Goal: Information Seeking & Learning: Learn about a topic

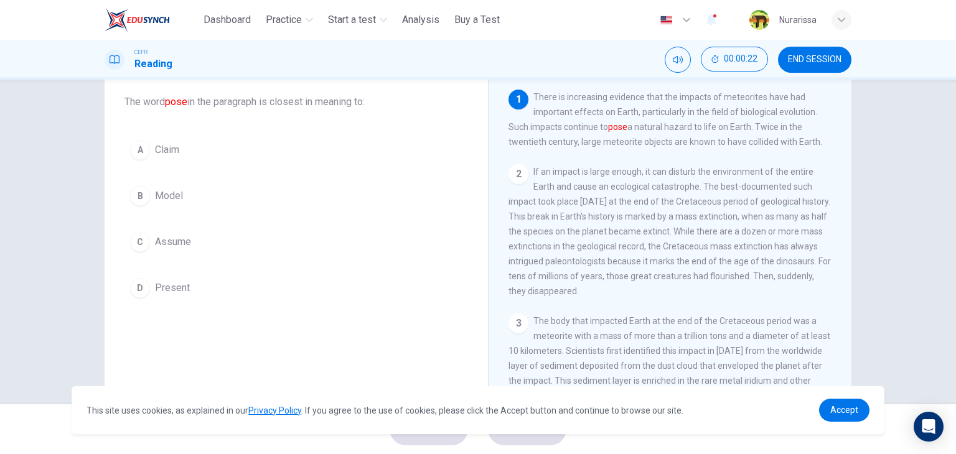
scroll to position [70, 0]
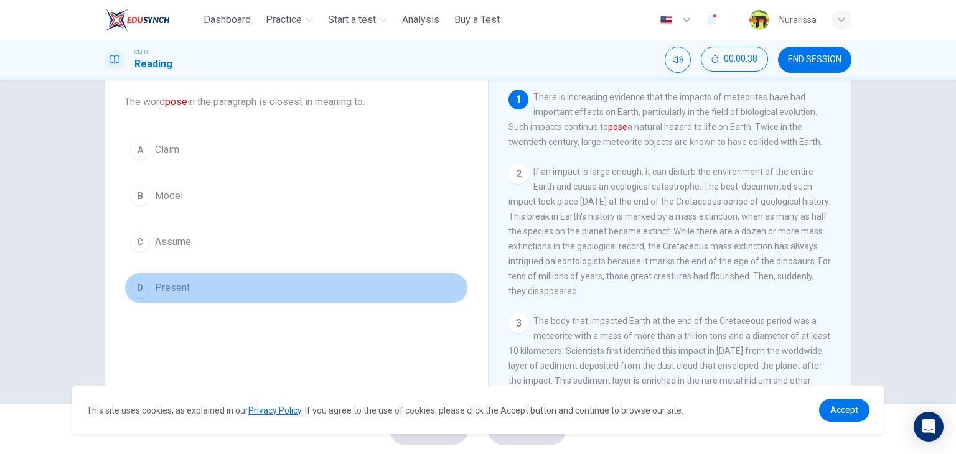
click at [220, 287] on button "D Present" at bounding box center [295, 287] width 343 height 31
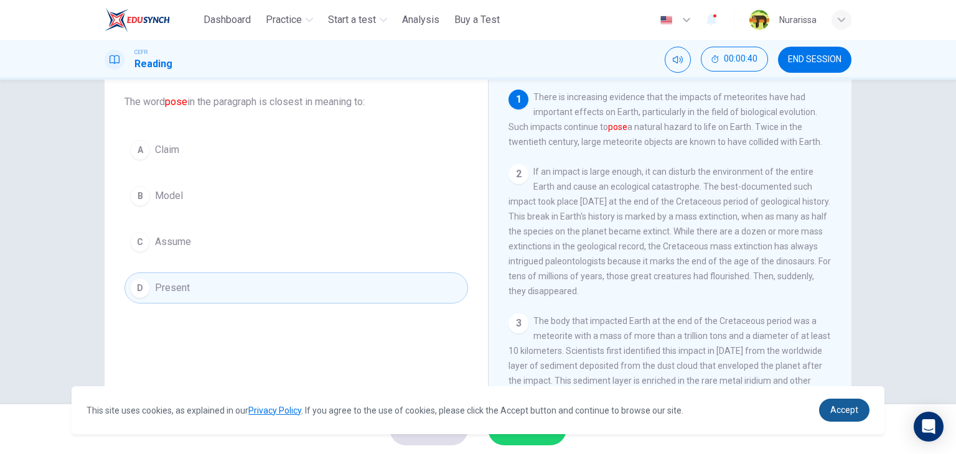
click at [851, 415] on span "Accept" at bounding box center [844, 410] width 28 height 10
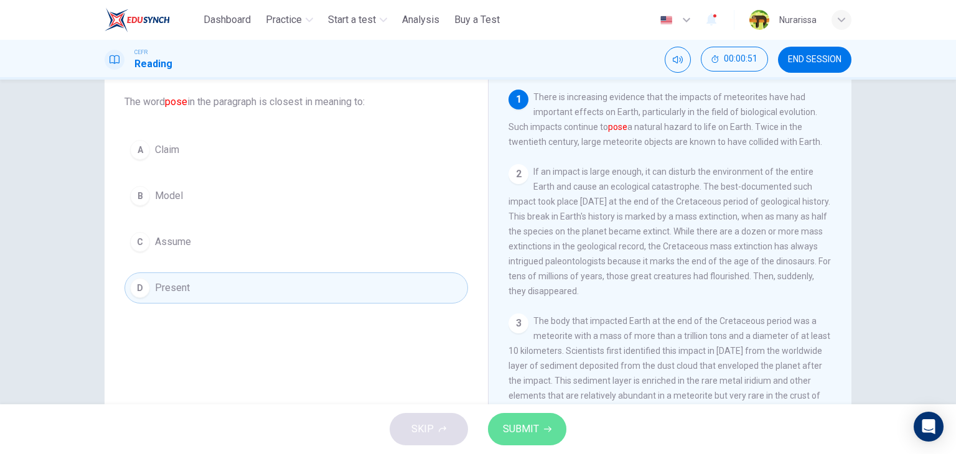
click at [529, 427] on span "SUBMIT" at bounding box center [521, 429] width 36 height 17
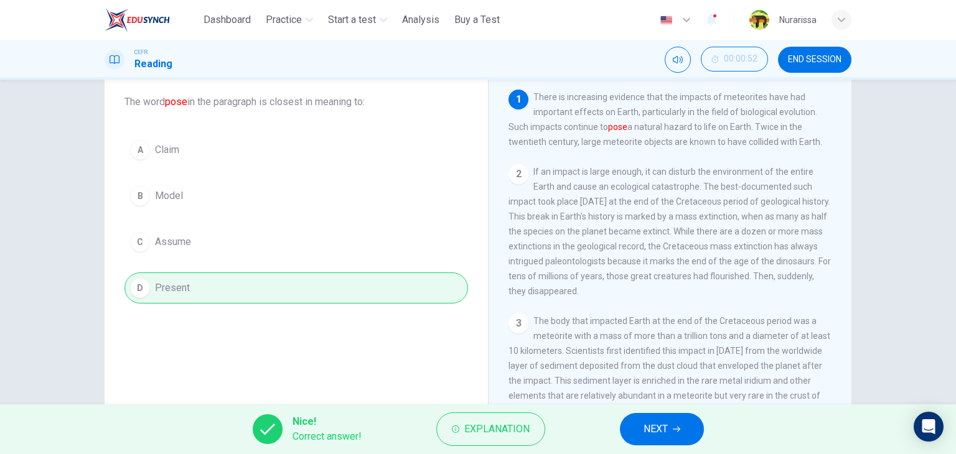
click at [646, 429] on span "NEXT" at bounding box center [655, 429] width 24 height 17
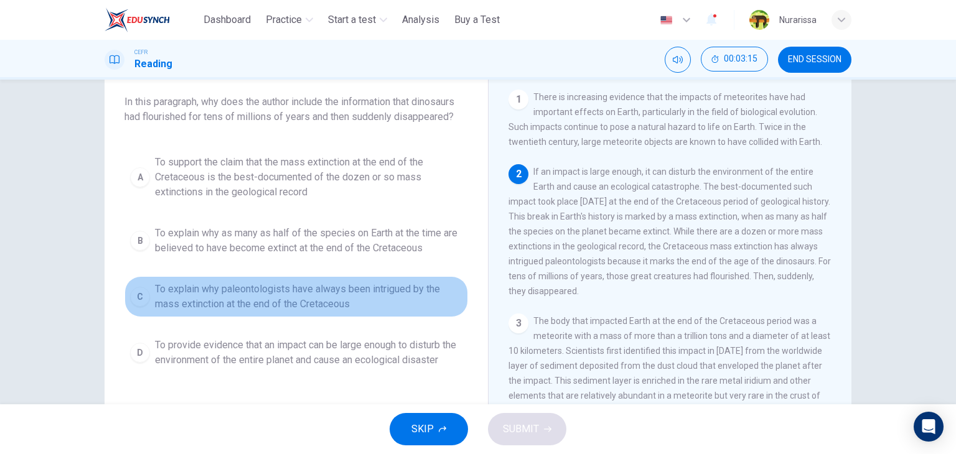
click at [370, 312] on button "C To explain why paleontologists have always been intrigued by the mass extinct…" at bounding box center [295, 296] width 343 height 41
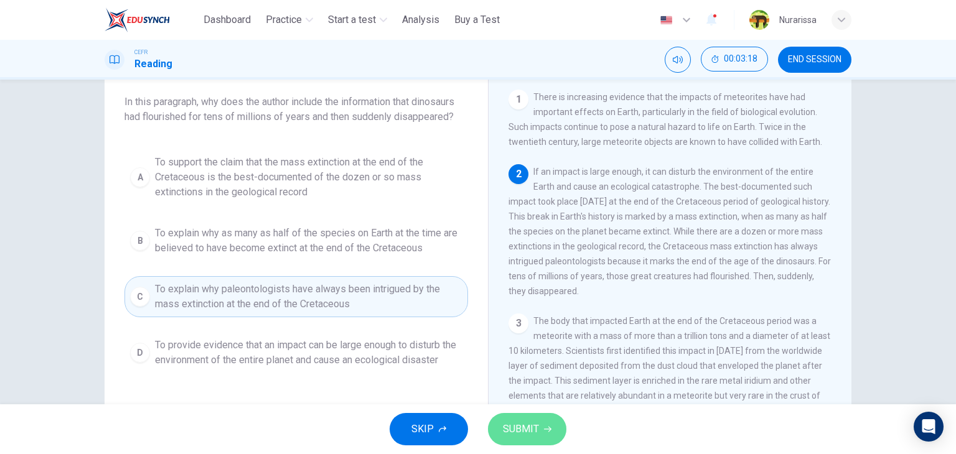
click at [552, 417] on button "SUBMIT" at bounding box center [527, 429] width 78 height 32
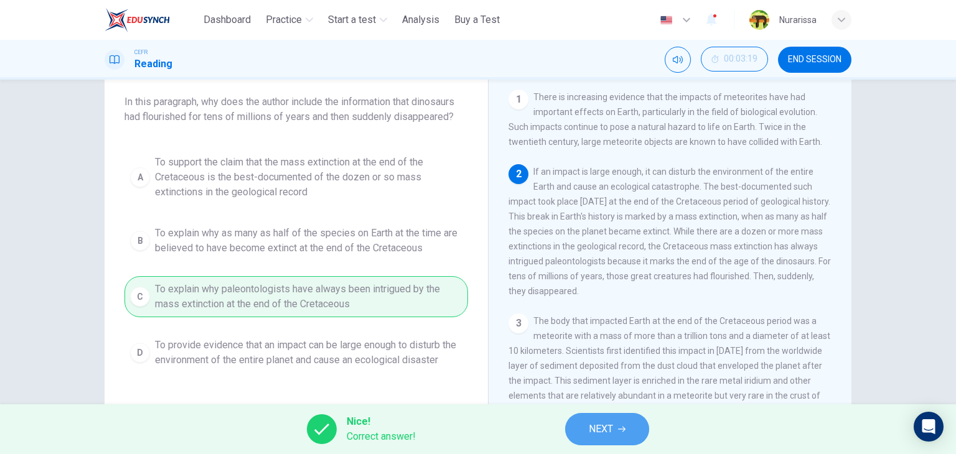
click at [625, 429] on icon "button" at bounding box center [621, 430] width 7 height 6
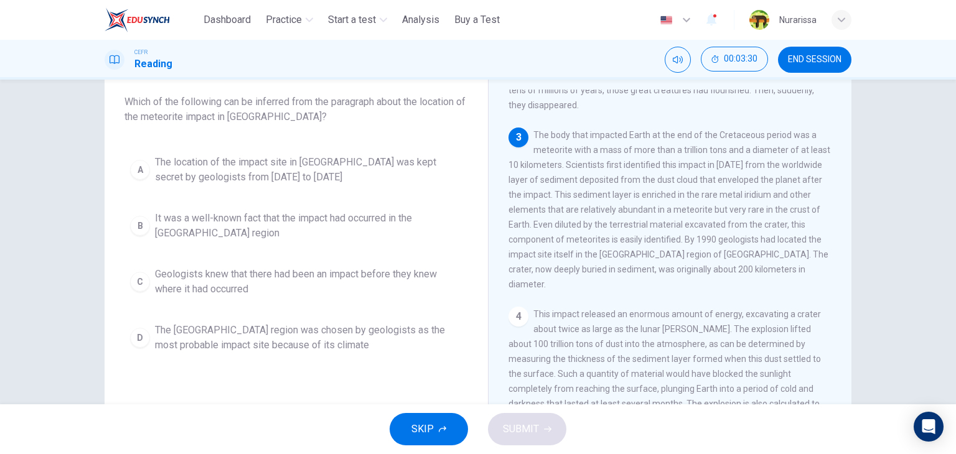
scroll to position [184, 0]
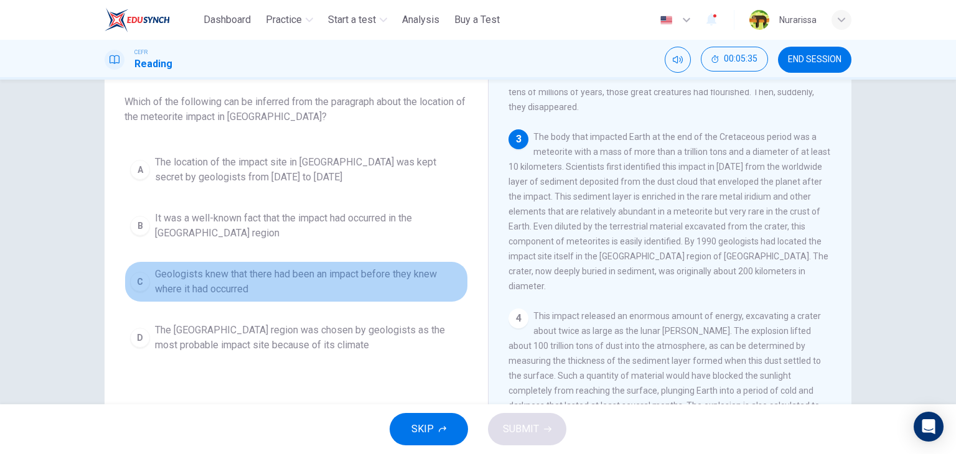
click at [391, 282] on span "Geologists knew that there had been an impact before they knew where it had occ…" at bounding box center [308, 282] width 307 height 30
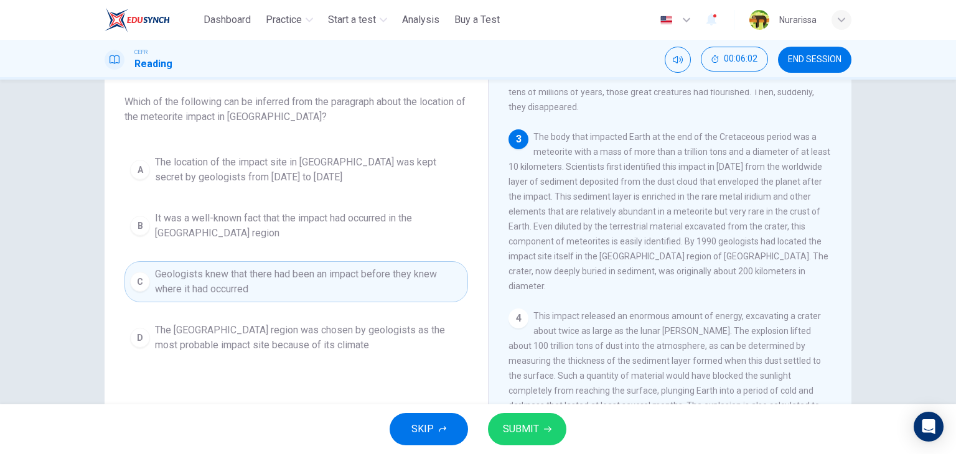
click at [533, 421] on span "SUBMIT" at bounding box center [521, 429] width 36 height 17
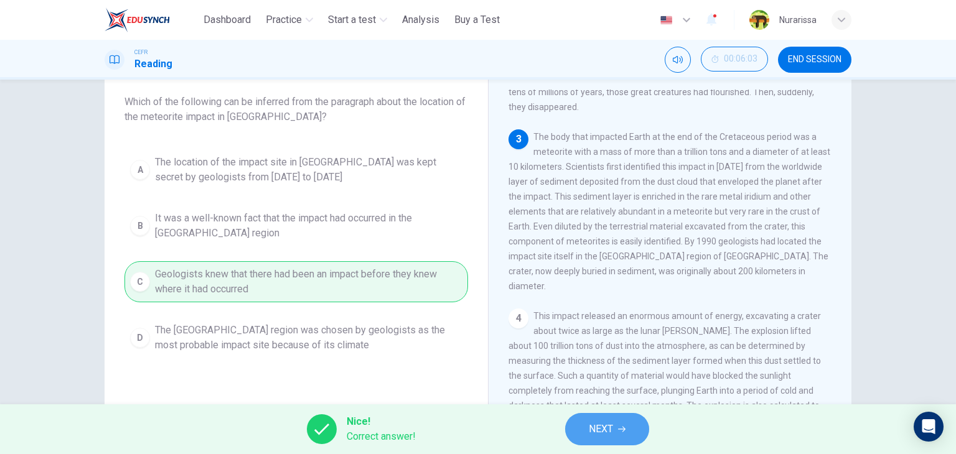
click at [585, 434] on button "NEXT" at bounding box center [607, 429] width 84 height 32
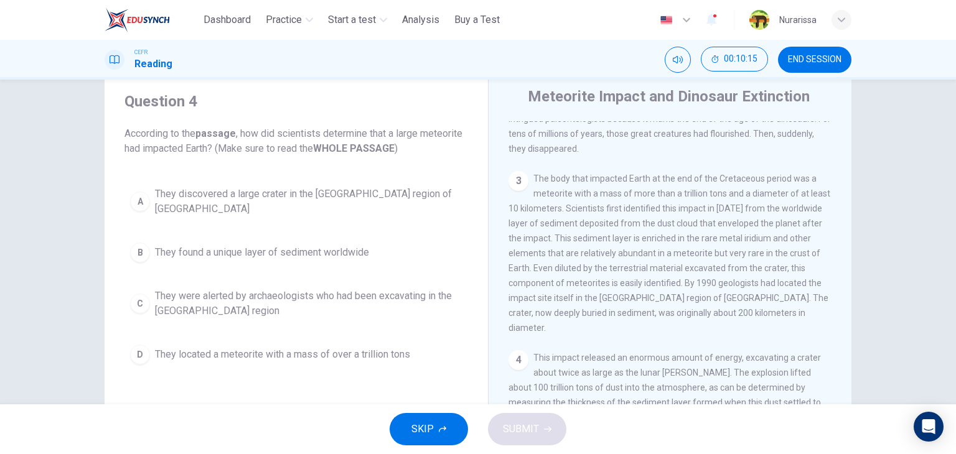
scroll to position [174, 0]
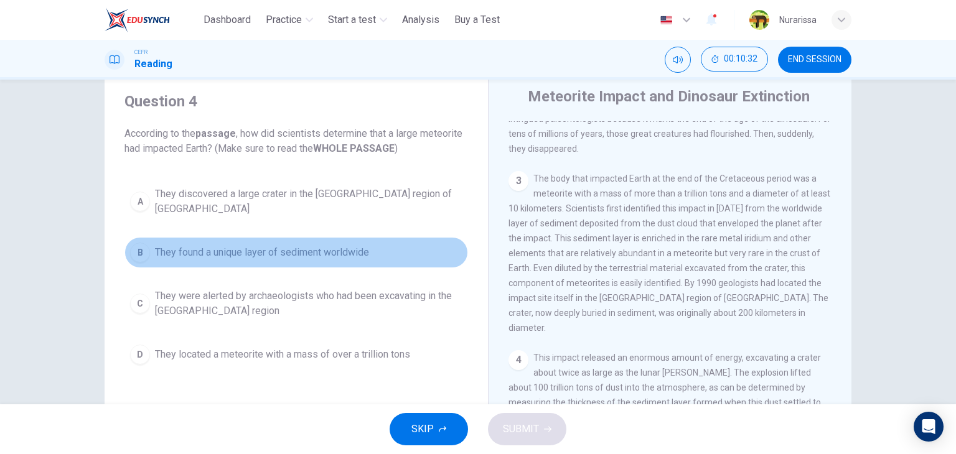
click at [431, 248] on button "B They found a unique layer of sediment worldwide" at bounding box center [295, 252] width 343 height 31
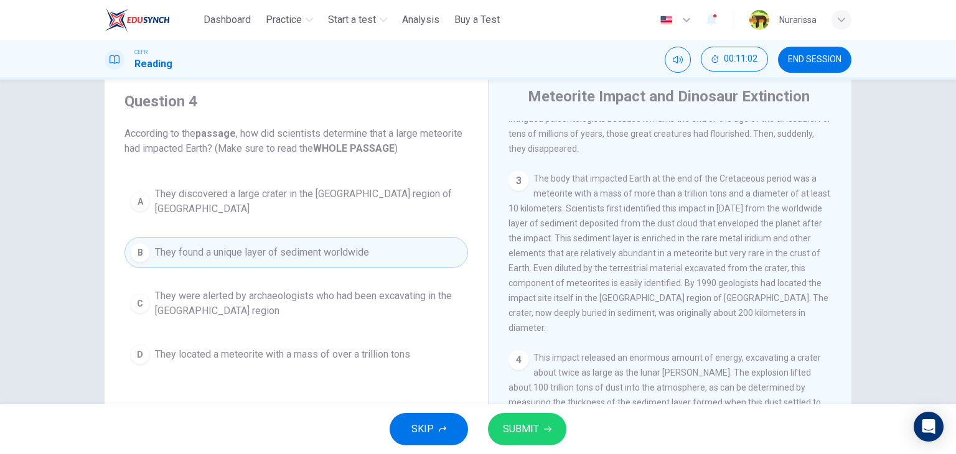
click at [426, 368] on div "Question 4 According to the passage , how did scientists determine that a large…" at bounding box center [295, 231] width 363 height 304
click at [538, 430] on button "SUBMIT" at bounding box center [527, 429] width 78 height 32
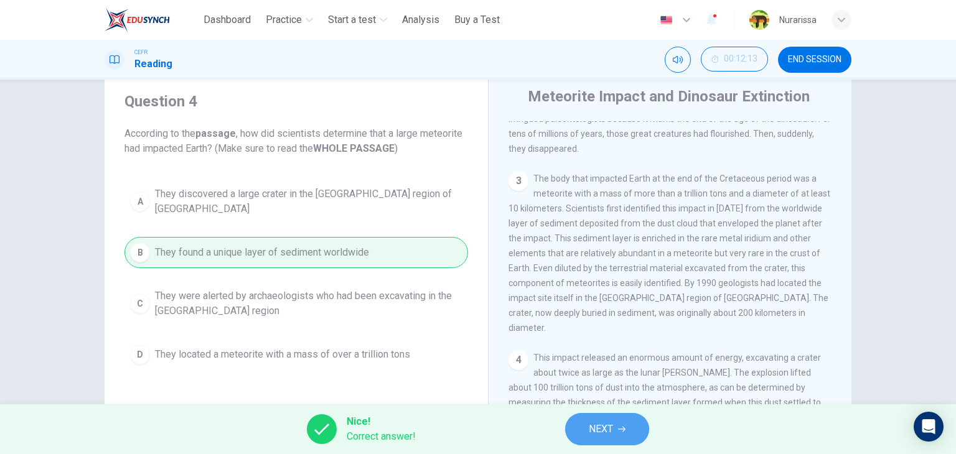
click at [614, 431] on button "NEXT" at bounding box center [607, 429] width 84 height 32
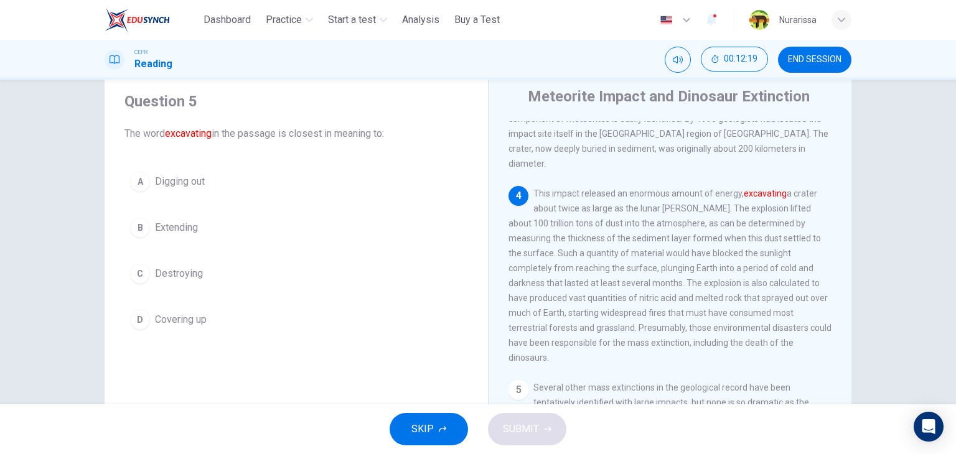
scroll to position [338, 0]
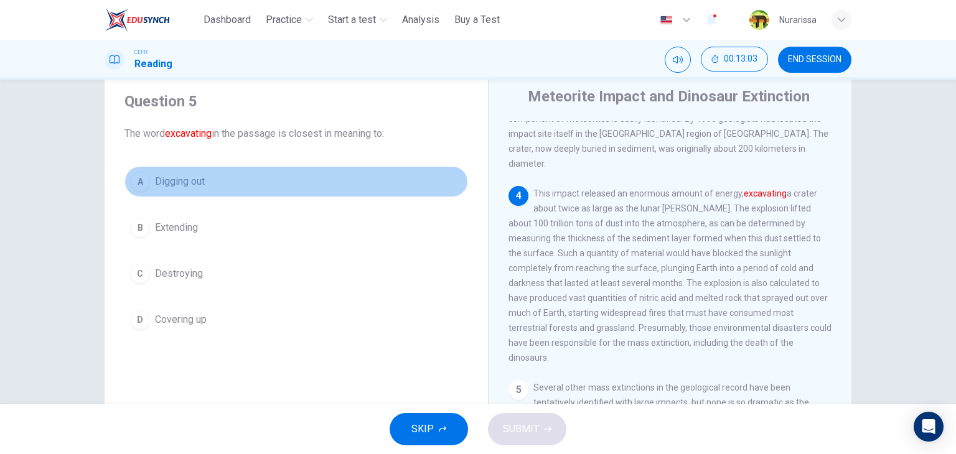
click at [155, 187] on span "Digging out" at bounding box center [180, 181] width 50 height 15
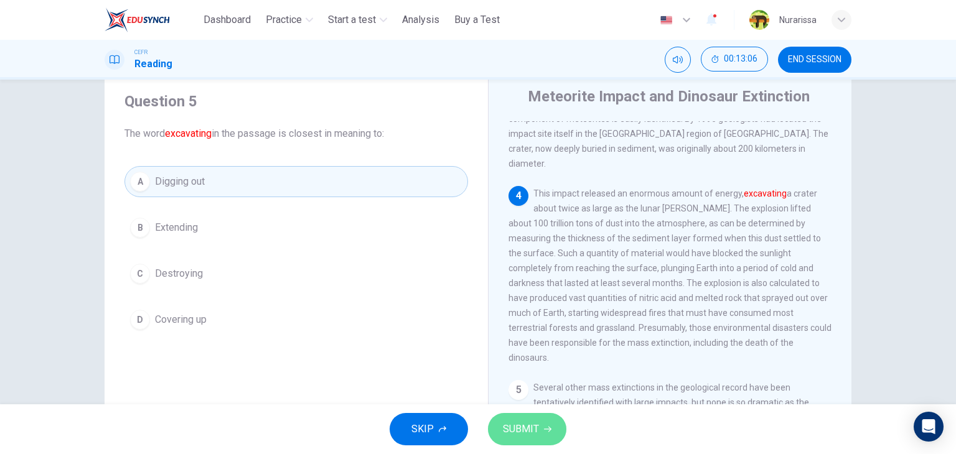
click at [523, 429] on span "SUBMIT" at bounding box center [521, 429] width 36 height 17
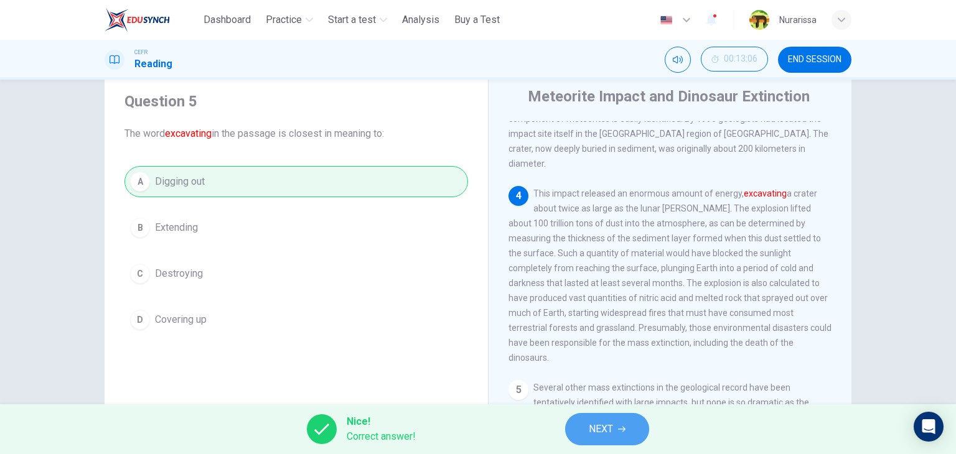
click at [595, 417] on button "NEXT" at bounding box center [607, 429] width 84 height 32
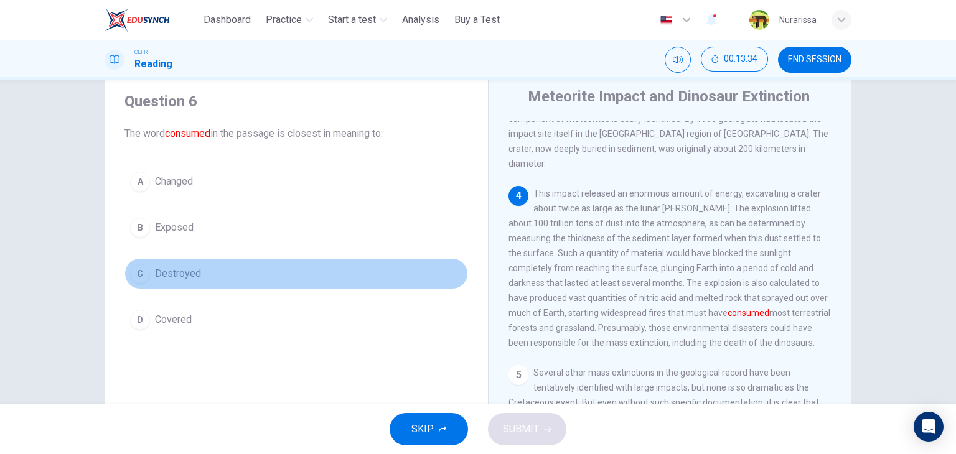
click at [240, 274] on button "C Destroyed" at bounding box center [295, 273] width 343 height 31
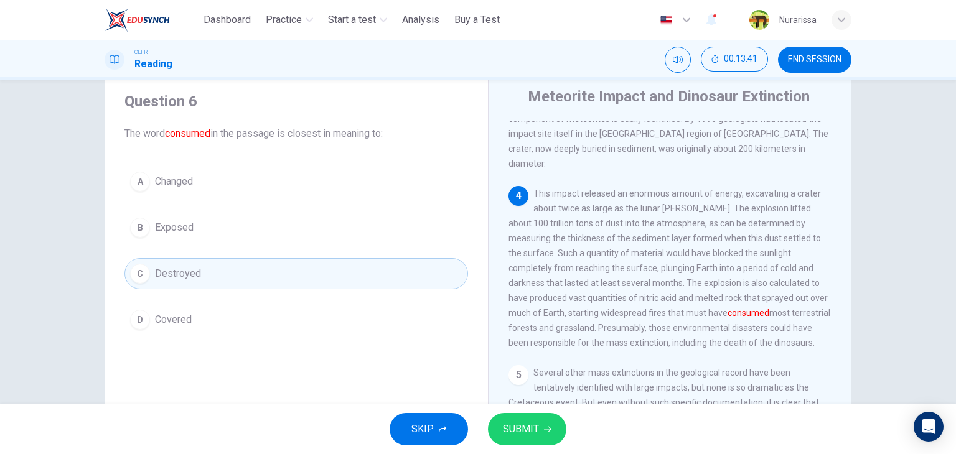
click at [547, 429] on icon "button" at bounding box center [547, 430] width 7 height 6
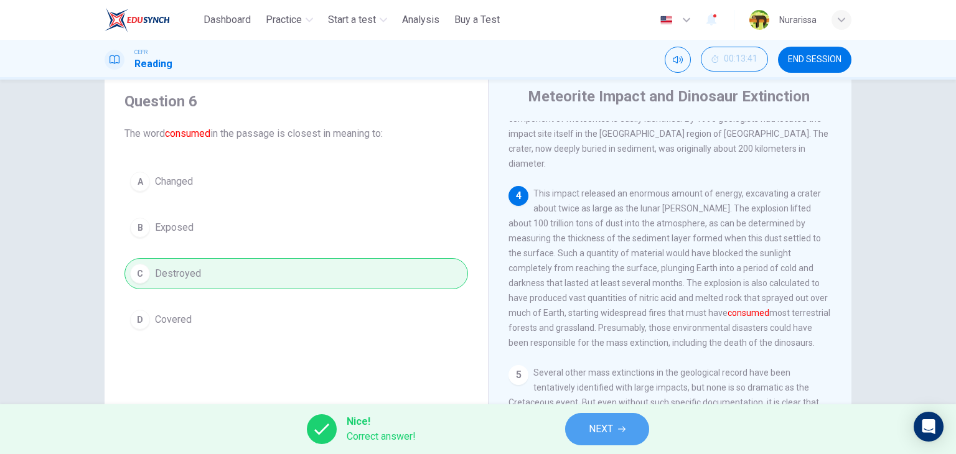
click at [597, 437] on span "NEXT" at bounding box center [601, 429] width 24 height 17
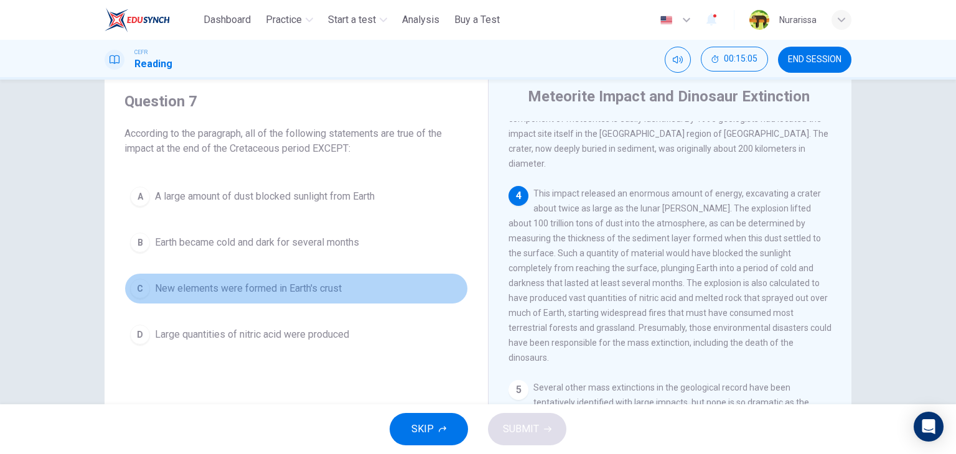
click at [459, 296] on button "C New elements were formed in Earth's crust" at bounding box center [295, 288] width 343 height 31
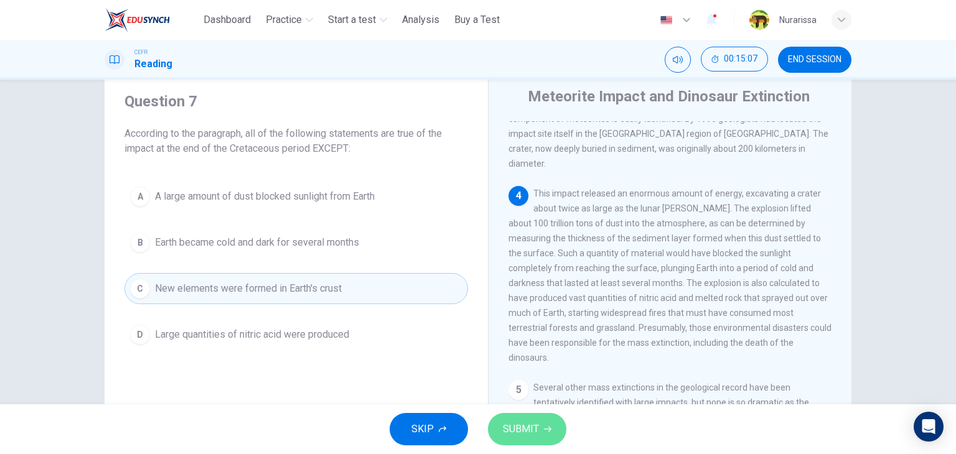
click at [530, 419] on button "SUBMIT" at bounding box center [527, 429] width 78 height 32
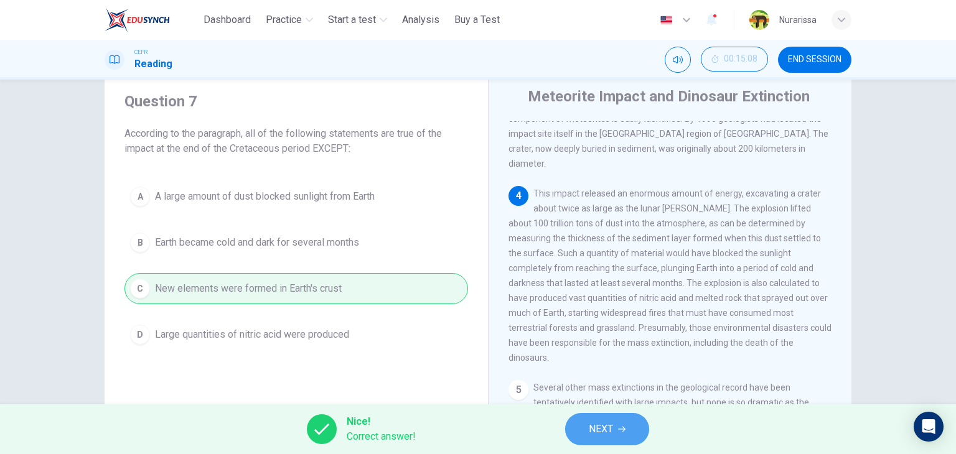
click at [611, 421] on span "NEXT" at bounding box center [601, 429] width 24 height 17
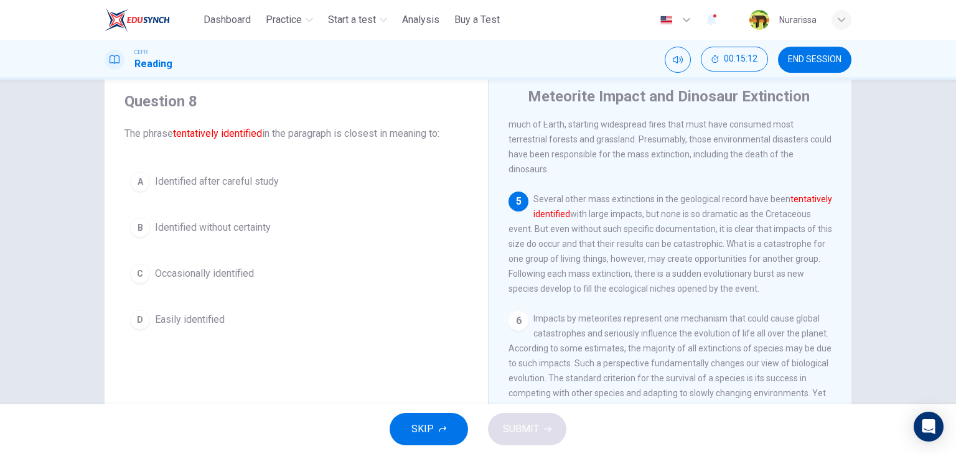
scroll to position [530, 0]
click at [310, 243] on div "A Identified after careful study B Identified without certainty C Occasionally …" at bounding box center [295, 250] width 343 height 169
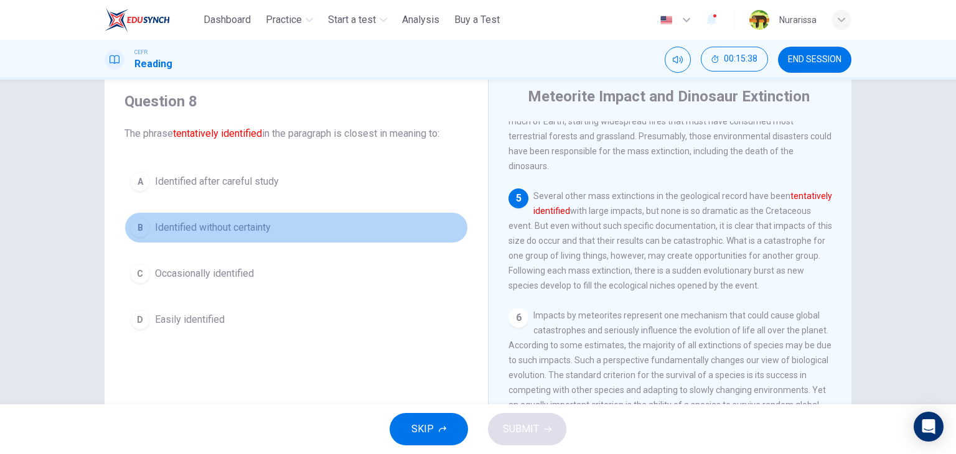
click at [295, 230] on button "B Identified without certainty" at bounding box center [295, 227] width 343 height 31
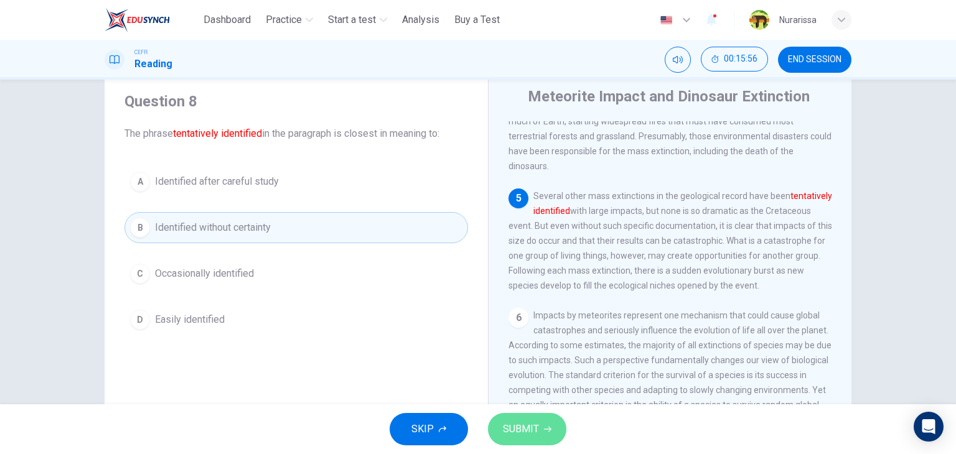
click at [544, 426] on icon "button" at bounding box center [547, 429] width 7 height 7
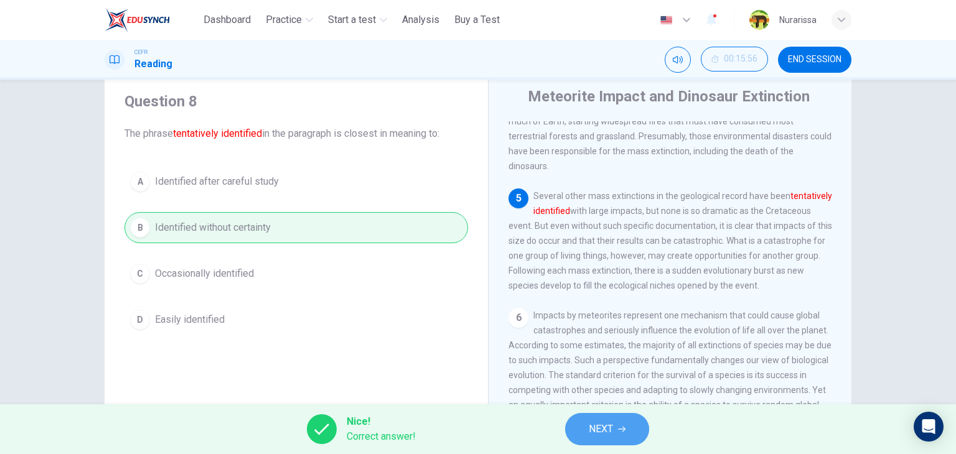
click at [637, 419] on button "NEXT" at bounding box center [607, 429] width 84 height 32
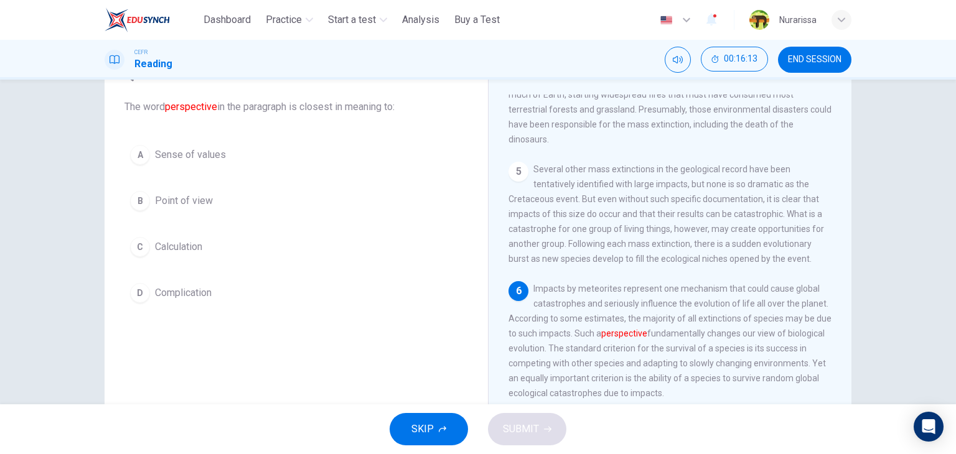
scroll to position [65, 0]
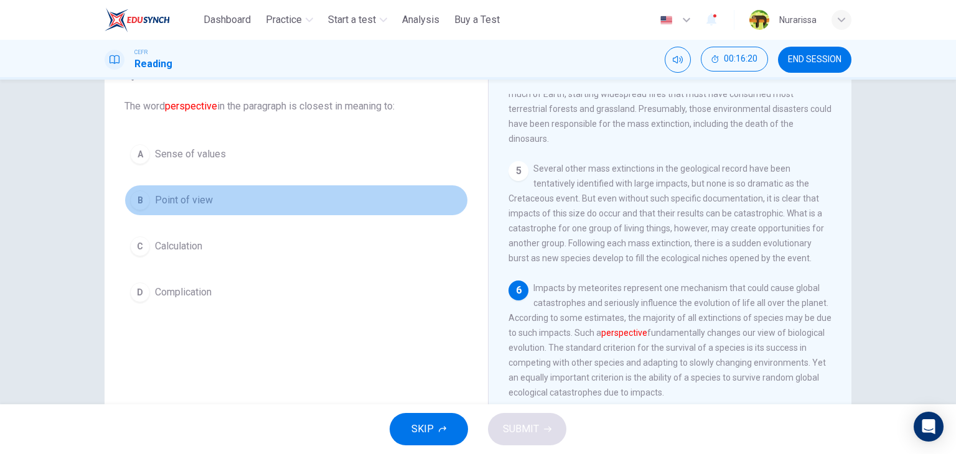
click at [209, 205] on button "B Point of view" at bounding box center [295, 200] width 343 height 31
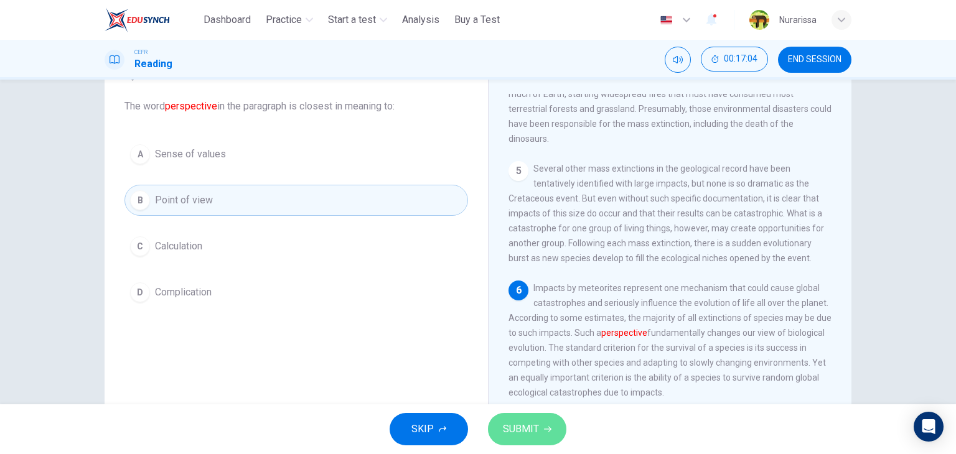
click at [527, 414] on button "SUBMIT" at bounding box center [527, 429] width 78 height 32
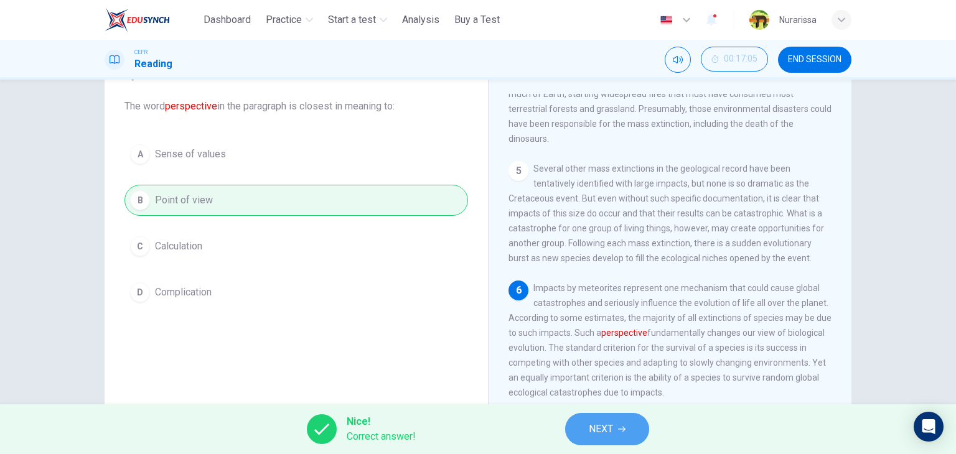
click at [590, 417] on button "NEXT" at bounding box center [607, 429] width 84 height 32
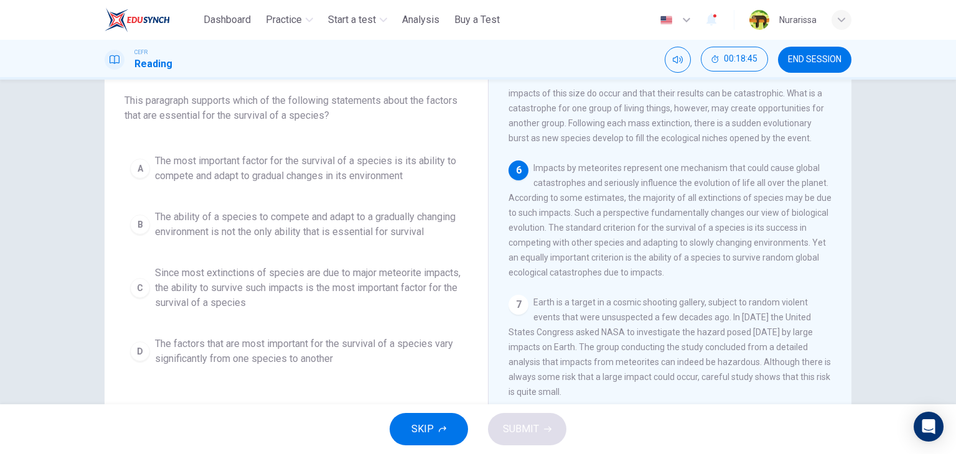
scroll to position [72, 0]
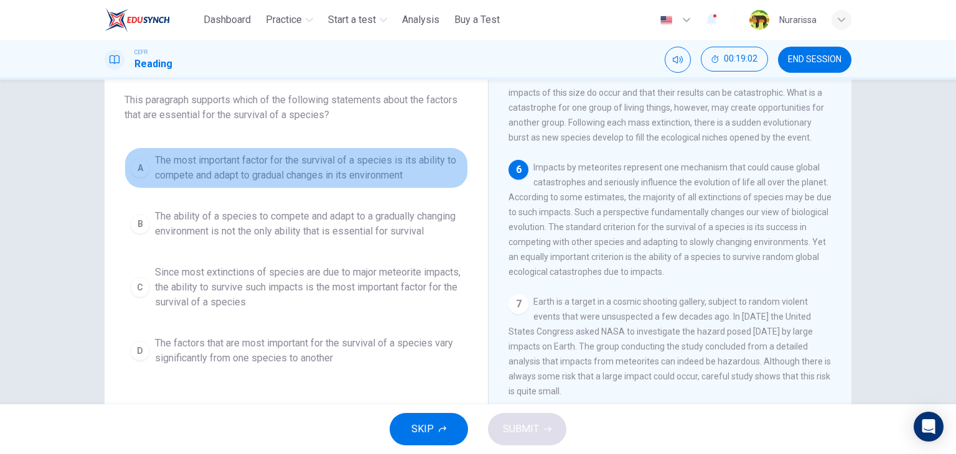
click at [401, 178] on span "The most important factor for the survival of a species is its ability to compe…" at bounding box center [308, 168] width 307 height 30
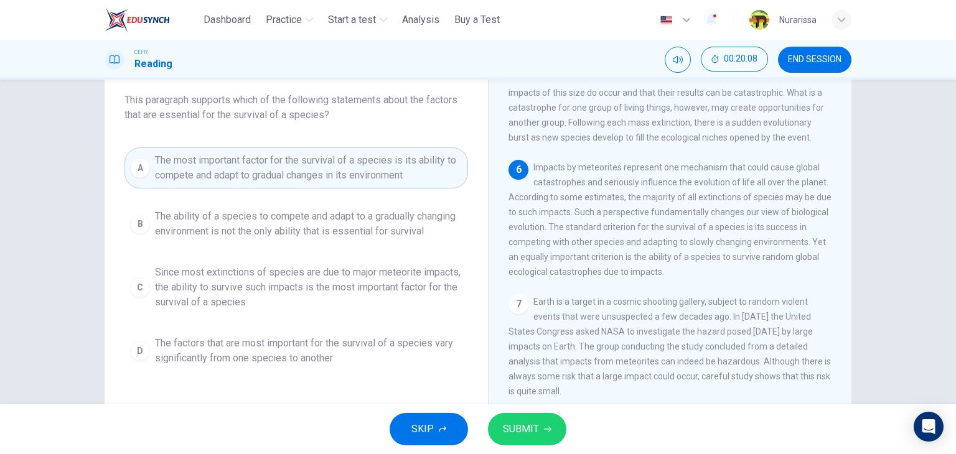
click at [48, 279] on div "Question 10 This paragraph supports which of the following statements about the…" at bounding box center [478, 242] width 956 height 325
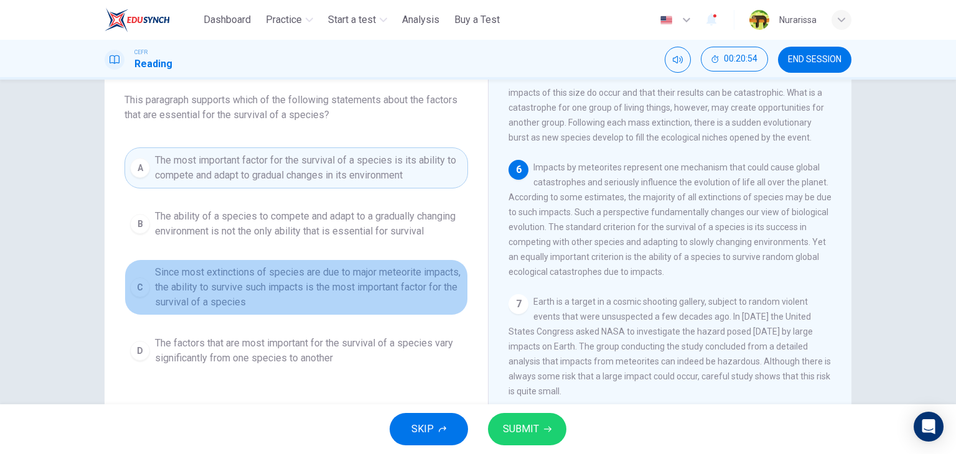
click at [213, 312] on button "C Since most extinctions of species are due to major meteorite impacts, the abi…" at bounding box center [295, 287] width 343 height 56
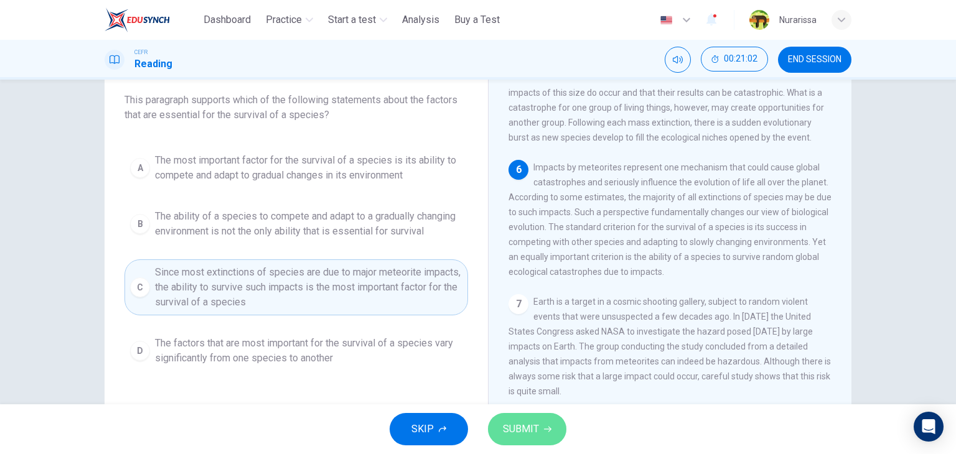
click at [522, 422] on span "SUBMIT" at bounding box center [521, 429] width 36 height 17
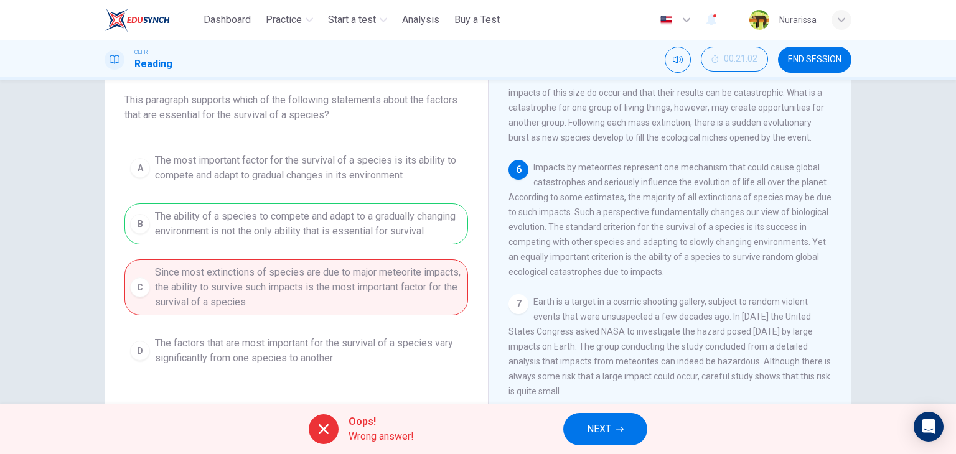
click at [356, 232] on div "A The most important factor for the survival of a species is its ability to com…" at bounding box center [295, 259] width 343 height 224
click at [593, 433] on span "NEXT" at bounding box center [599, 429] width 24 height 17
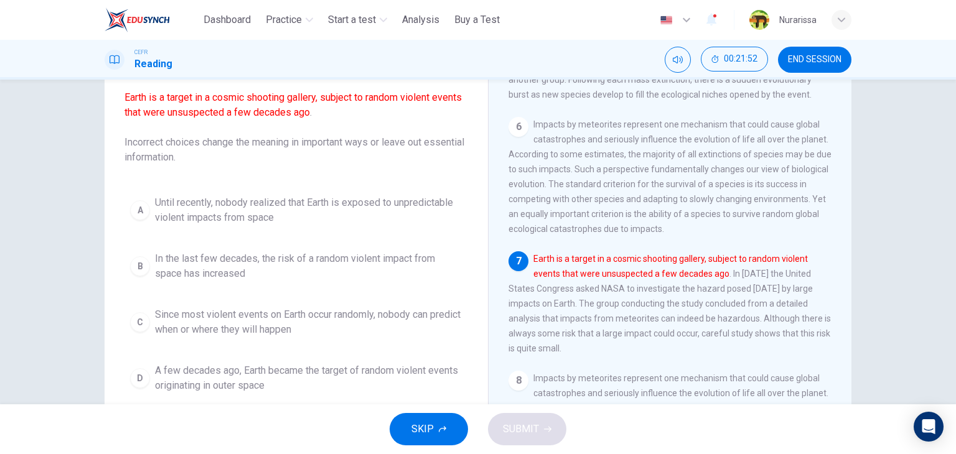
scroll to position [116, 0]
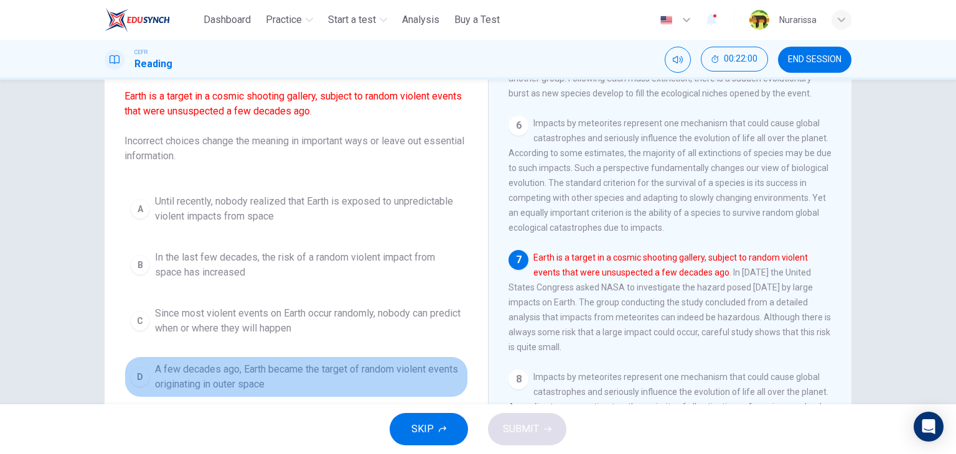
click at [296, 383] on span "A few decades ago, Earth became the target of random violent events originating…" at bounding box center [308, 377] width 307 height 30
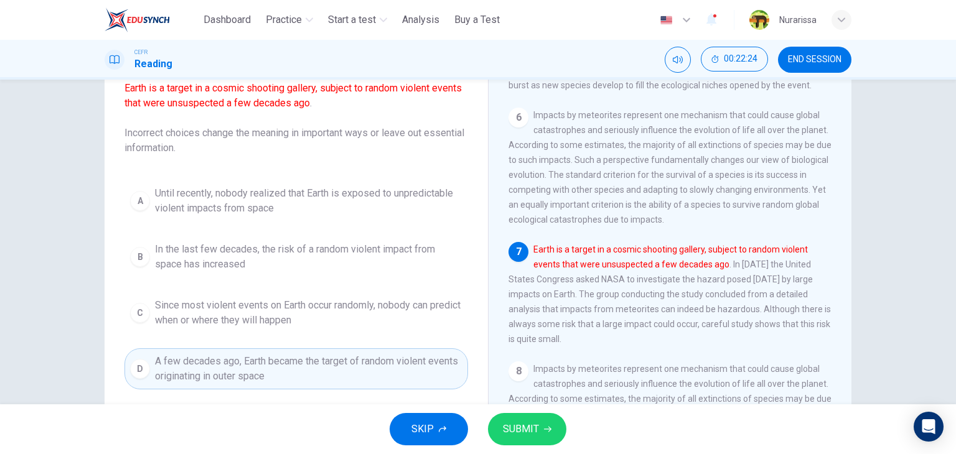
scroll to position [124, 0]
click at [506, 429] on span "SUBMIT" at bounding box center [521, 429] width 36 height 17
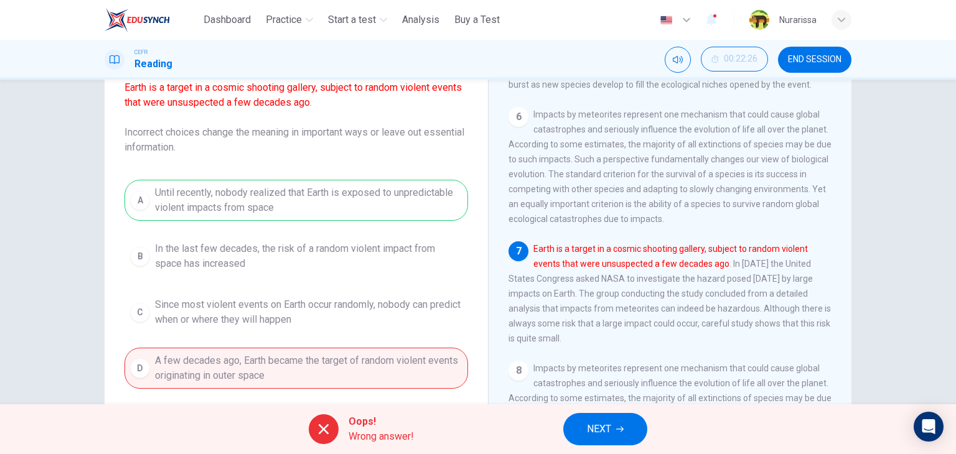
scroll to position [0, 0]
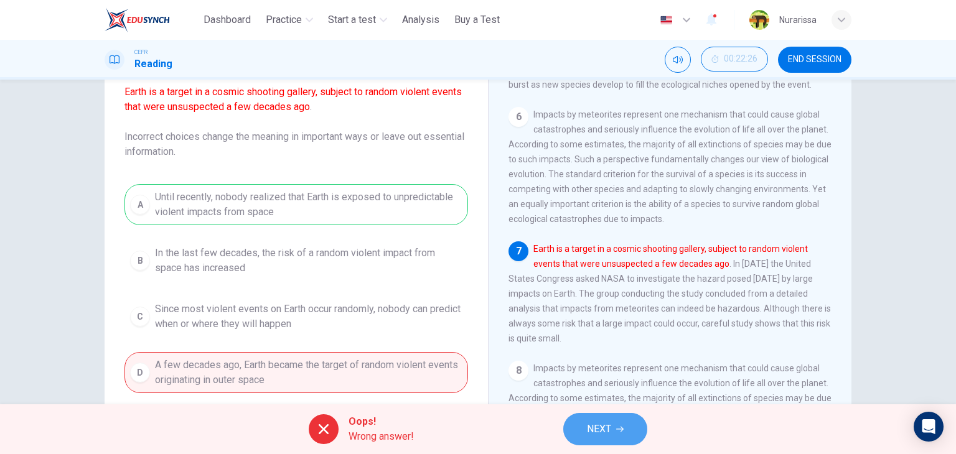
click at [592, 442] on button "NEXT" at bounding box center [605, 429] width 84 height 32
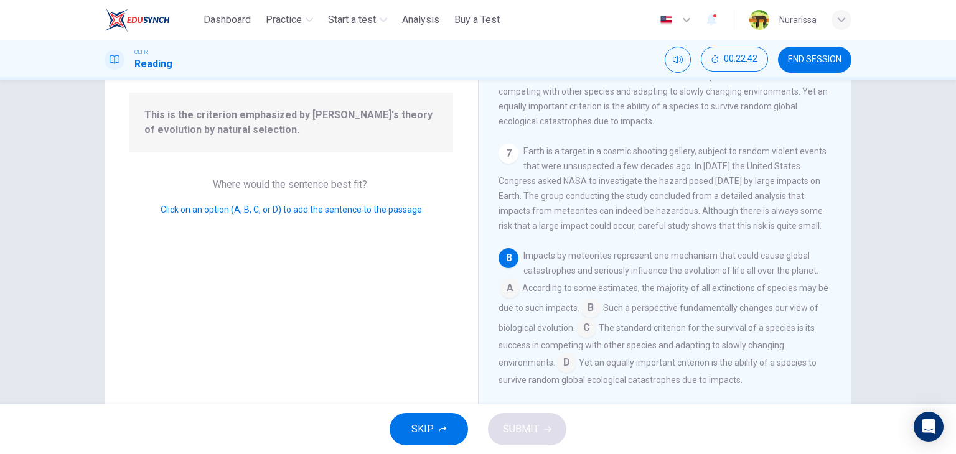
scroll to position [113, 0]
click at [570, 365] on input at bounding box center [566, 366] width 20 height 20
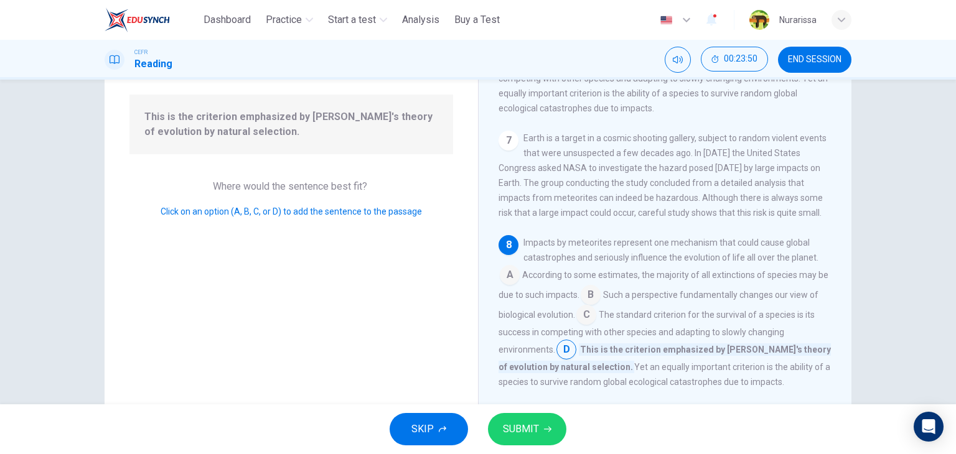
scroll to position [157, 0]
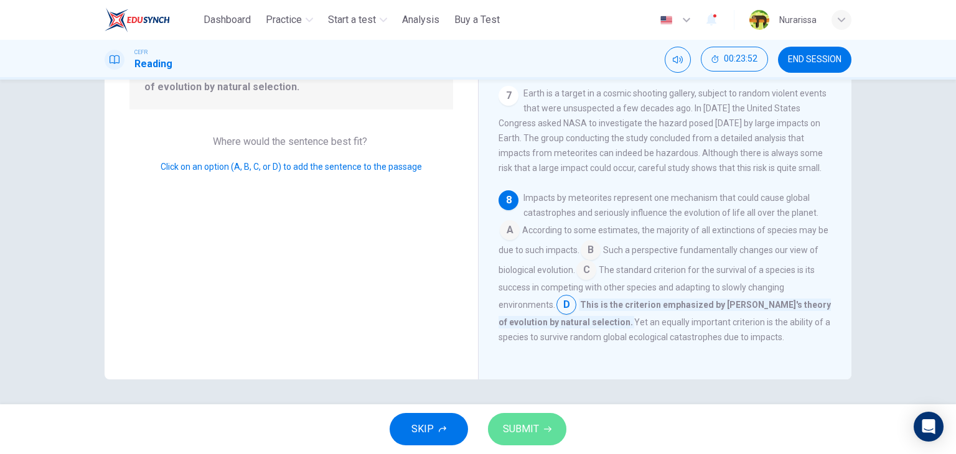
click at [526, 437] on span "SUBMIT" at bounding box center [521, 429] width 36 height 17
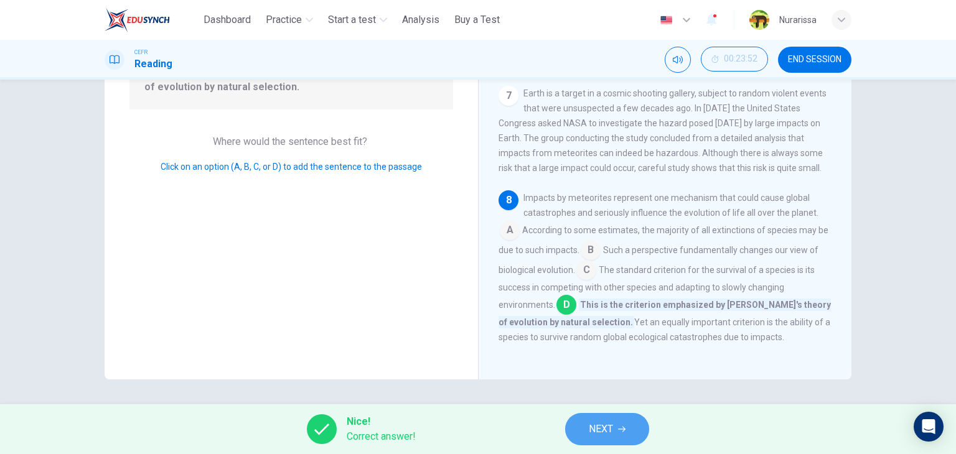
click at [586, 414] on button "NEXT" at bounding box center [607, 429] width 84 height 32
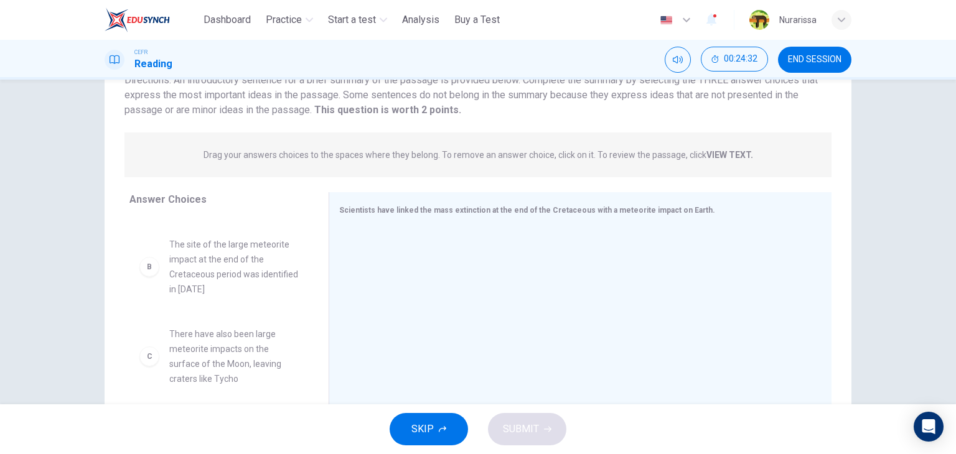
scroll to position [0, 0]
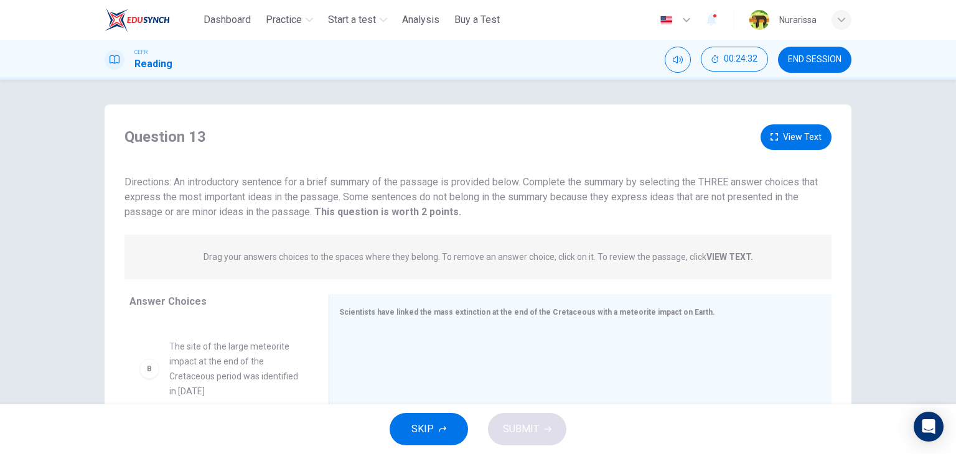
click at [801, 122] on div "Question 13 View Text Directions: An introductory sentence for a brief summary …" at bounding box center [478, 321] width 747 height 432
click at [798, 129] on button "View Text" at bounding box center [795, 137] width 71 height 26
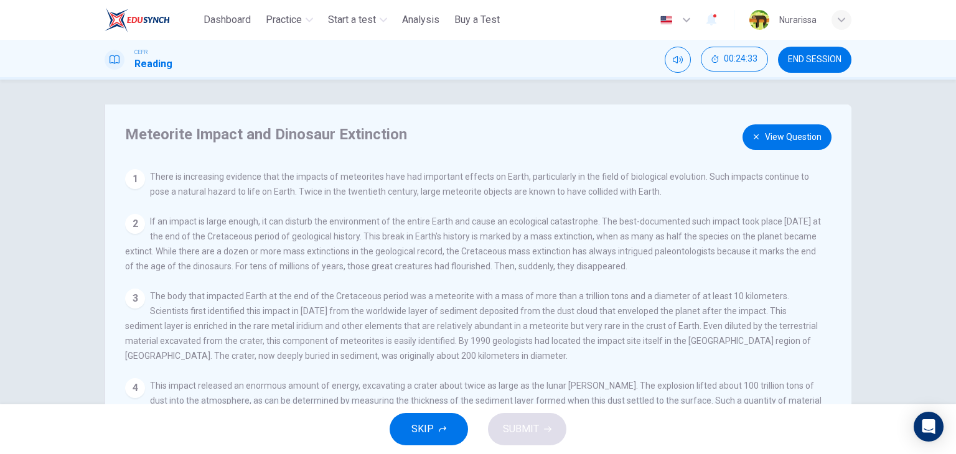
click at [798, 129] on button "View Question" at bounding box center [786, 137] width 89 height 26
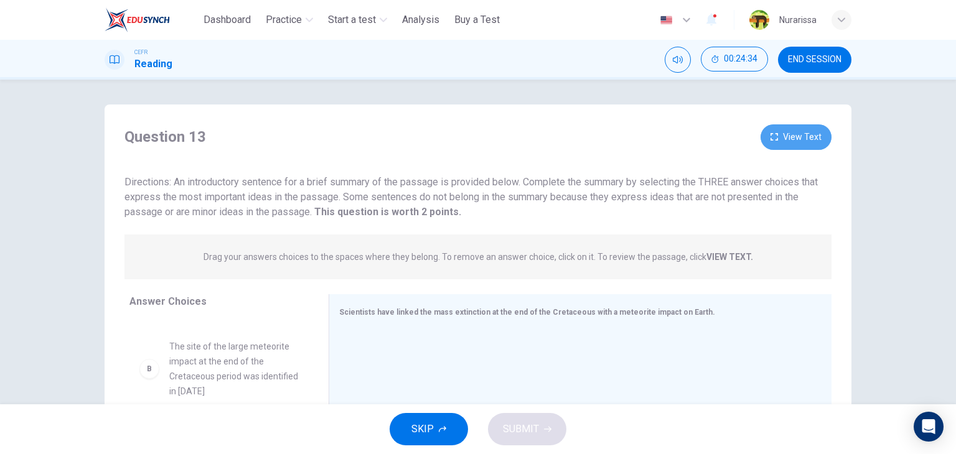
click at [798, 129] on button "View Text" at bounding box center [795, 137] width 71 height 26
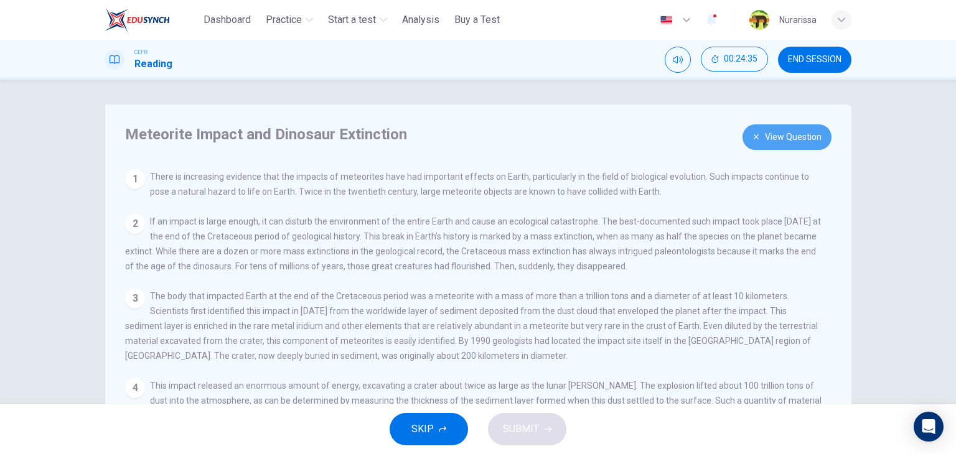
click at [798, 129] on button "View Question" at bounding box center [786, 137] width 89 height 26
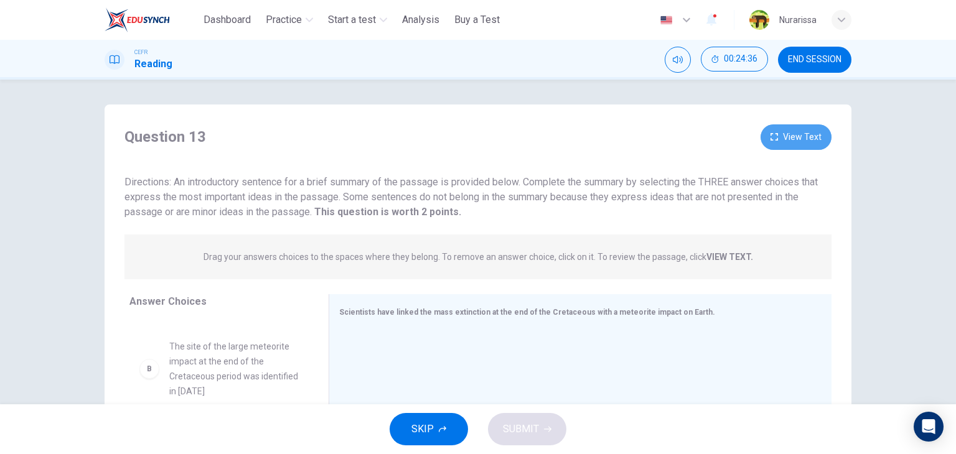
click at [798, 129] on button "View Text" at bounding box center [795, 137] width 71 height 26
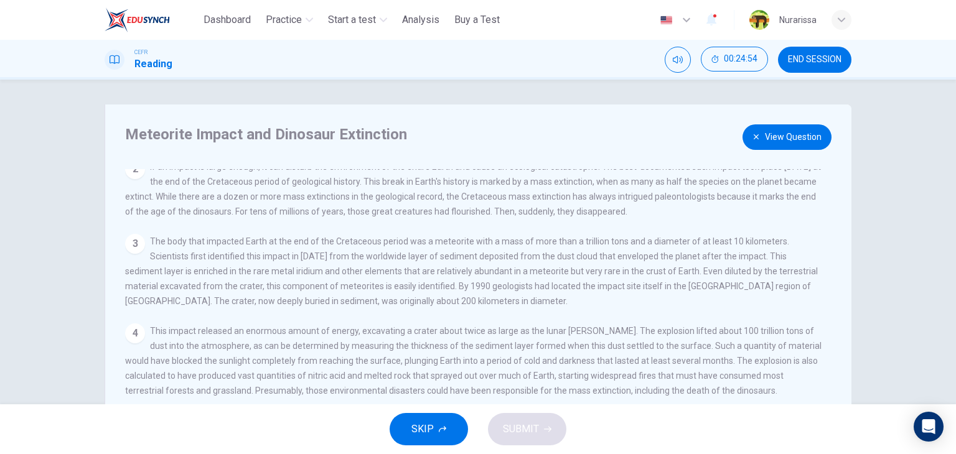
scroll to position [87, 0]
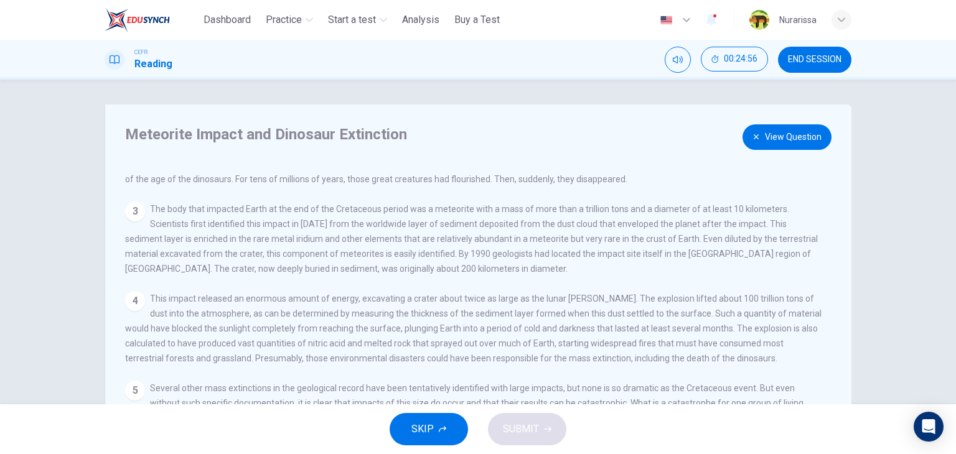
click at [766, 134] on button "View Question" at bounding box center [786, 137] width 89 height 26
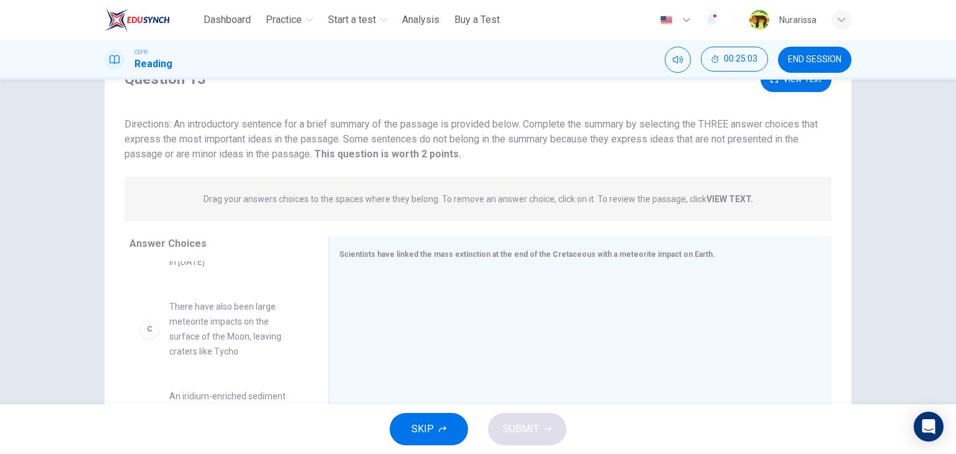
scroll to position [47, 0]
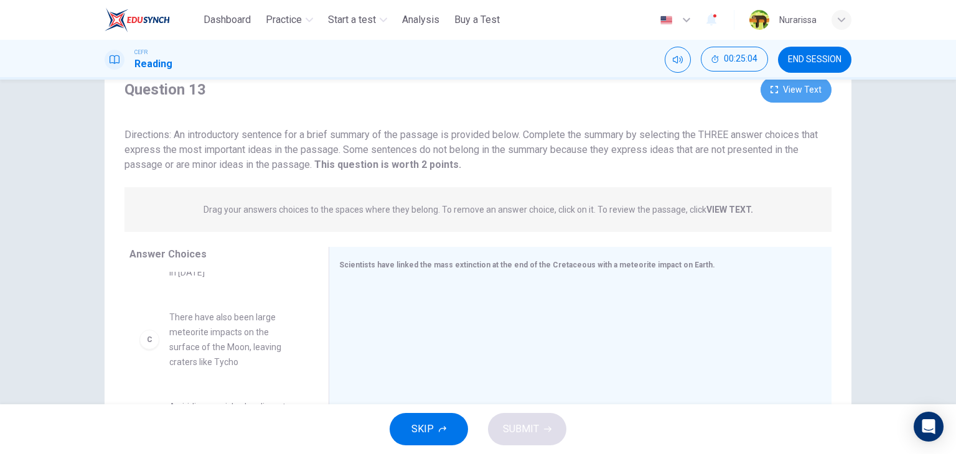
click at [818, 90] on button "View Text" at bounding box center [795, 90] width 71 height 26
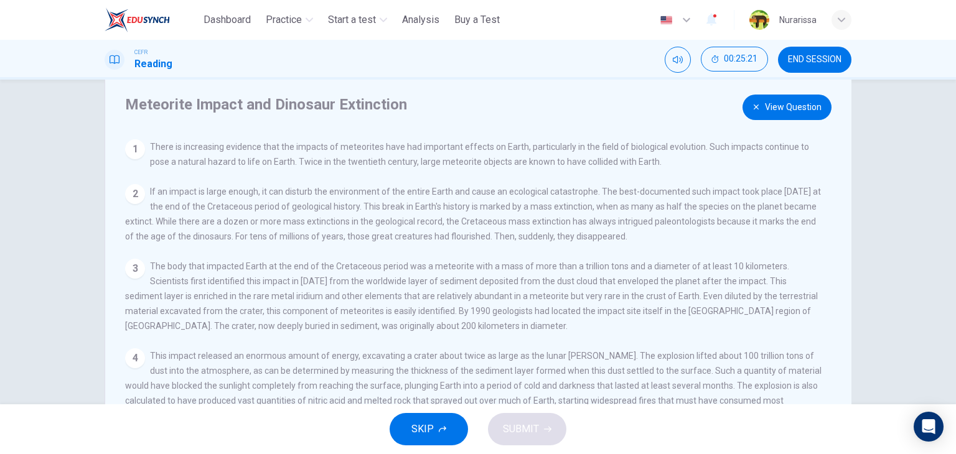
scroll to position [0, 0]
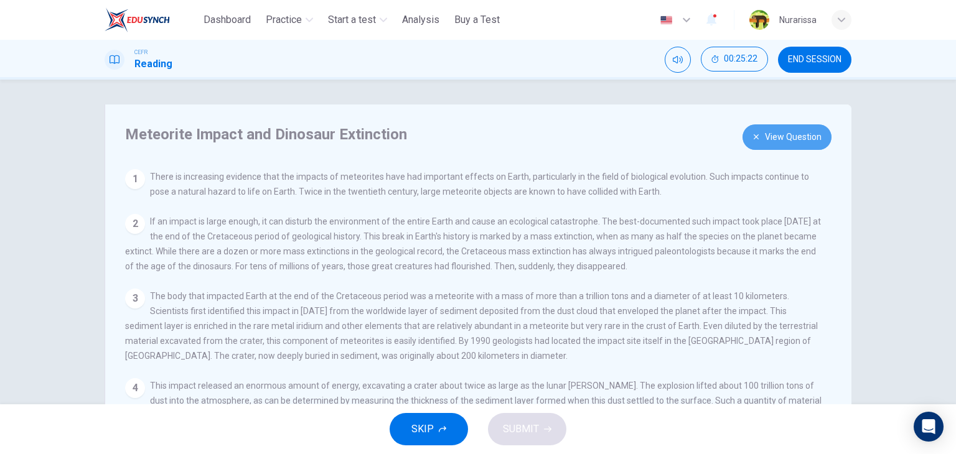
click at [755, 138] on icon "button" at bounding box center [755, 136] width 5 height 5
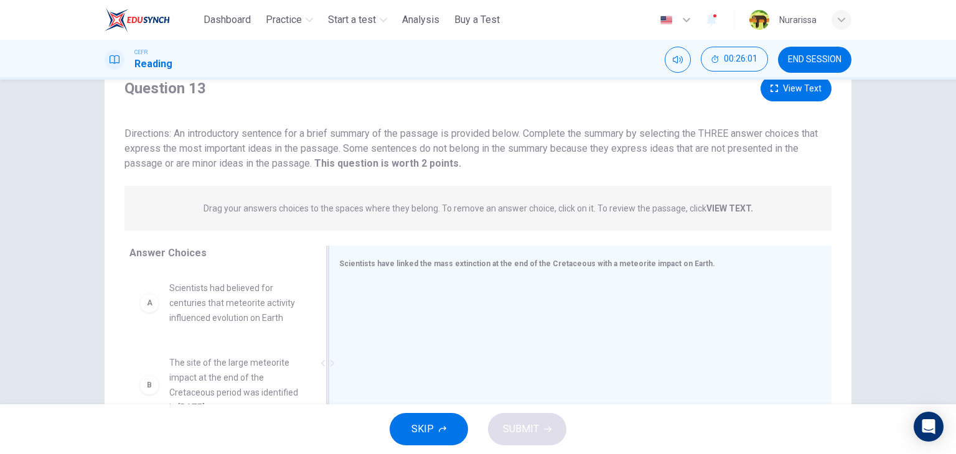
scroll to position [48, 0]
click at [779, 103] on div "Question 13 View Text Directions: An introductory sentence for a brief summary …" at bounding box center [478, 124] width 747 height 95
click at [778, 100] on button "View Text" at bounding box center [795, 90] width 71 height 26
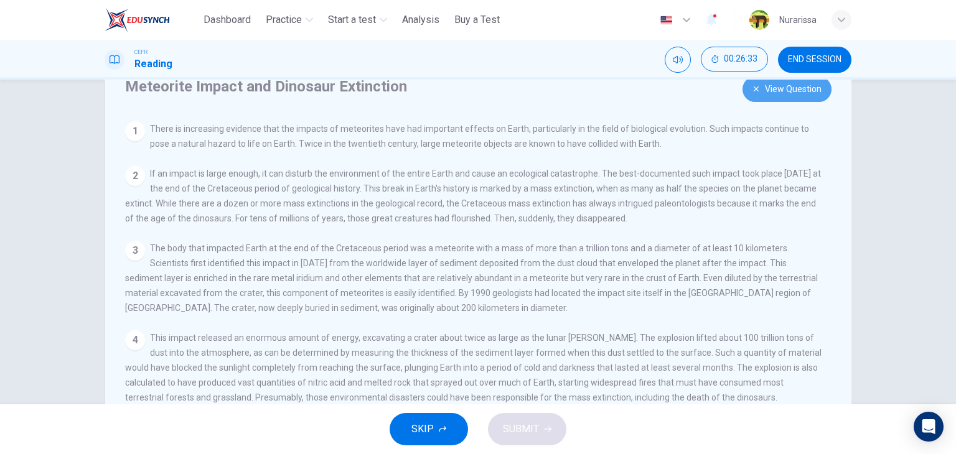
click at [758, 93] on button "View Question" at bounding box center [786, 90] width 89 height 26
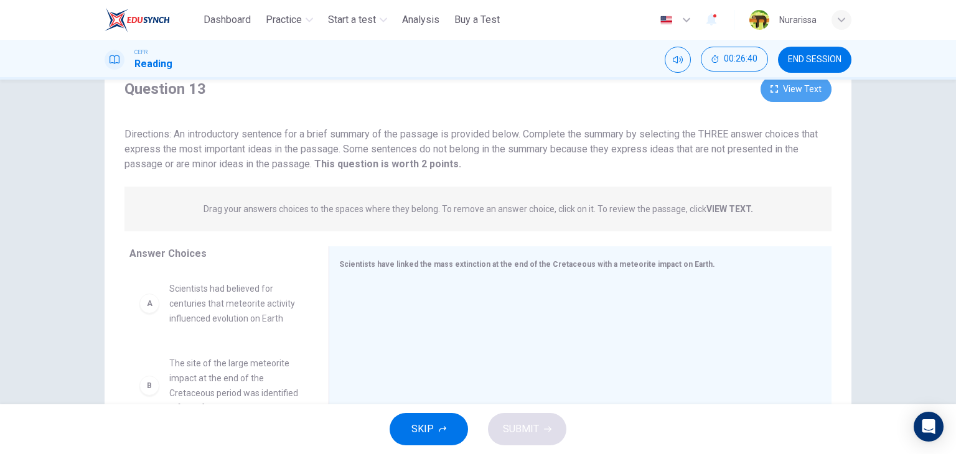
click at [785, 96] on button "View Text" at bounding box center [795, 90] width 71 height 26
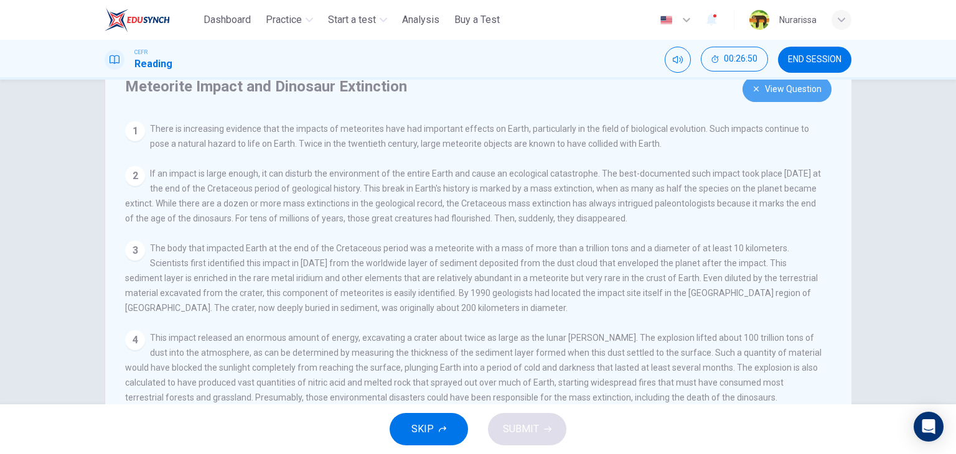
click at [785, 96] on button "View Question" at bounding box center [786, 90] width 89 height 26
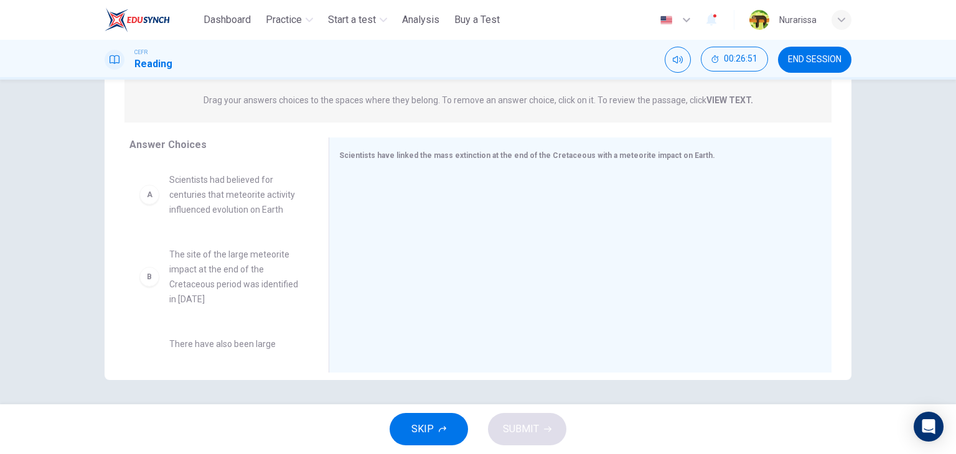
scroll to position [157, 0]
drag, startPoint x: 259, startPoint y: 273, endPoint x: 486, endPoint y: 228, distance: 232.2
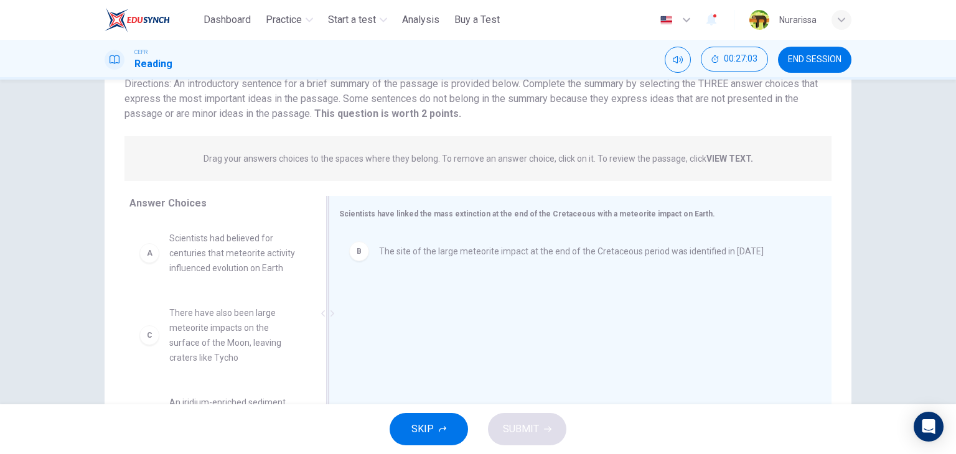
scroll to position [0, 0]
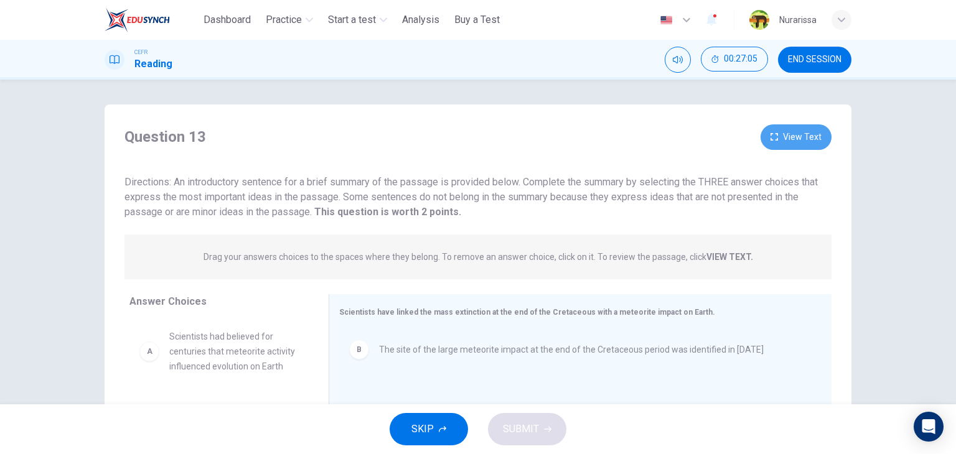
click at [791, 140] on button "View Text" at bounding box center [795, 137] width 71 height 26
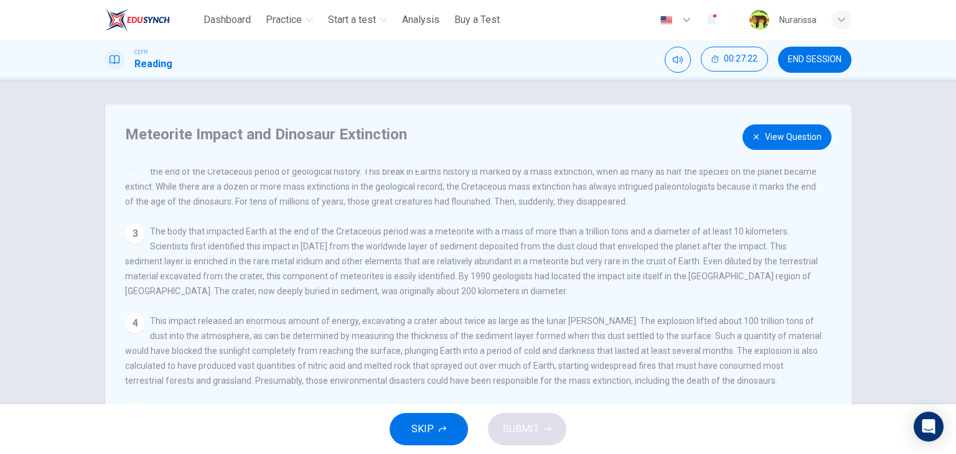
scroll to position [67, 0]
click at [784, 144] on button "View Question" at bounding box center [786, 137] width 89 height 26
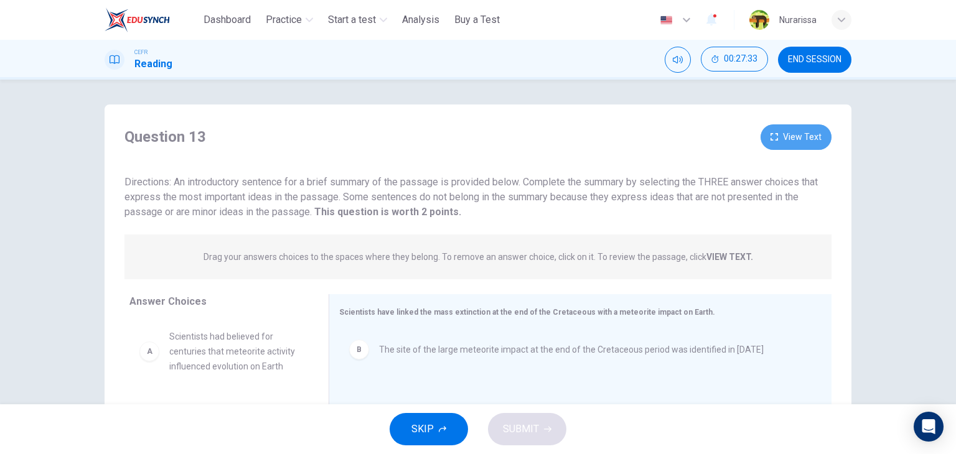
click at [784, 144] on button "View Text" at bounding box center [795, 137] width 71 height 26
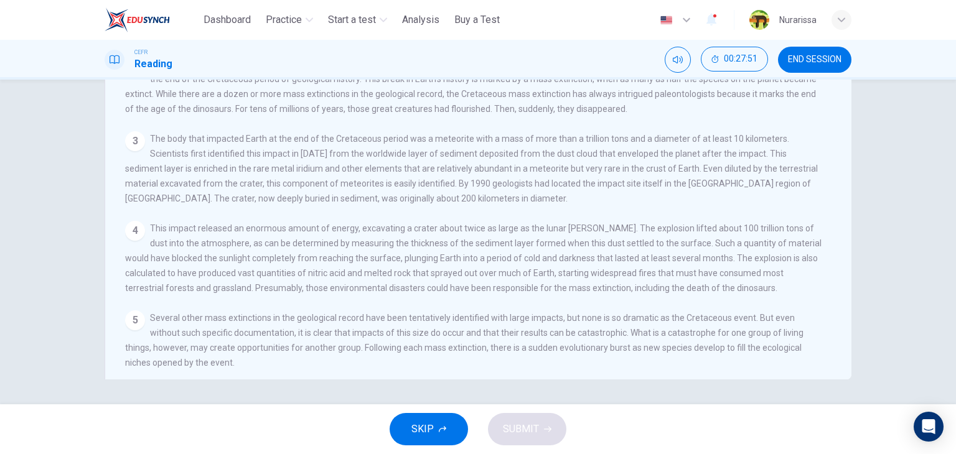
scroll to position [0, 0]
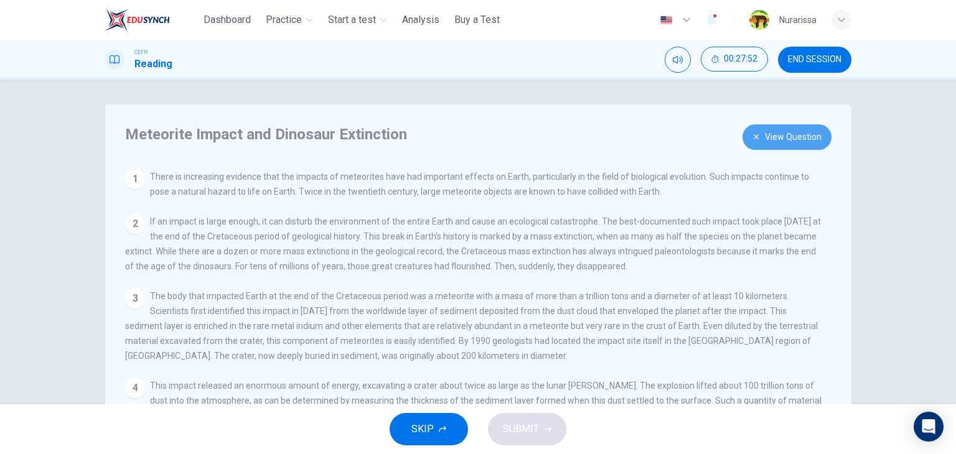
click at [779, 132] on button "View Question" at bounding box center [786, 137] width 89 height 26
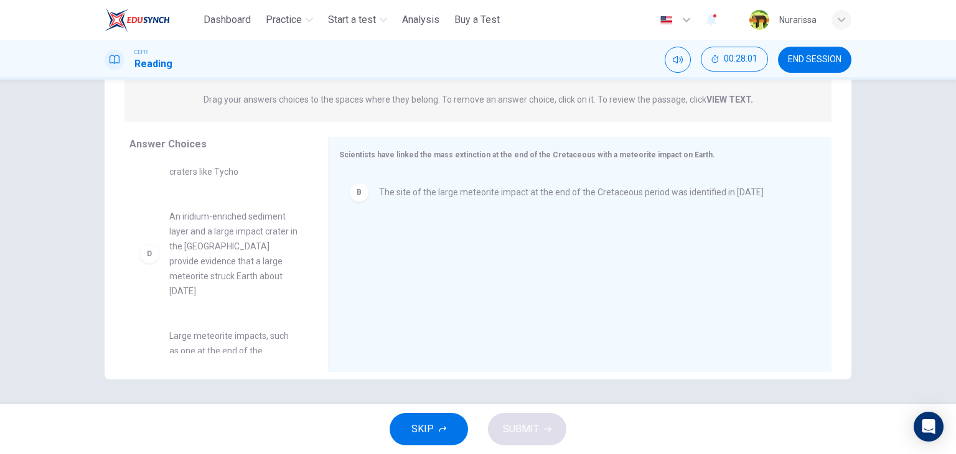
scroll to position [129, 0]
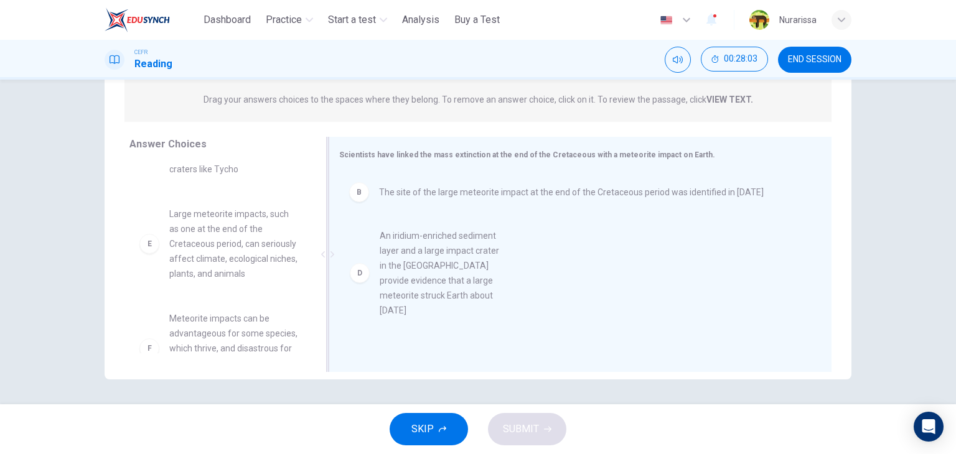
drag, startPoint x: 198, startPoint y: 240, endPoint x: 419, endPoint y: 263, distance: 222.0
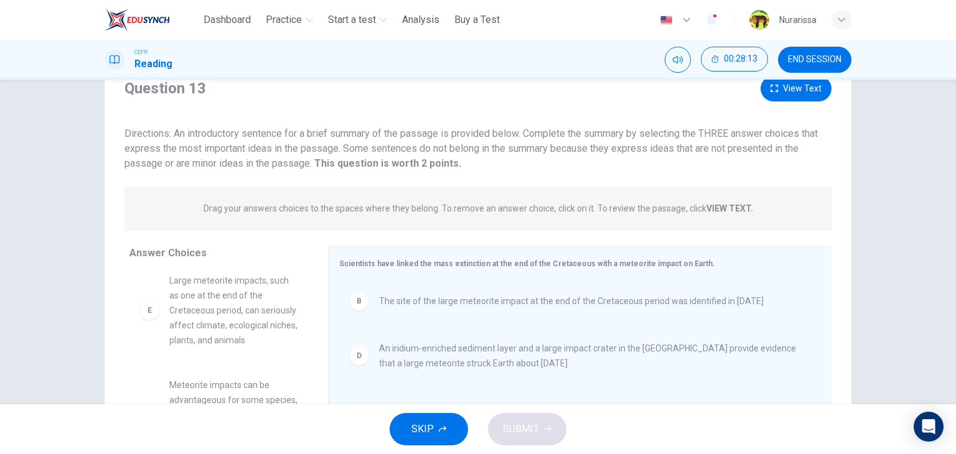
scroll to position [43, 0]
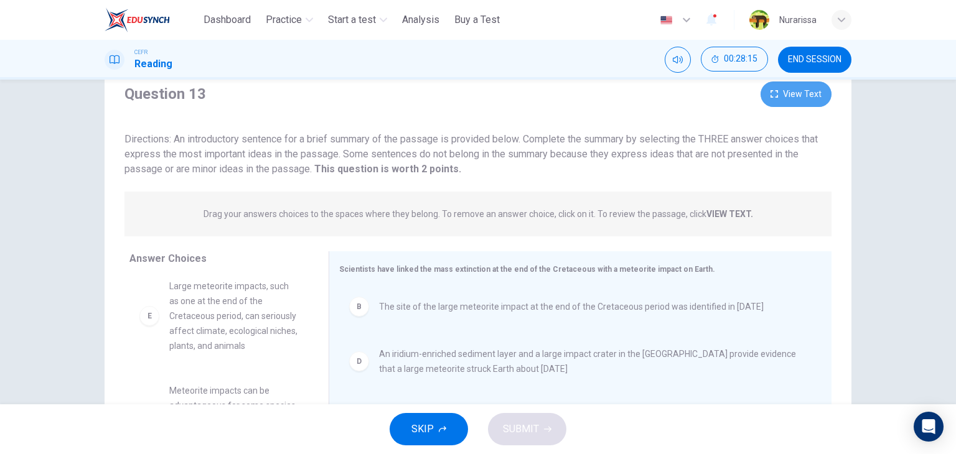
click at [794, 97] on button "View Text" at bounding box center [795, 94] width 71 height 26
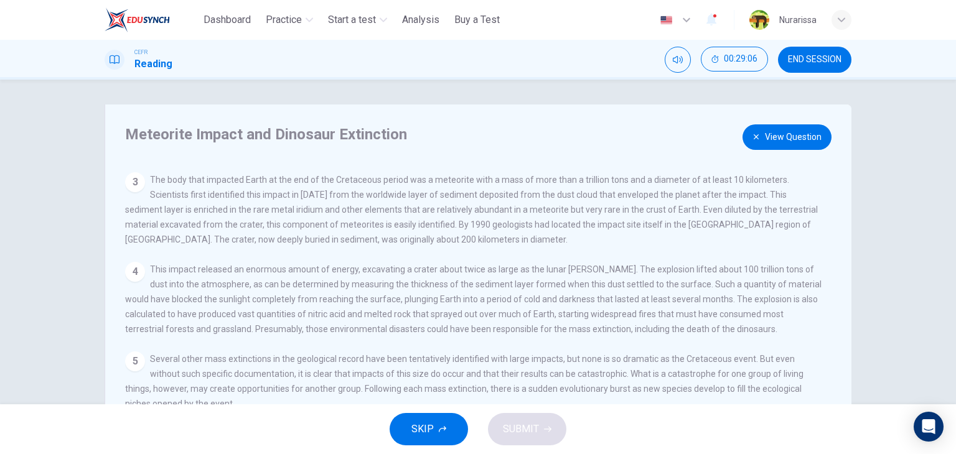
scroll to position [116, 0]
click at [776, 145] on button "View Question" at bounding box center [786, 137] width 89 height 26
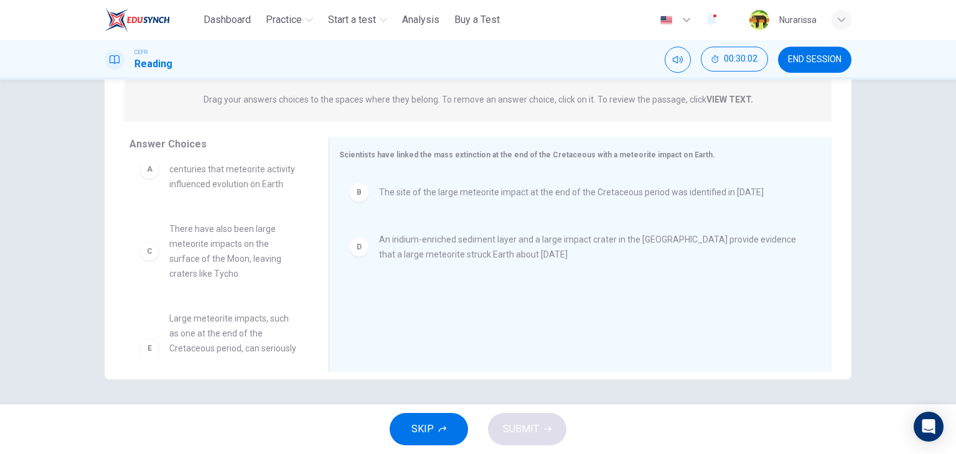
scroll to position [0, 0]
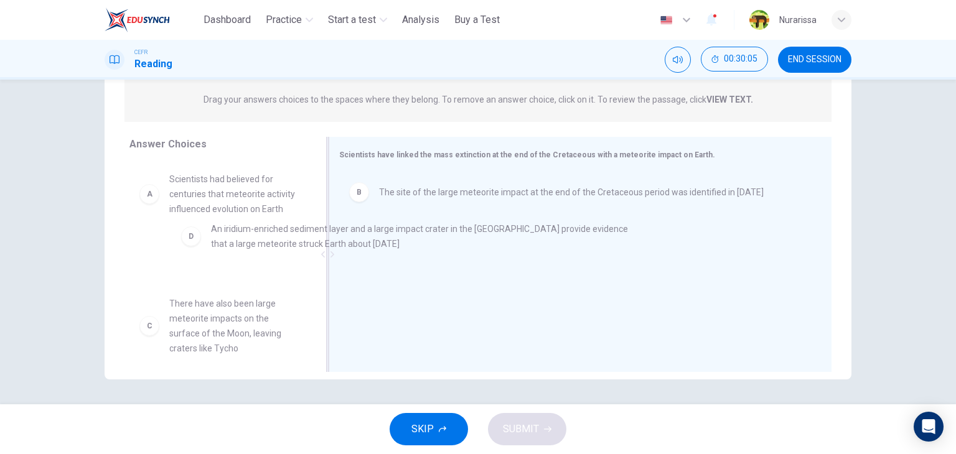
drag, startPoint x: 394, startPoint y: 247, endPoint x: 207, endPoint y: 240, distance: 187.4
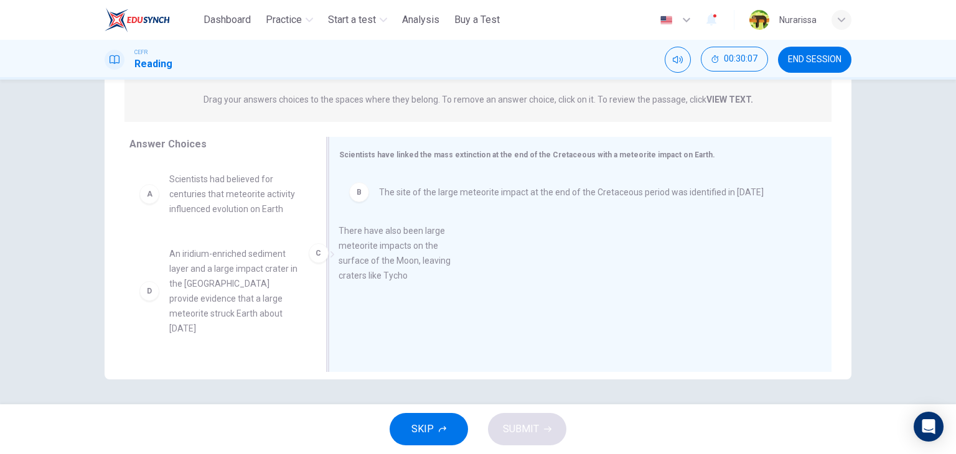
drag, startPoint x: 209, startPoint y: 299, endPoint x: 390, endPoint y: 275, distance: 182.6
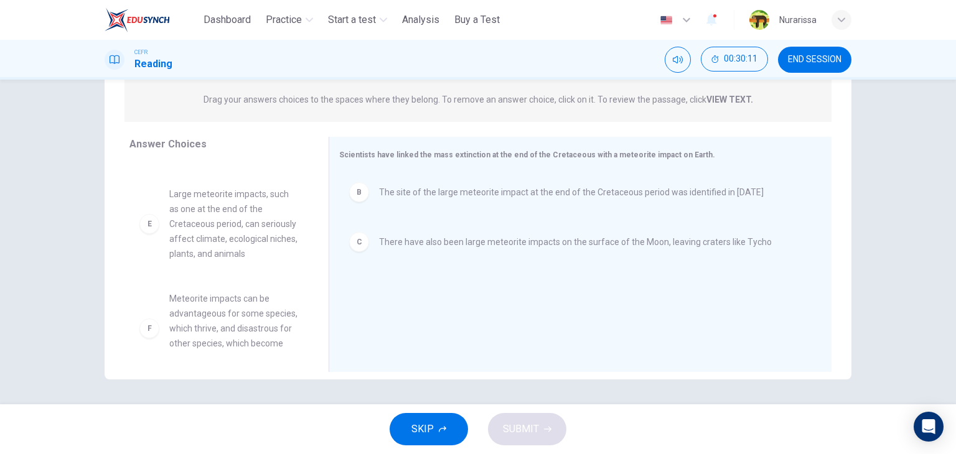
scroll to position [180, 0]
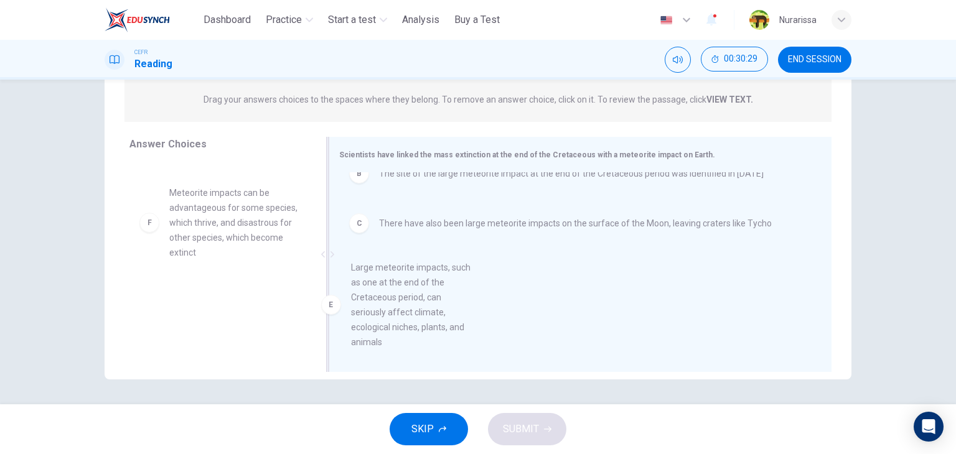
drag, startPoint x: 244, startPoint y: 229, endPoint x: 445, endPoint y: 307, distance: 214.9
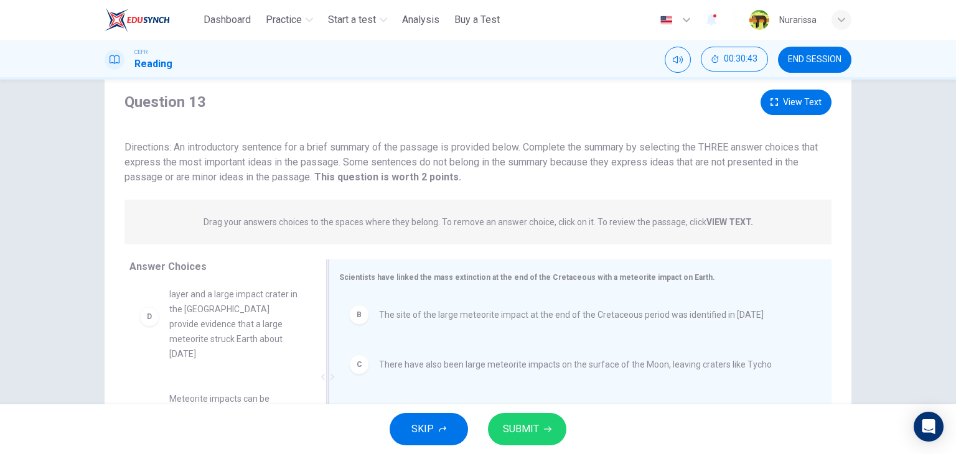
scroll to position [33, 0]
click at [788, 106] on button "View Text" at bounding box center [795, 104] width 71 height 26
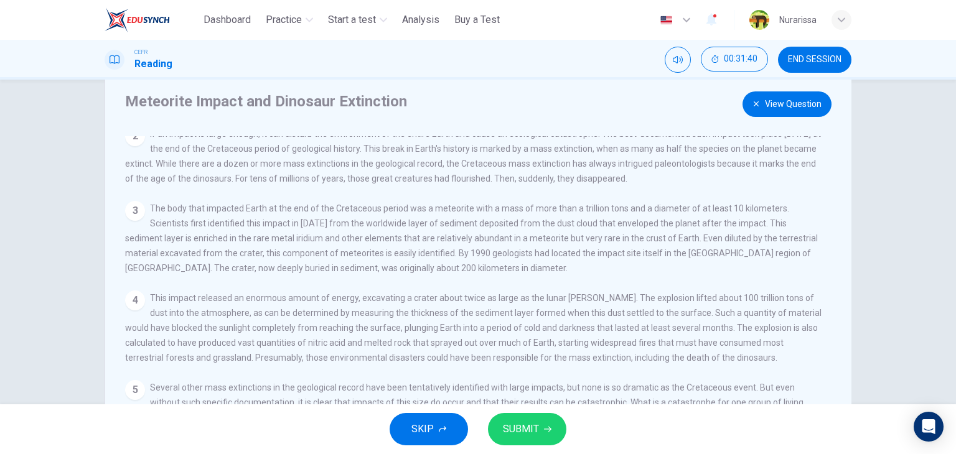
scroll to position [0, 0]
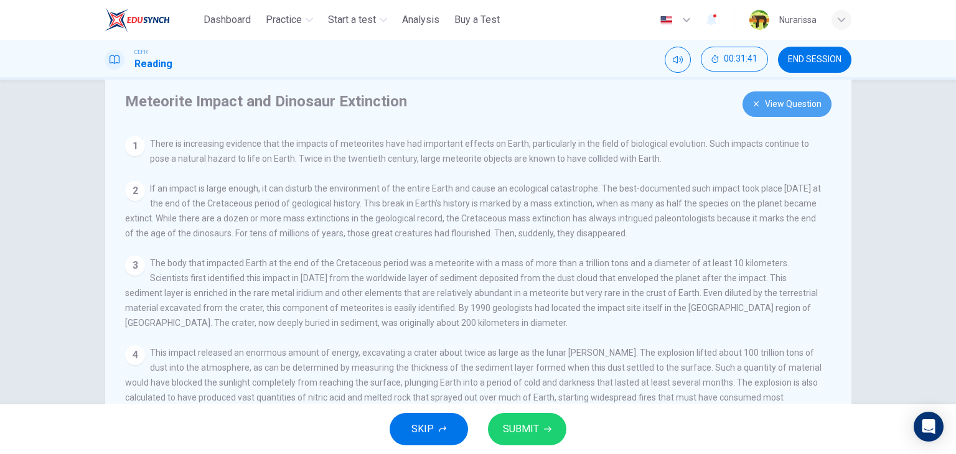
click at [758, 105] on button "View Question" at bounding box center [786, 104] width 89 height 26
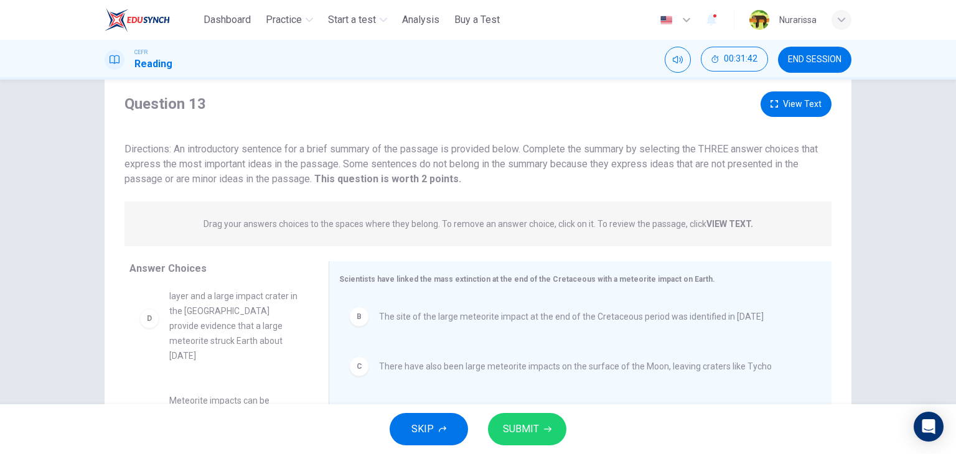
scroll to position [157, 0]
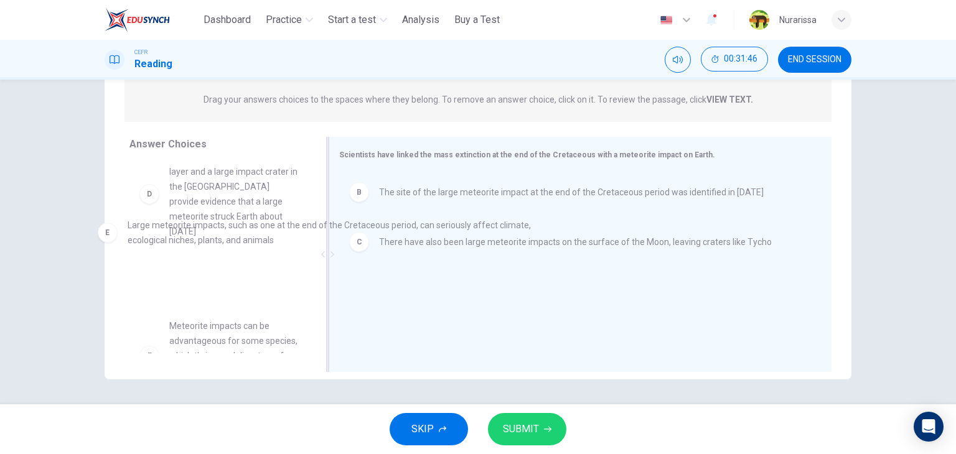
drag, startPoint x: 510, startPoint y: 299, endPoint x: 248, endPoint y: 233, distance: 269.5
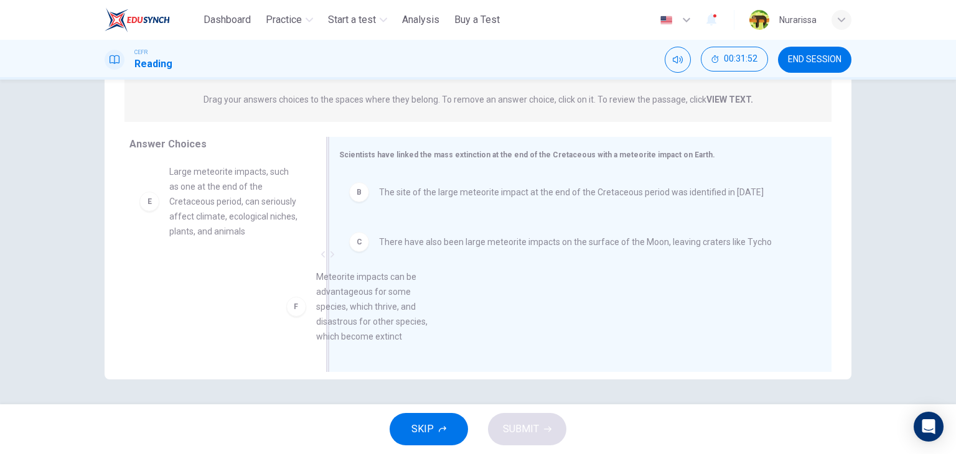
scroll to position [12, 0]
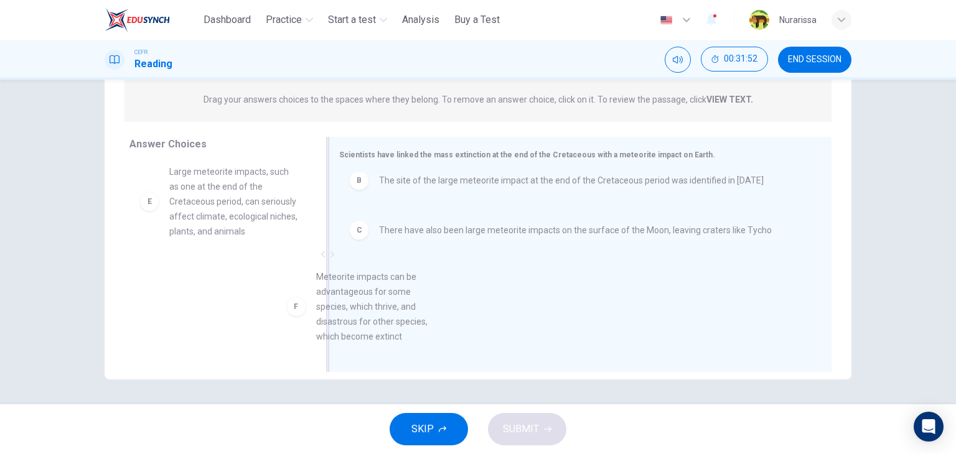
drag, startPoint x: 219, startPoint y: 325, endPoint x: 407, endPoint y: 333, distance: 188.7
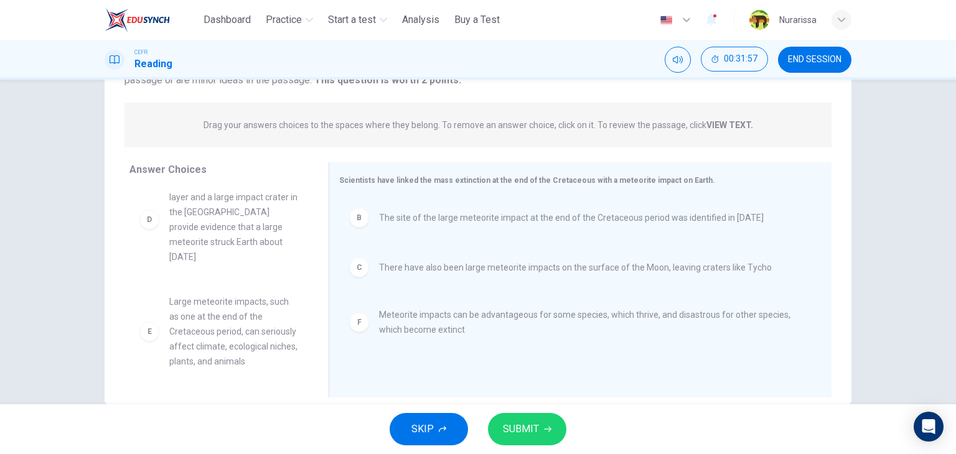
scroll to position [131, 0]
click at [498, 427] on button "SUBMIT" at bounding box center [527, 429] width 78 height 32
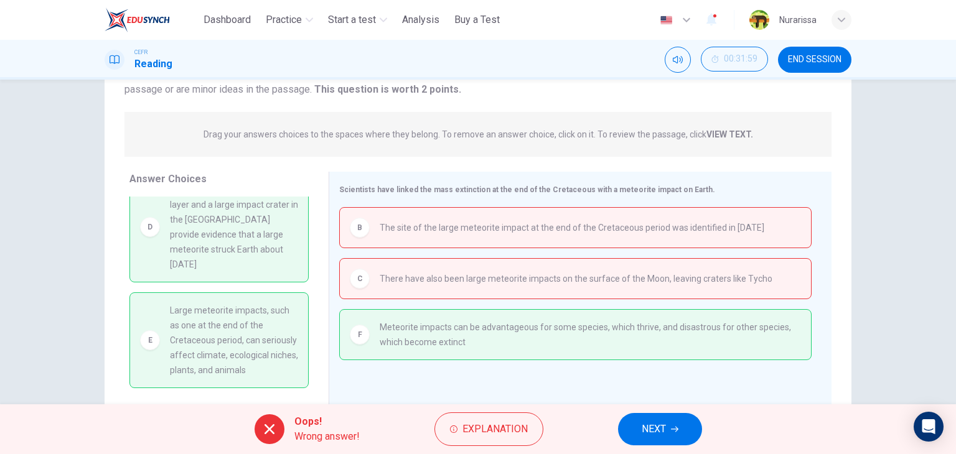
scroll to position [122, 0]
click at [460, 430] on button "Explanation" at bounding box center [488, 429] width 109 height 34
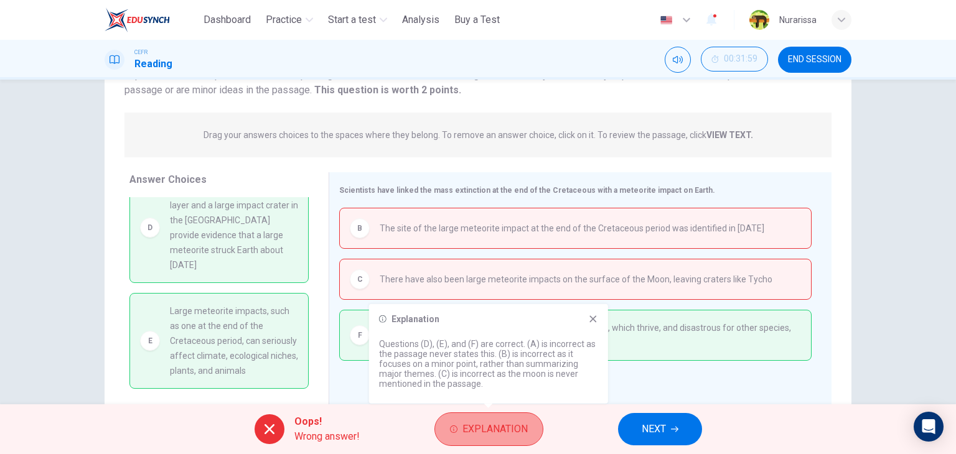
click at [460, 430] on button "Explanation" at bounding box center [488, 429] width 109 height 34
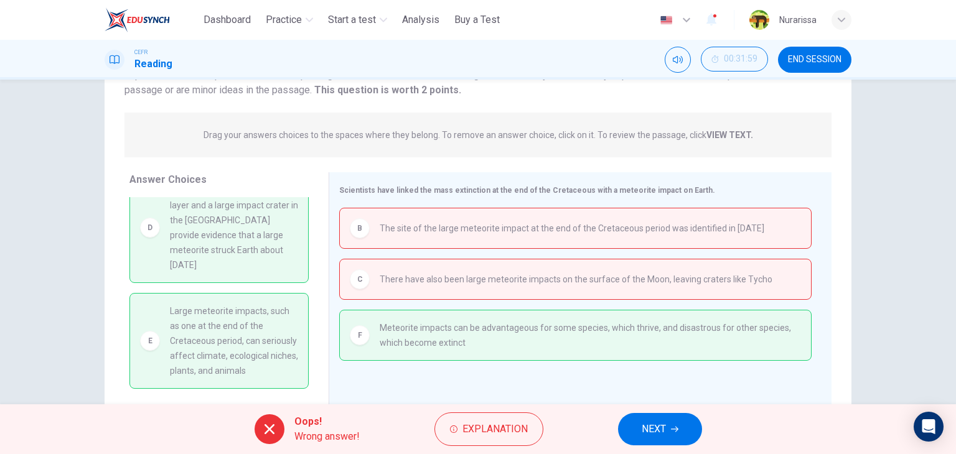
scroll to position [129, 0]
drag, startPoint x: 231, startPoint y: 324, endPoint x: 391, endPoint y: 292, distance: 162.5
click at [391, 292] on div "Answer Choices A Scientists had believed for centuries that meteorite activity …" at bounding box center [478, 292] width 747 height 241
drag, startPoint x: 295, startPoint y: 243, endPoint x: 531, endPoint y: 289, distance: 240.8
click at [531, 289] on div "Answer Choices A Scientists had believed for centuries that meteorite activity …" at bounding box center [478, 292] width 747 height 241
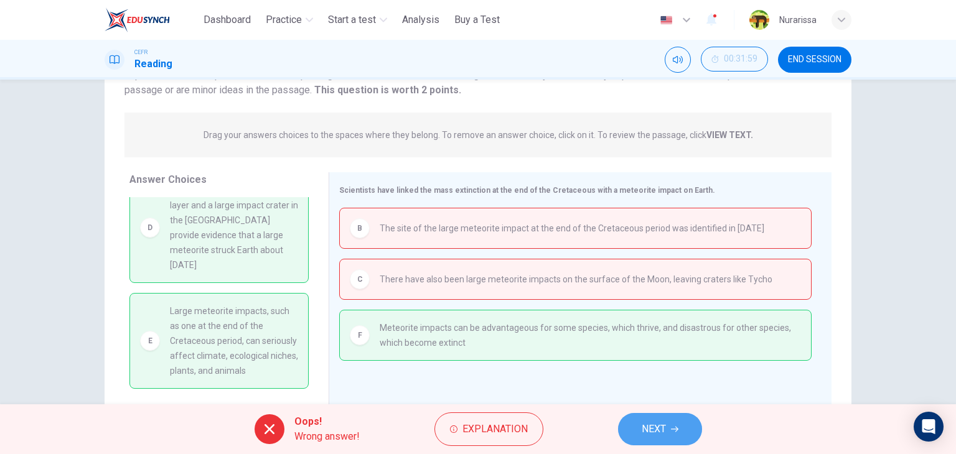
click at [673, 443] on button "NEXT" at bounding box center [660, 429] width 84 height 32
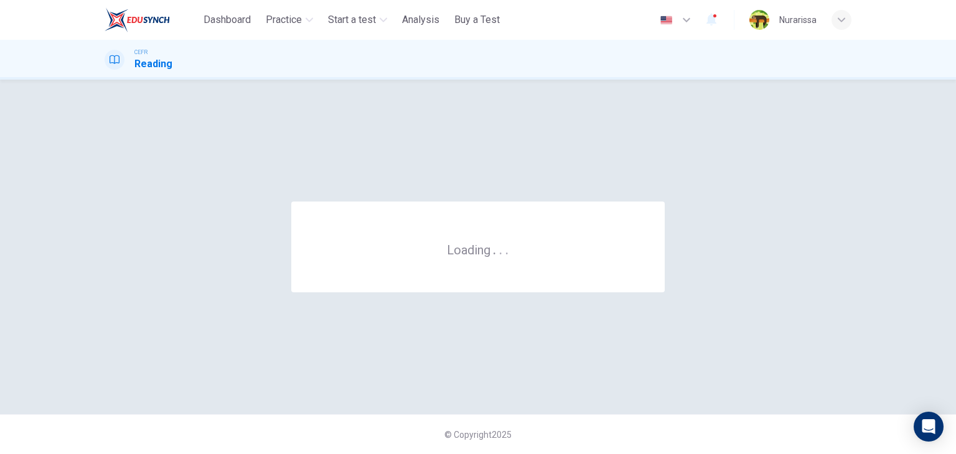
scroll to position [0, 0]
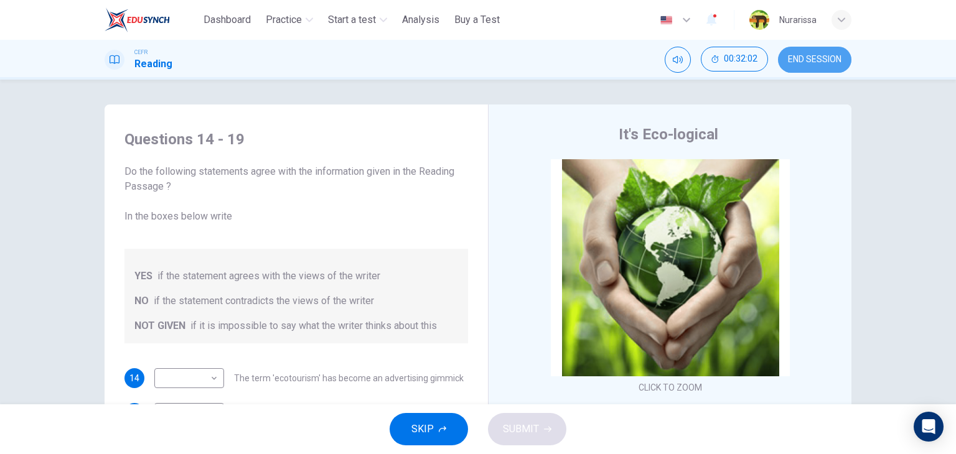
click at [803, 63] on span "END SESSION" at bounding box center [815, 60] width 54 height 10
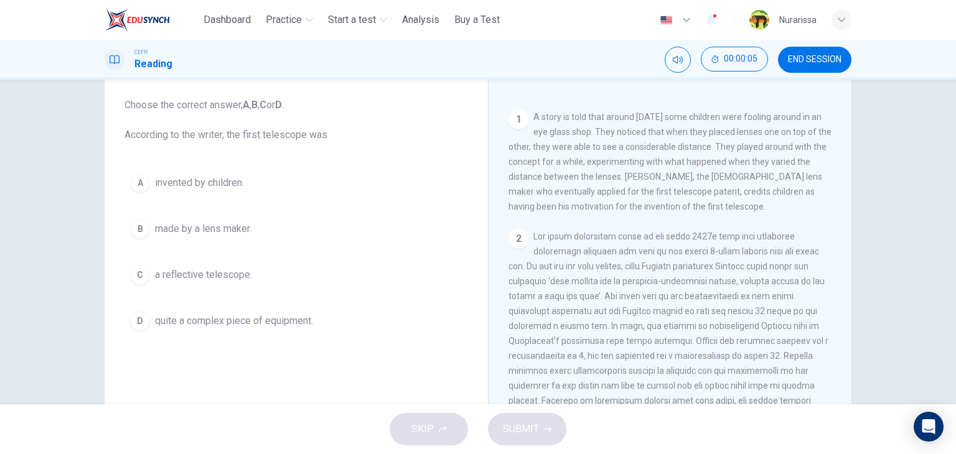
scroll to position [246, 0]
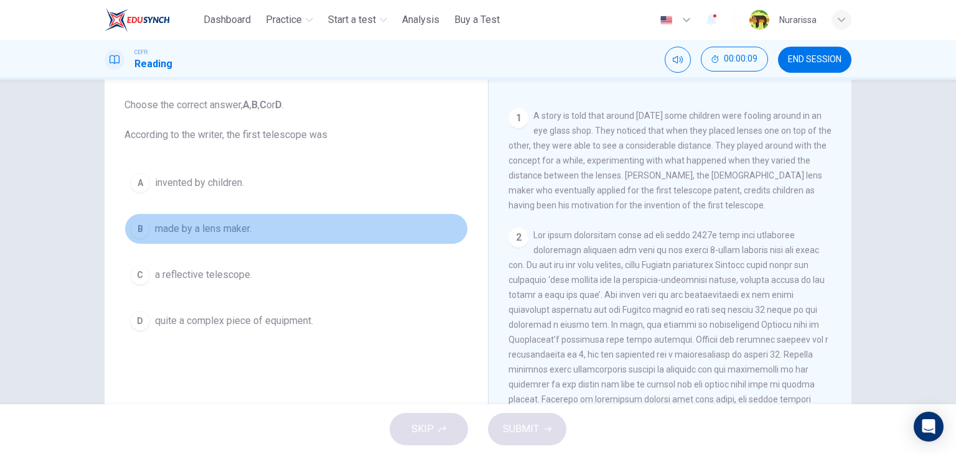
click at [283, 241] on button "B made by a lens maker." at bounding box center [295, 228] width 343 height 31
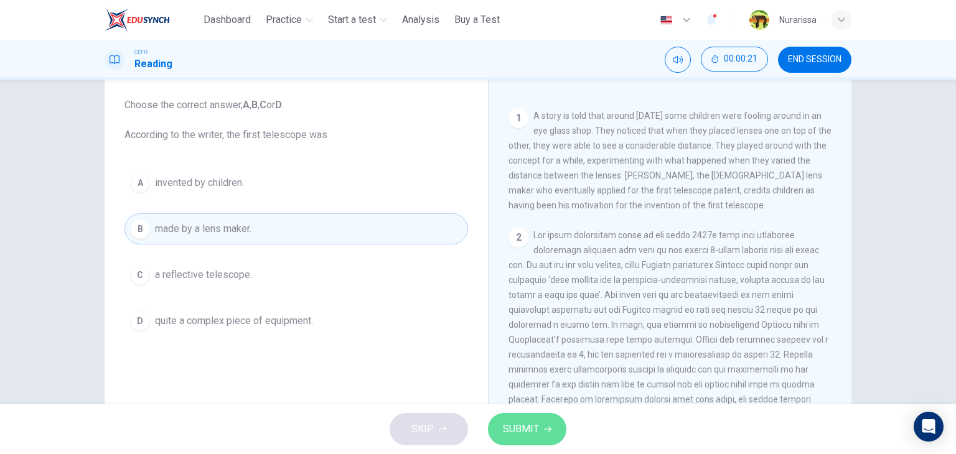
click at [519, 419] on button "SUBMIT" at bounding box center [527, 429] width 78 height 32
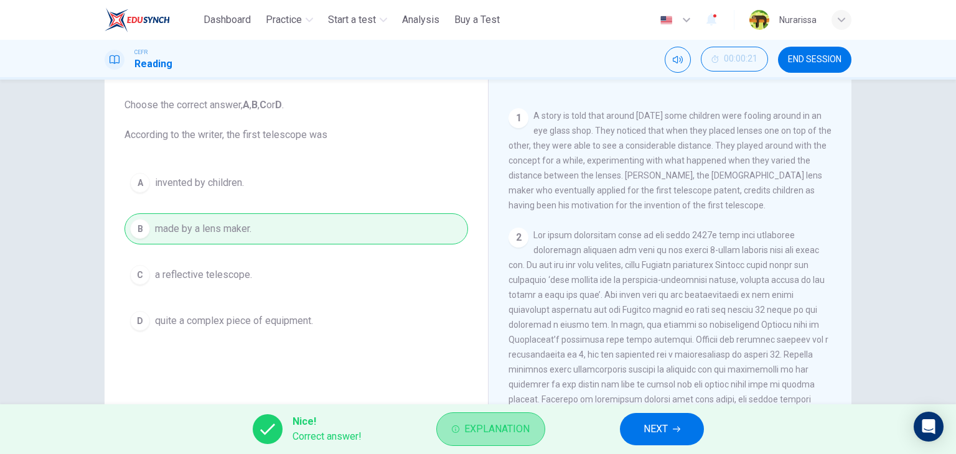
click at [498, 427] on span "Explanation" at bounding box center [496, 429] width 65 height 17
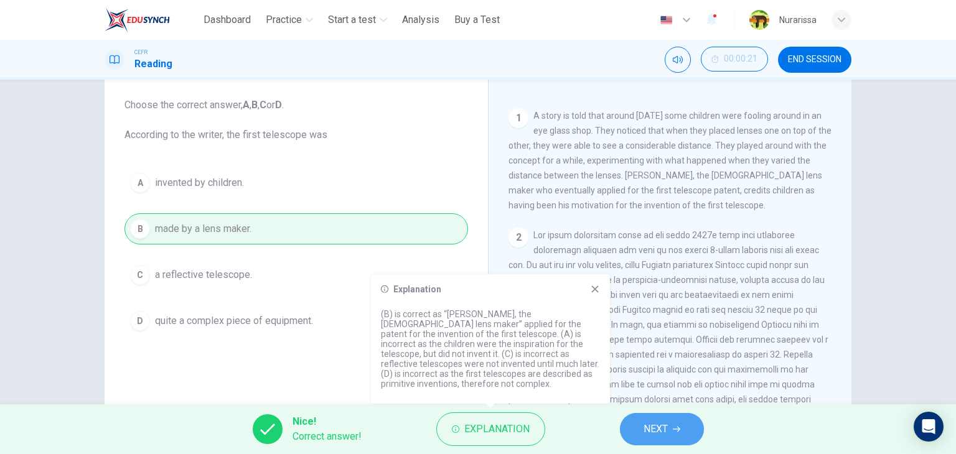
click at [626, 432] on button "NEXT" at bounding box center [662, 429] width 84 height 32
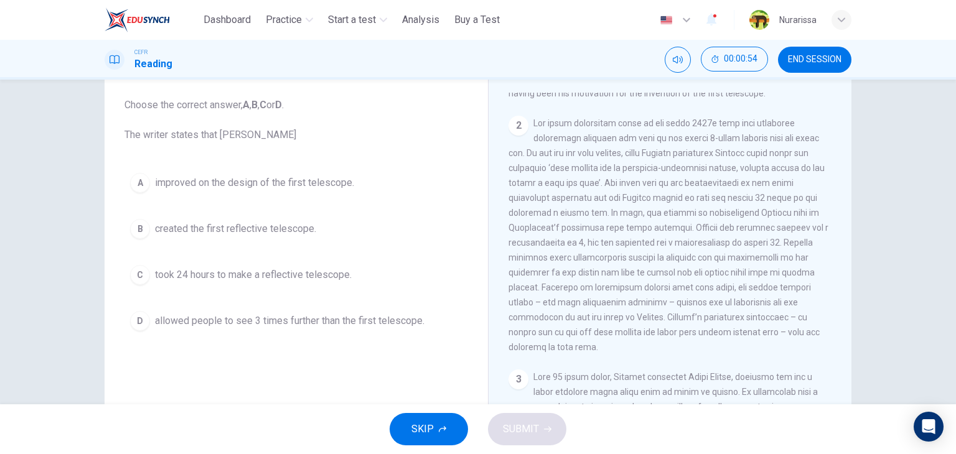
scroll to position [360, 0]
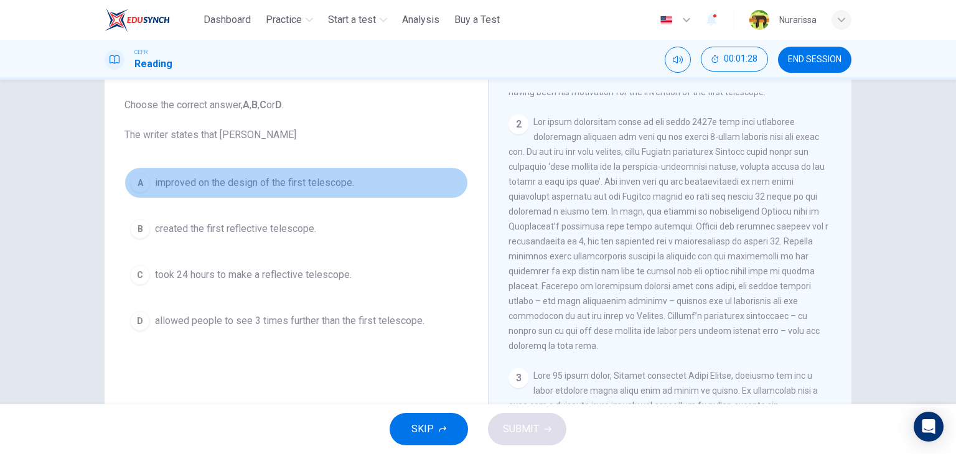
click at [348, 185] on span "improved on the design of the first telescope." at bounding box center [254, 182] width 199 height 15
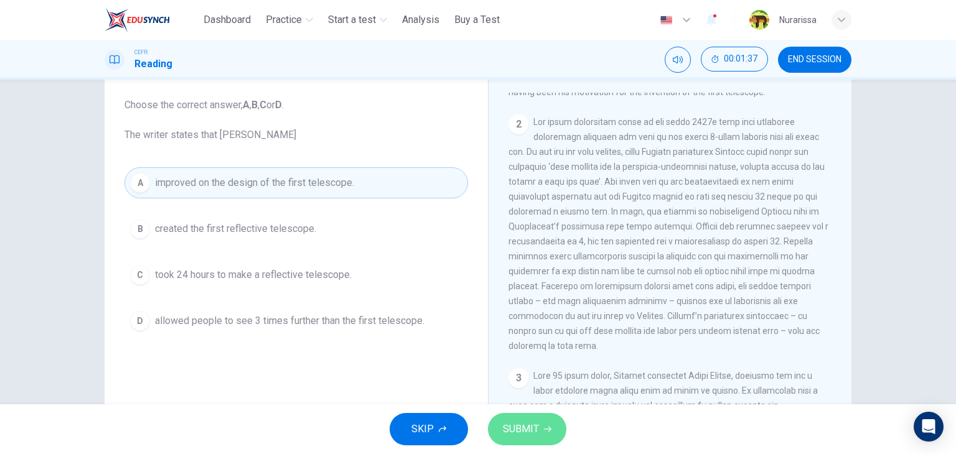
click at [539, 427] on button "SUBMIT" at bounding box center [527, 429] width 78 height 32
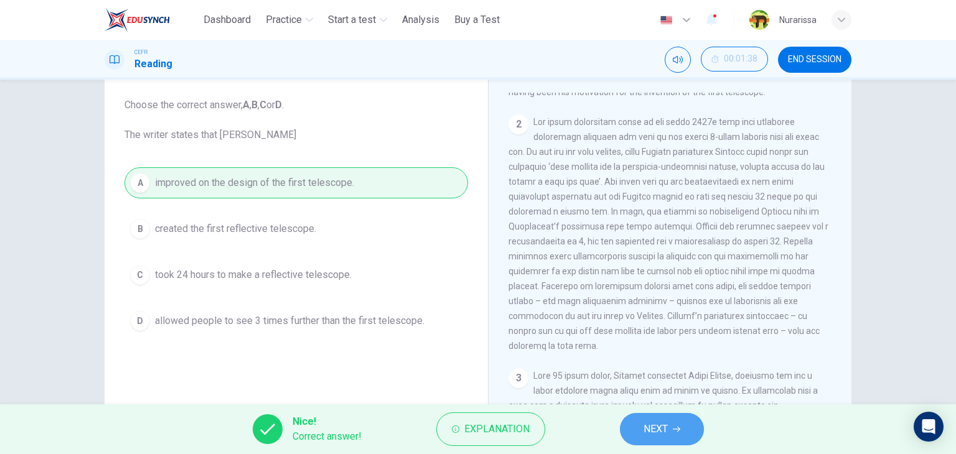
click at [664, 435] on span "NEXT" at bounding box center [655, 429] width 24 height 17
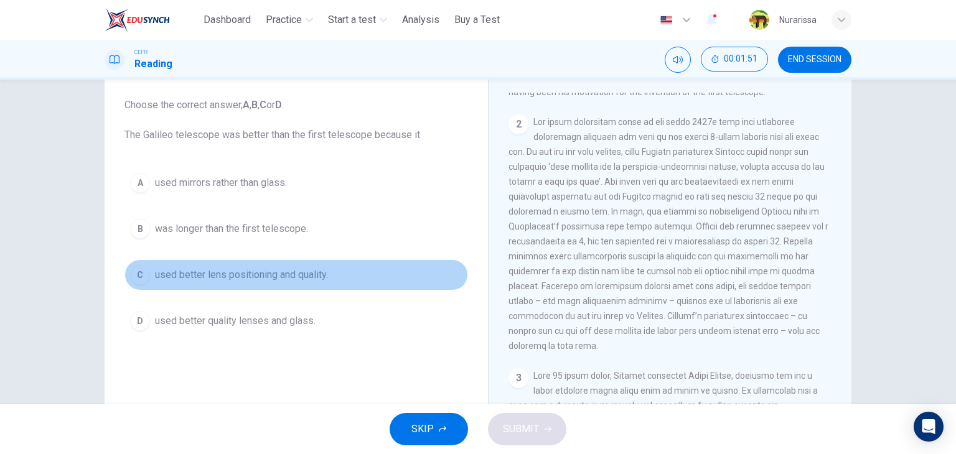
click at [348, 264] on button "C used better lens positioning and quality." at bounding box center [295, 274] width 343 height 31
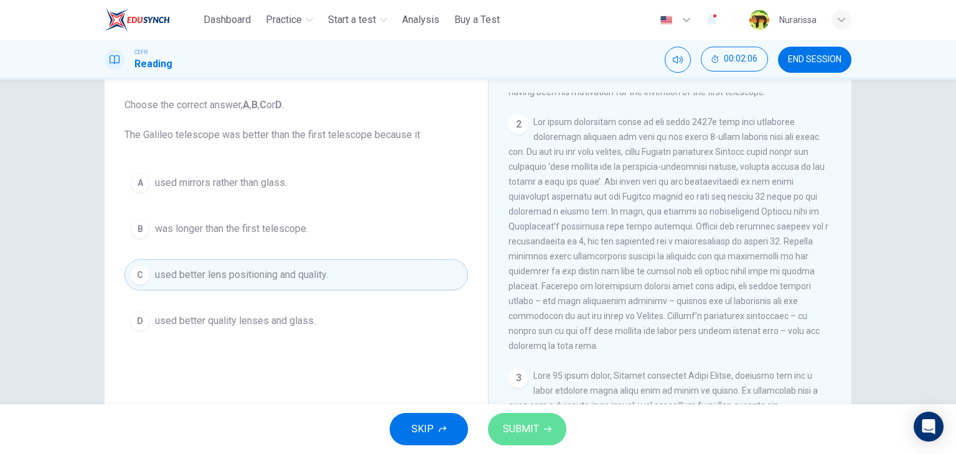
click at [533, 418] on button "SUBMIT" at bounding box center [527, 429] width 78 height 32
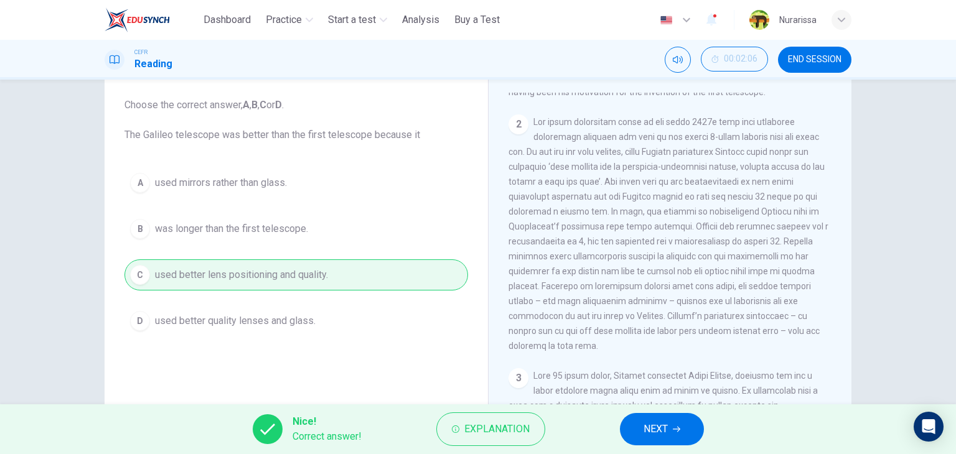
click at [625, 419] on button "NEXT" at bounding box center [662, 429] width 84 height 32
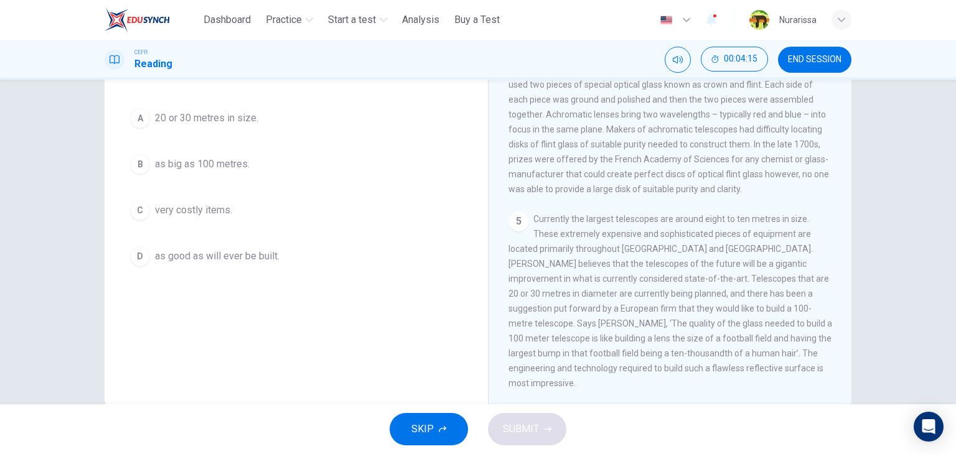
scroll to position [132, 0]
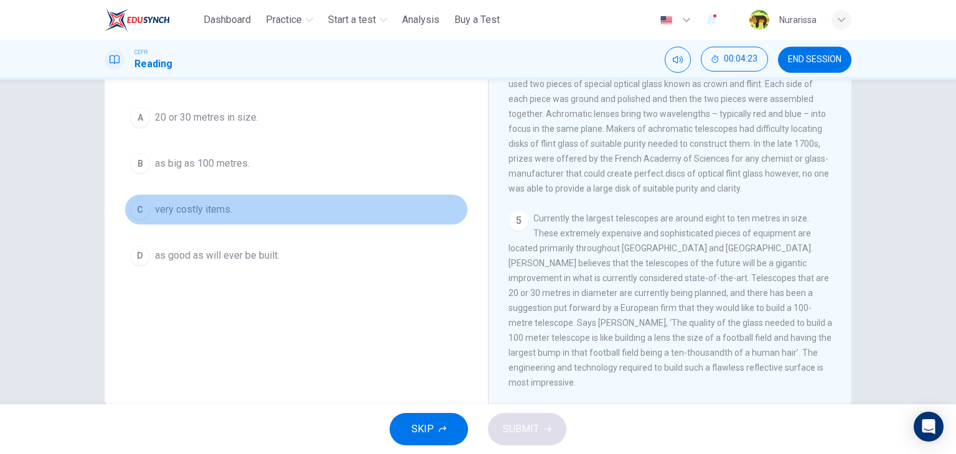
click at [219, 212] on span "very costly items." at bounding box center [193, 209] width 77 height 15
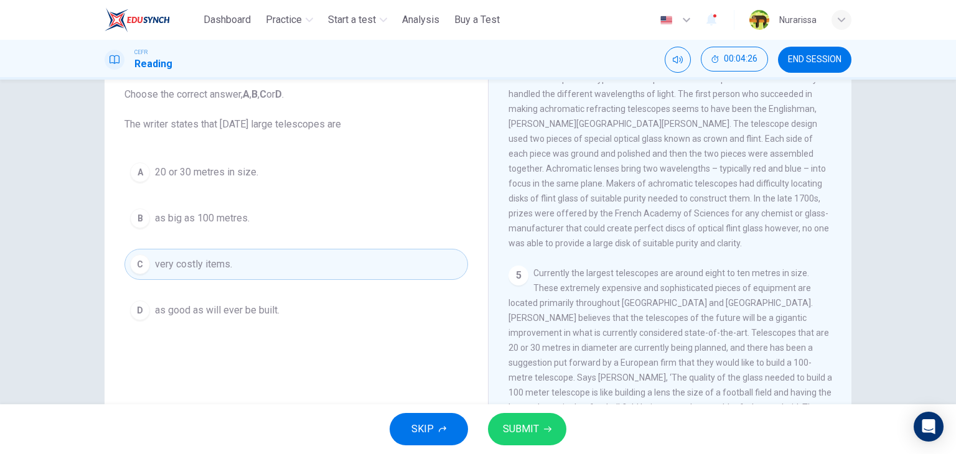
scroll to position [78, 0]
click at [528, 431] on span "SUBMIT" at bounding box center [521, 429] width 36 height 17
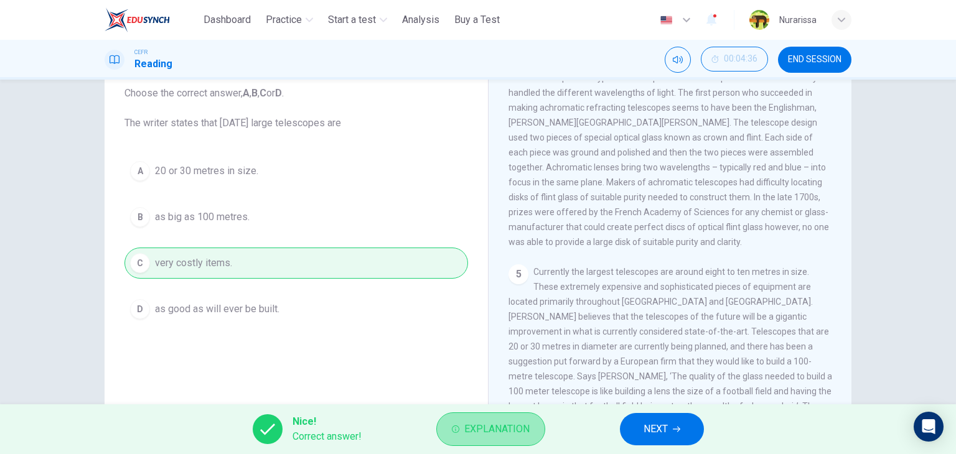
click at [498, 432] on span "Explanation" at bounding box center [496, 429] width 65 height 17
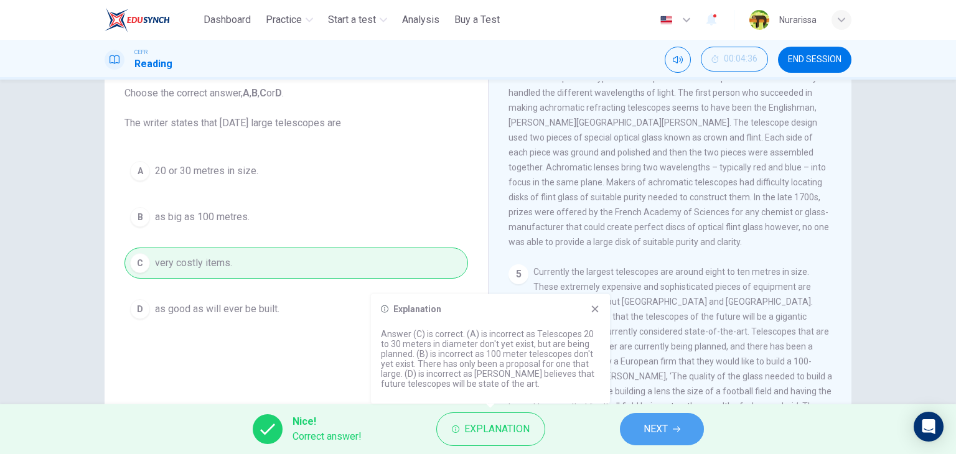
click at [642, 429] on button "NEXT" at bounding box center [662, 429] width 84 height 32
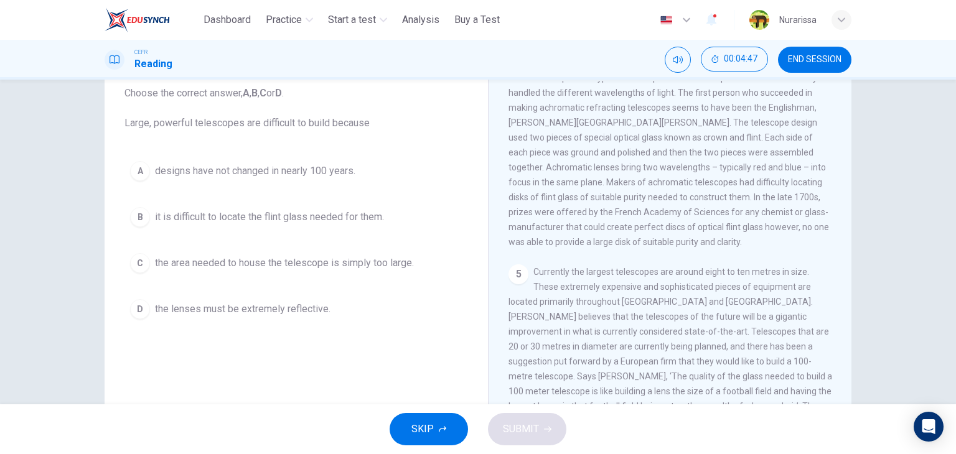
scroll to position [157, 0]
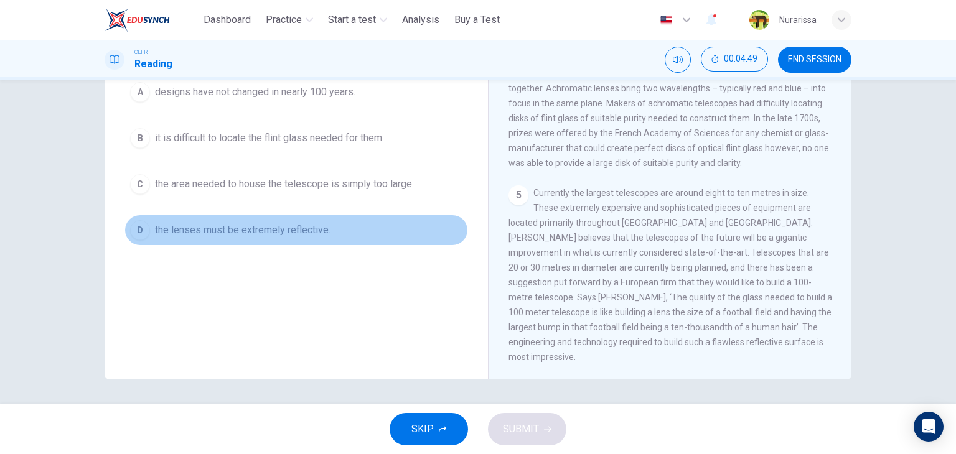
click at [360, 218] on button "D the lenses must be extremely reflective." at bounding box center [295, 230] width 343 height 31
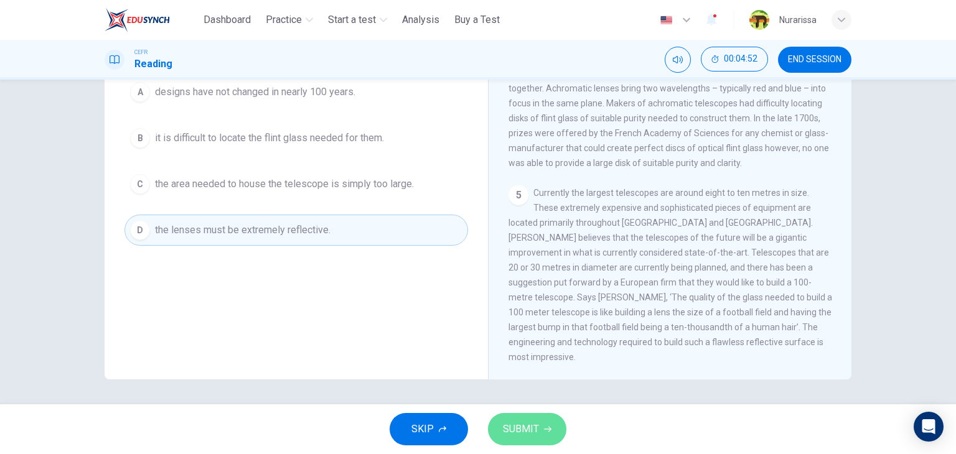
click at [529, 422] on span "SUBMIT" at bounding box center [521, 429] width 36 height 17
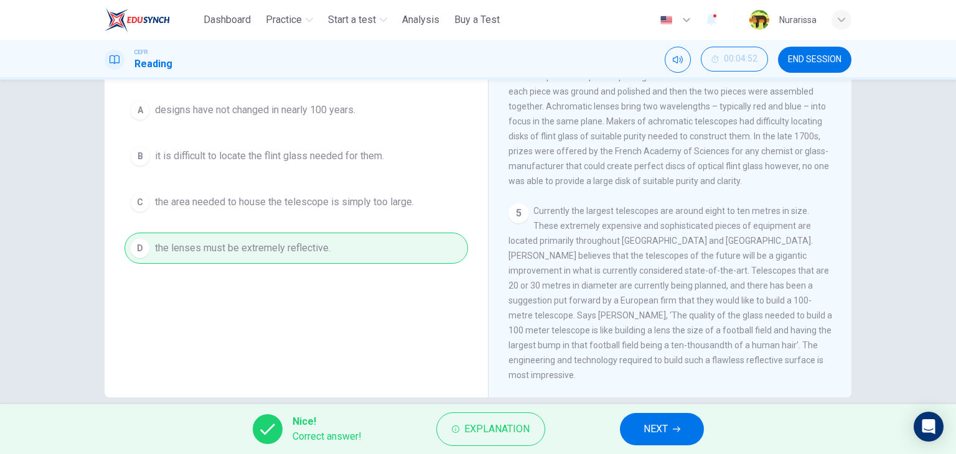
scroll to position [97, 0]
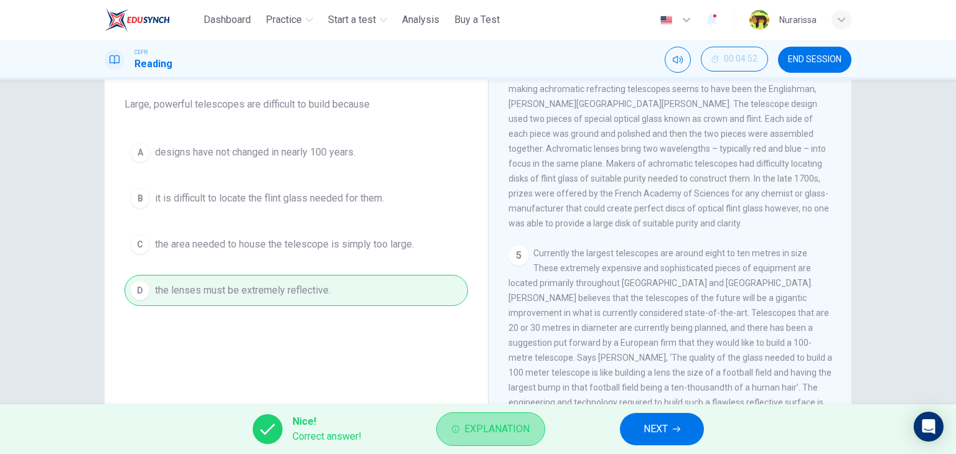
click at [481, 414] on button "Explanation" at bounding box center [490, 429] width 109 height 34
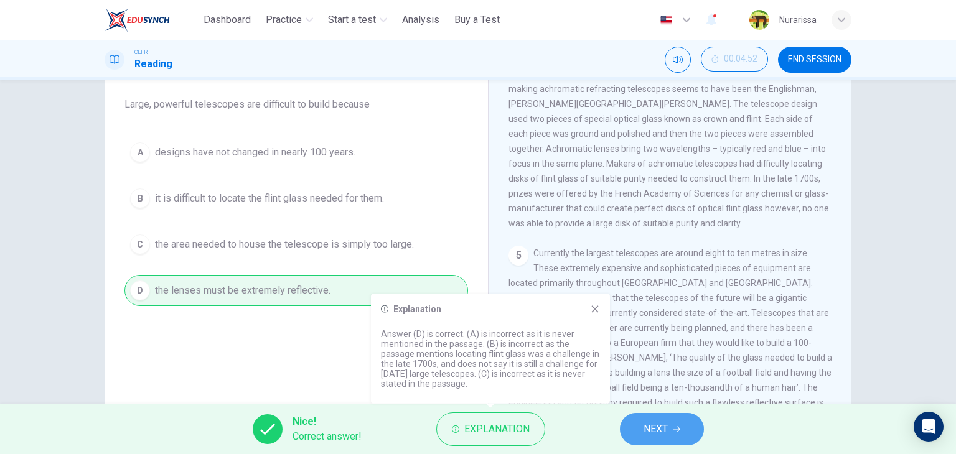
click at [633, 432] on button "NEXT" at bounding box center [662, 429] width 84 height 32
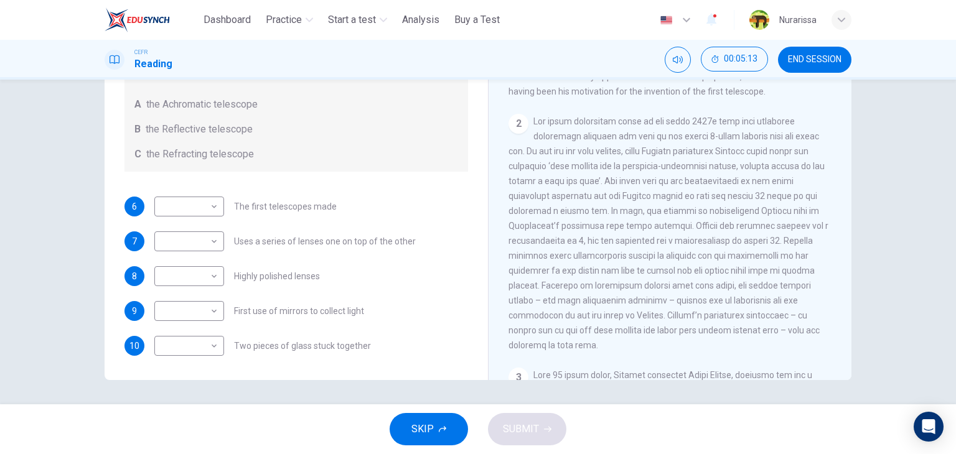
scroll to position [271, 0]
click at [202, 212] on body "This site uses cookies, as explained in our Privacy Policy . If you agree to th…" at bounding box center [478, 227] width 956 height 454
click at [191, 260] on li "C" at bounding box center [186, 265] width 70 height 20
type input "*"
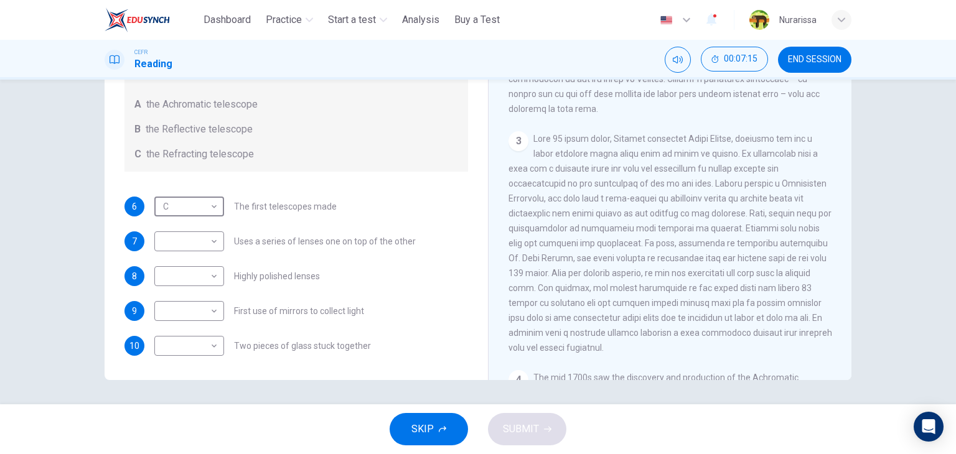
scroll to position [507, 0]
click at [189, 302] on body "This site uses cookies, as explained in our Privacy Policy . If you agree to th…" at bounding box center [478, 227] width 956 height 454
click at [197, 353] on li "B" at bounding box center [186, 350] width 70 height 20
type input "*"
click at [213, 282] on body "This site uses cookies, as explained in our Privacy Policy . If you agree to th…" at bounding box center [478, 227] width 956 height 454
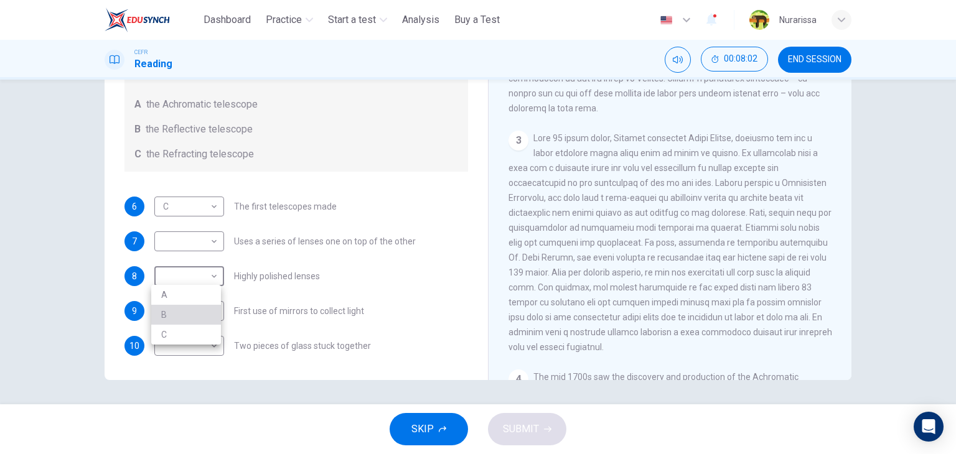
click at [198, 311] on li "B" at bounding box center [186, 315] width 70 height 20
type input "*"
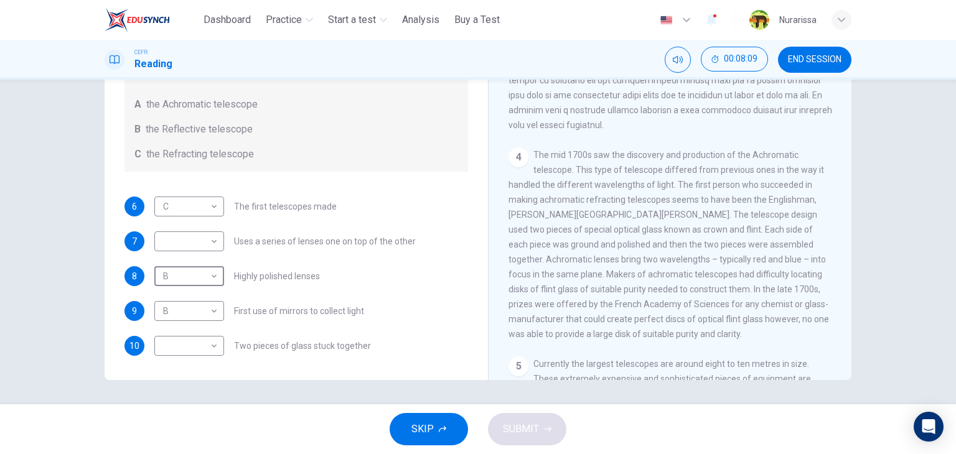
scroll to position [730, 0]
click at [225, 349] on div "​ ​ Two pieces of glass stuck together" at bounding box center [262, 346] width 216 height 20
click at [196, 346] on body "This site uses cookies, as explained in our Privacy Policy . If you agree to th…" at bounding box center [478, 227] width 956 height 454
click at [192, 376] on li "B" at bounding box center [186, 385] width 70 height 20
click at [188, 337] on body "This site uses cookies, as explained in our Privacy Policy . If you agree to th…" at bounding box center [478, 227] width 956 height 454
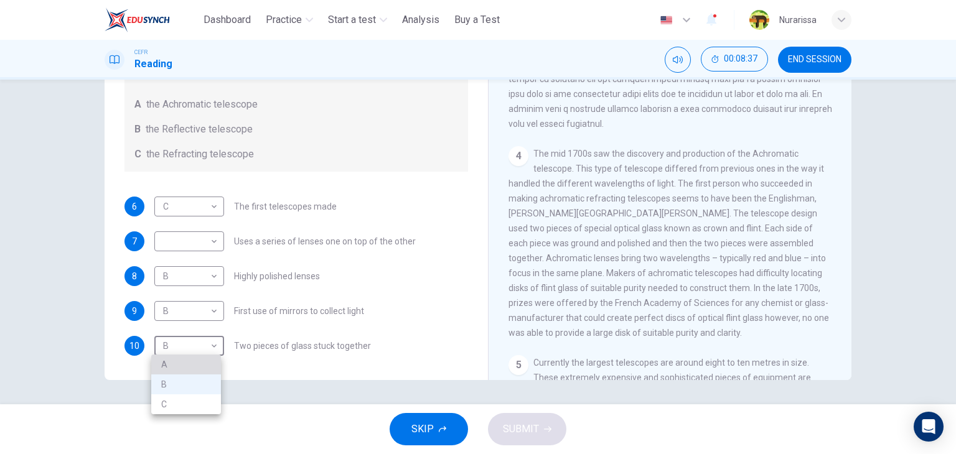
click at [184, 360] on li "A" at bounding box center [186, 365] width 70 height 20
type input "*"
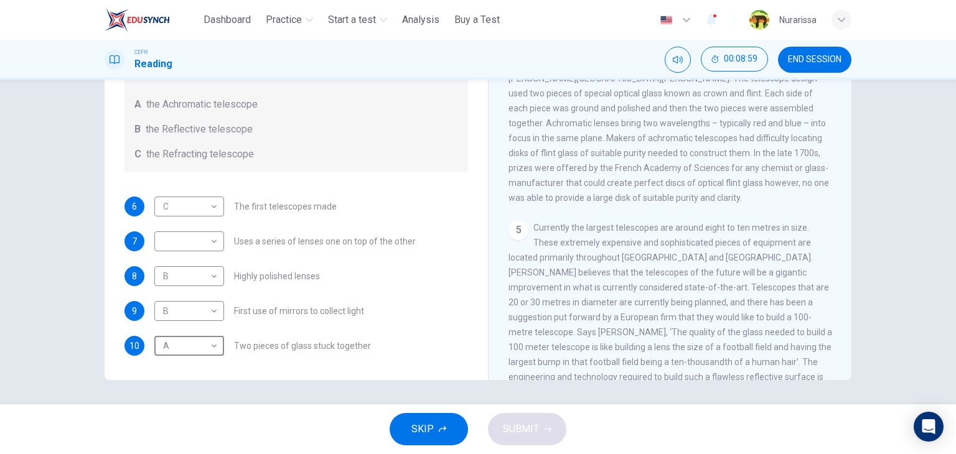
scroll to position [866, 0]
click at [159, 249] on body "This site uses cookies, as explained in our Privacy Policy . If you agree to th…" at bounding box center [478, 227] width 956 height 454
click at [179, 261] on li "A" at bounding box center [186, 260] width 70 height 20
type input "*"
click at [437, 284] on div "8 B * ​ Highly polished lenses" at bounding box center [295, 276] width 343 height 20
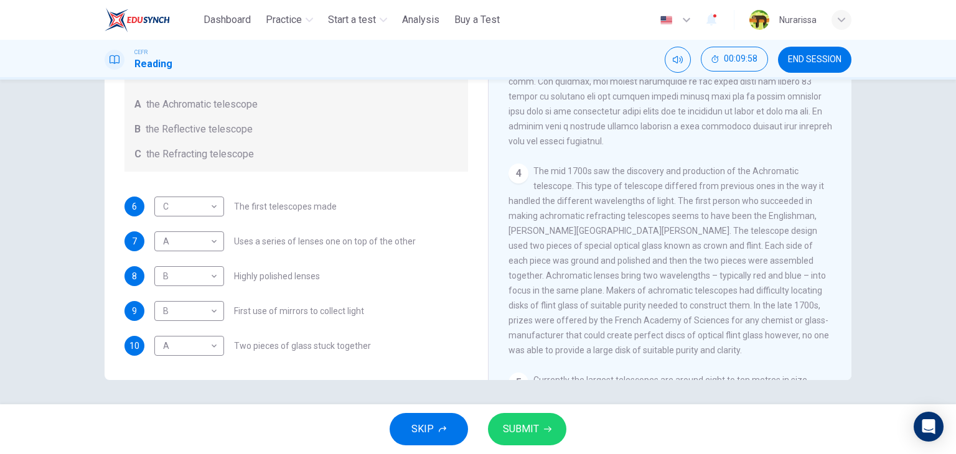
scroll to position [714, 0]
click at [520, 424] on span "SUBMIT" at bounding box center [521, 429] width 36 height 17
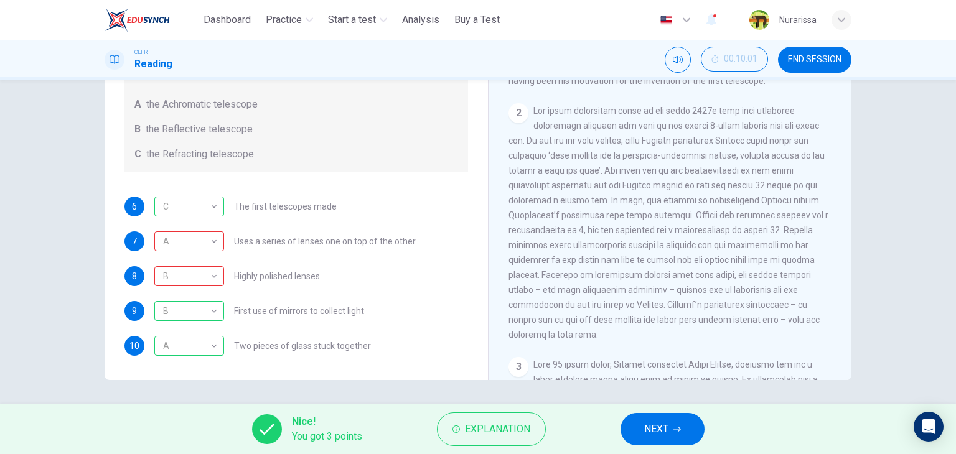
scroll to position [281, 0]
drag, startPoint x: 490, startPoint y: 452, endPoint x: 495, endPoint y: 436, distance: 16.2
click at [495, 436] on div "Nice! You got 3 points Explanation NEXT" at bounding box center [478, 429] width 956 height 50
click at [495, 436] on span "Explanation" at bounding box center [497, 429] width 65 height 17
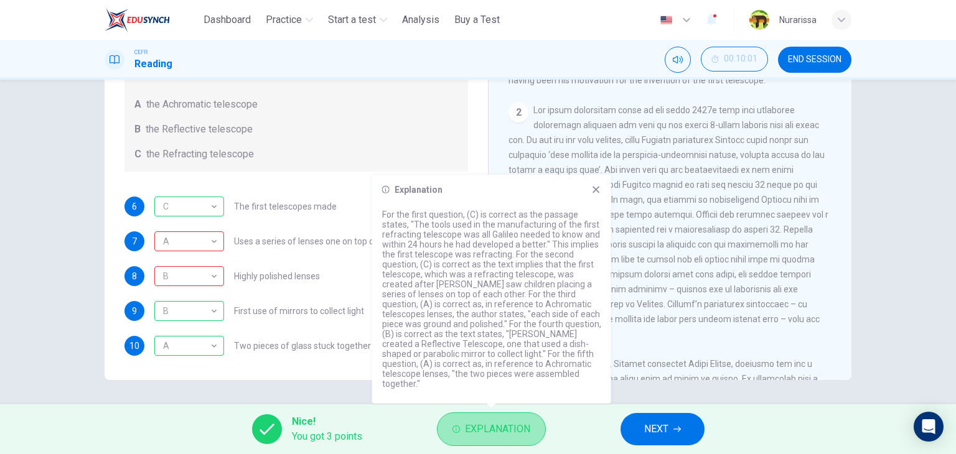
click at [495, 436] on span "Explanation" at bounding box center [497, 429] width 65 height 17
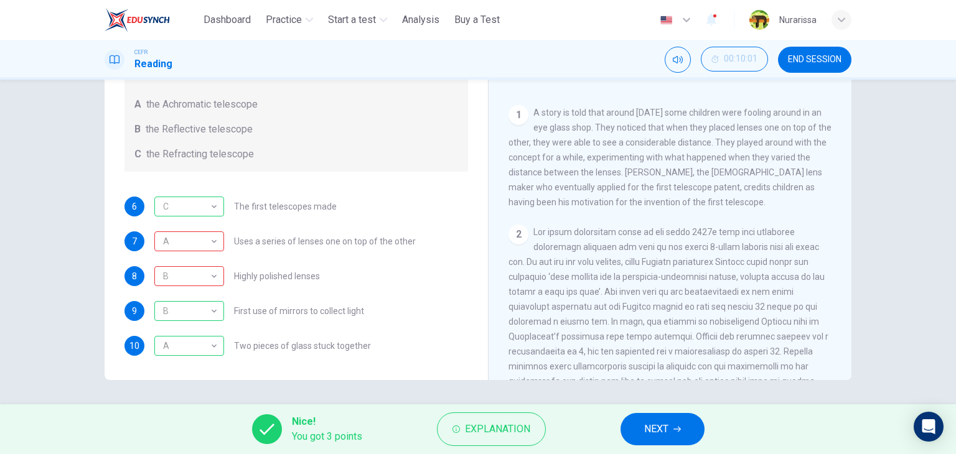
scroll to position [159, 0]
click at [499, 436] on span "Explanation" at bounding box center [497, 429] width 65 height 17
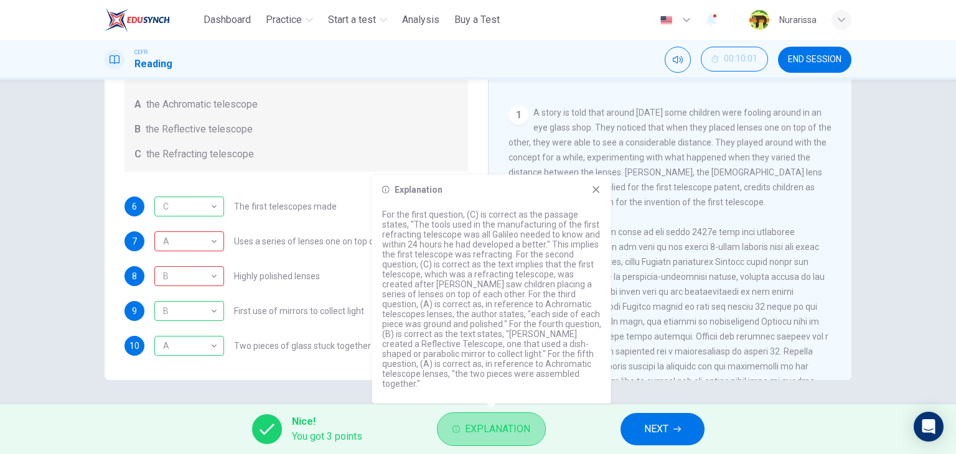
click at [499, 436] on span "Explanation" at bounding box center [497, 429] width 65 height 17
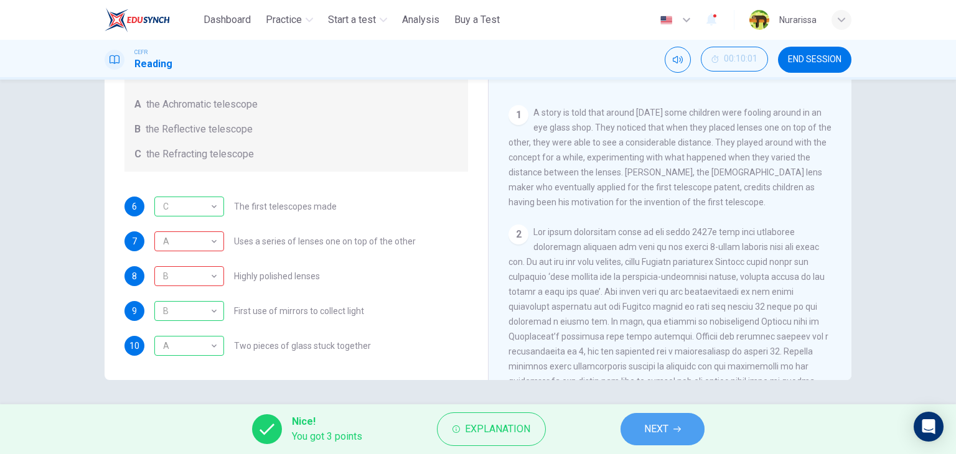
click at [632, 432] on button "NEXT" at bounding box center [662, 429] width 84 height 32
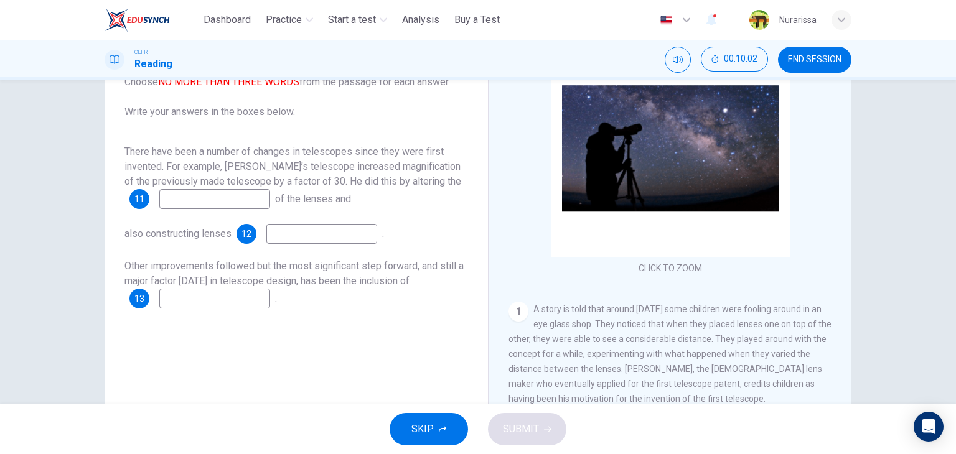
scroll to position [119, 0]
click at [256, 205] on input at bounding box center [214, 199] width 111 height 20
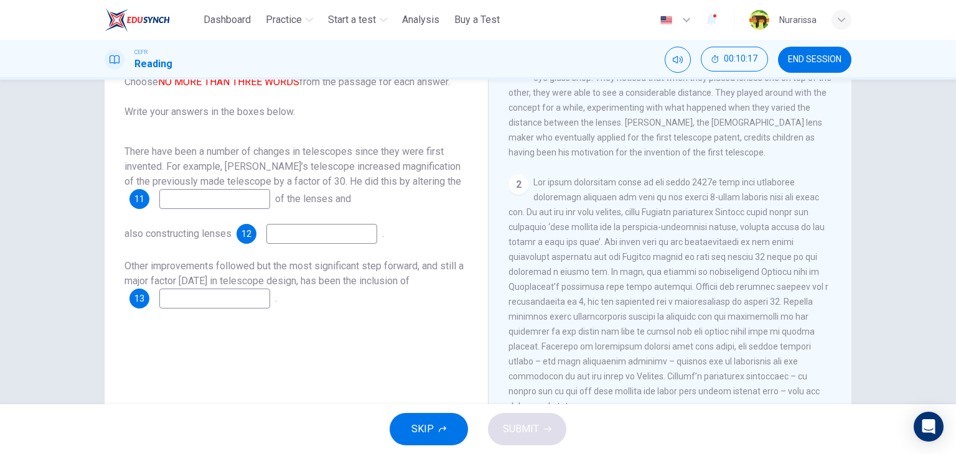
scroll to position [248, 0]
click at [208, 308] on input at bounding box center [214, 299] width 111 height 20
type input "******"
click at [305, 236] on input at bounding box center [321, 234] width 111 height 20
click at [253, 197] on input at bounding box center [214, 199] width 111 height 20
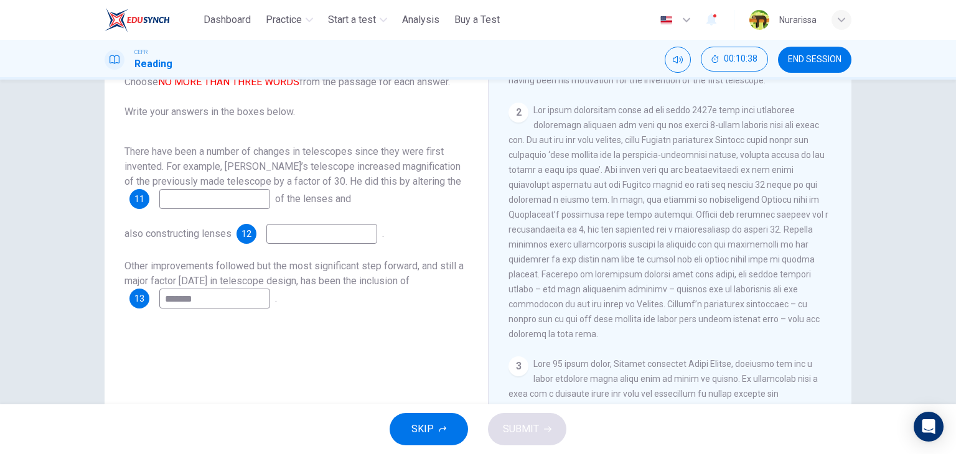
scroll to position [320, 0]
type input "*********"
click at [350, 233] on input at bounding box center [321, 234] width 111 height 20
type input "**********"
click at [531, 416] on button "SUBMIT" at bounding box center [527, 429] width 78 height 32
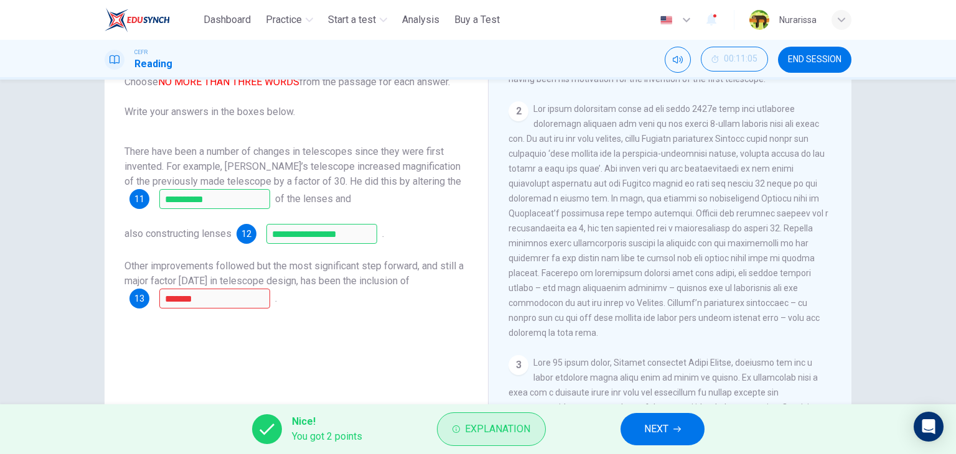
click at [463, 422] on button "Explanation" at bounding box center [491, 429] width 109 height 34
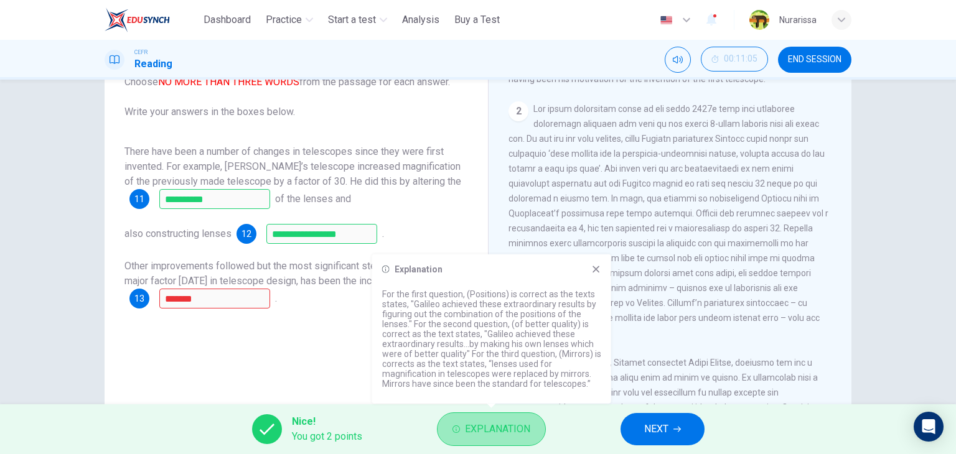
click at [463, 422] on button "Explanation" at bounding box center [491, 429] width 109 height 34
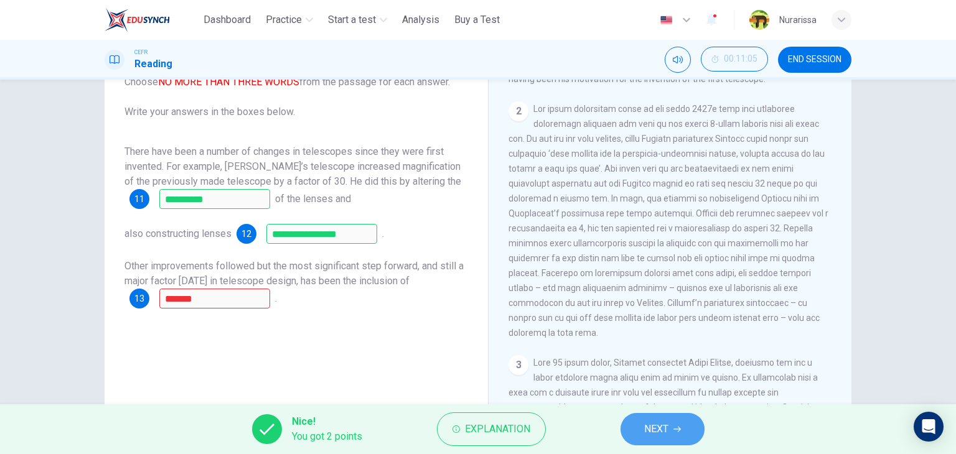
click at [646, 428] on span "NEXT" at bounding box center [656, 429] width 24 height 17
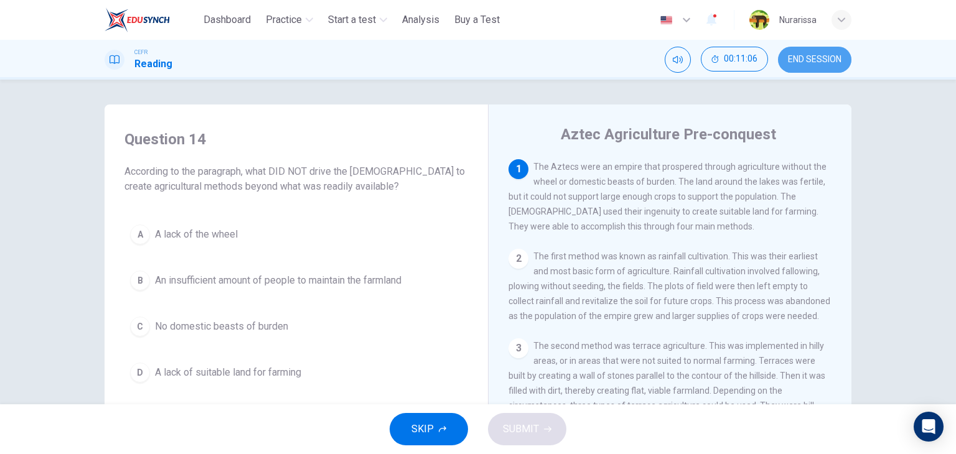
click at [799, 61] on span "END SESSION" at bounding box center [815, 60] width 54 height 10
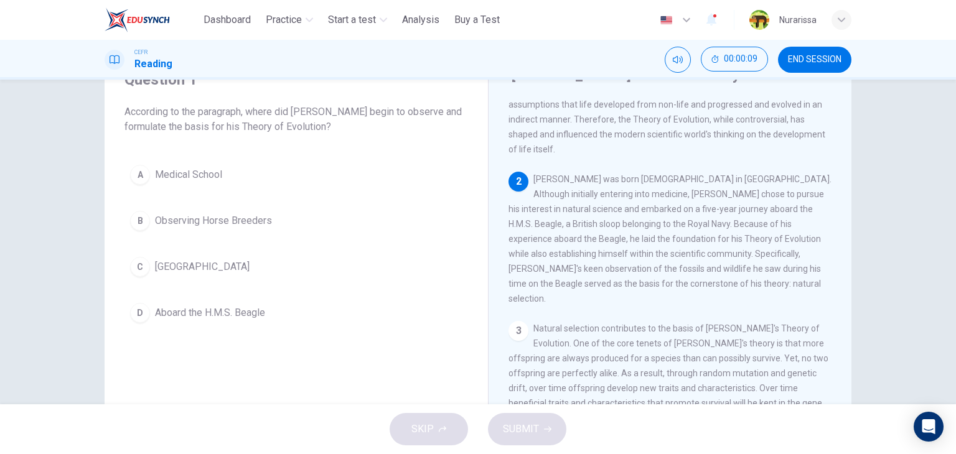
scroll to position [109, 0]
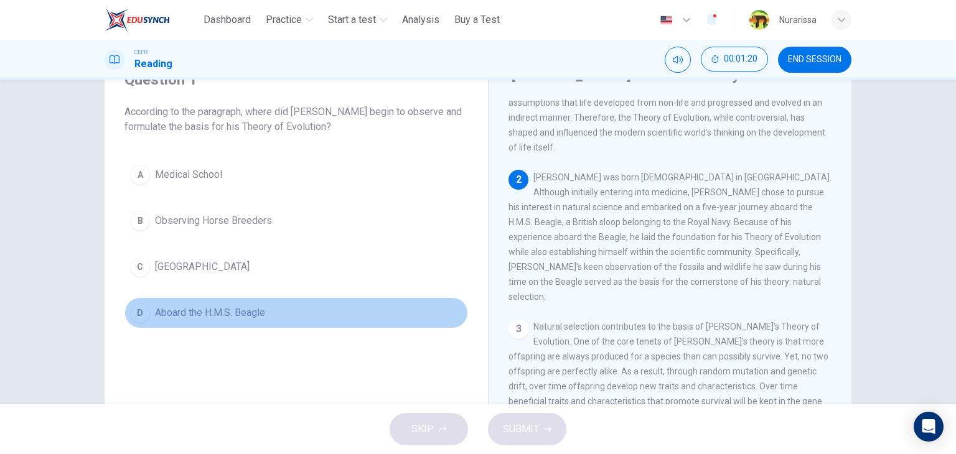
click at [246, 307] on span "Aboard the H.M.S. Beagle" at bounding box center [210, 312] width 110 height 15
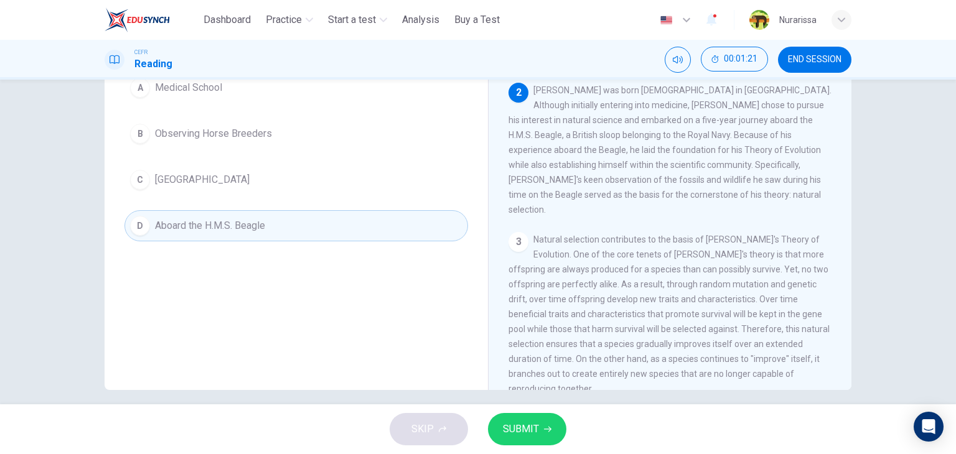
scroll to position [147, 0]
click at [530, 430] on span "SUBMIT" at bounding box center [521, 429] width 36 height 17
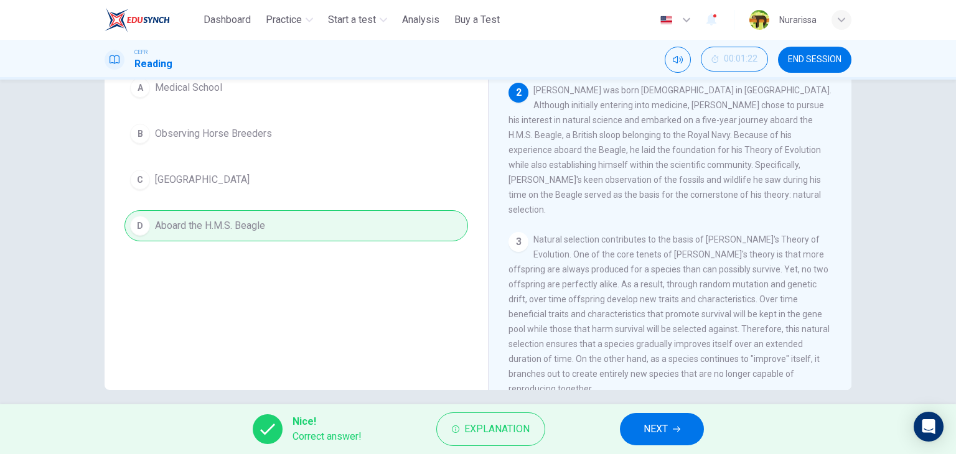
scroll to position [55, 0]
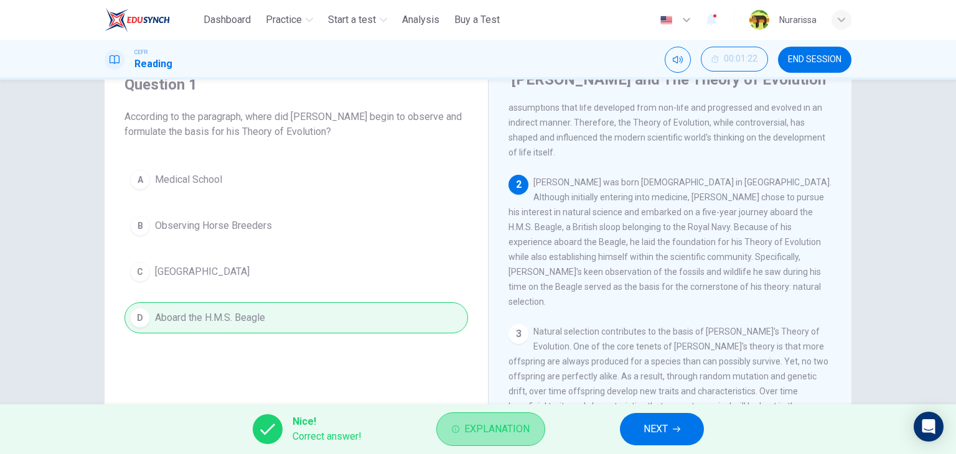
click at [502, 414] on button "Explanation" at bounding box center [490, 429] width 109 height 34
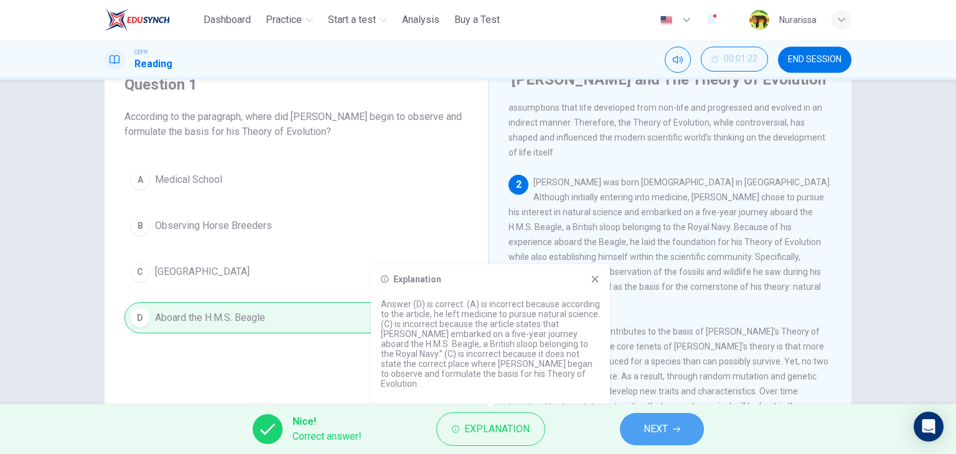
click at [638, 429] on button "NEXT" at bounding box center [662, 429] width 84 height 32
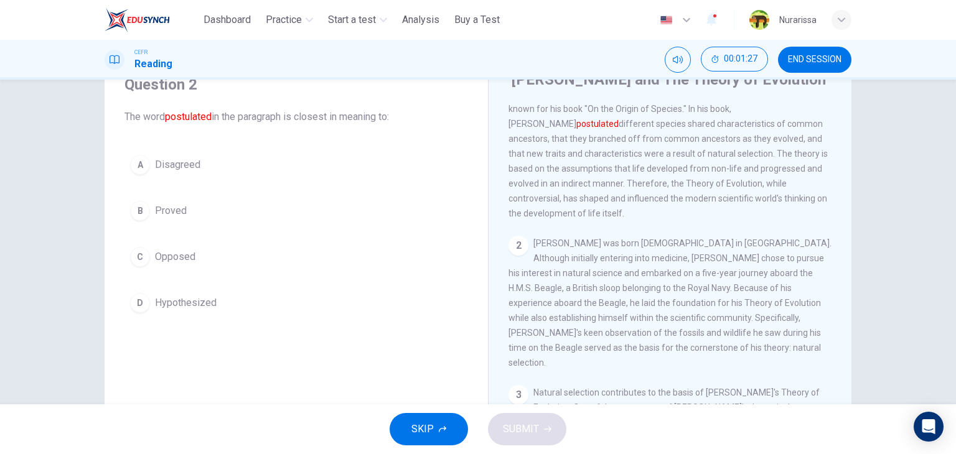
scroll to position [0, 0]
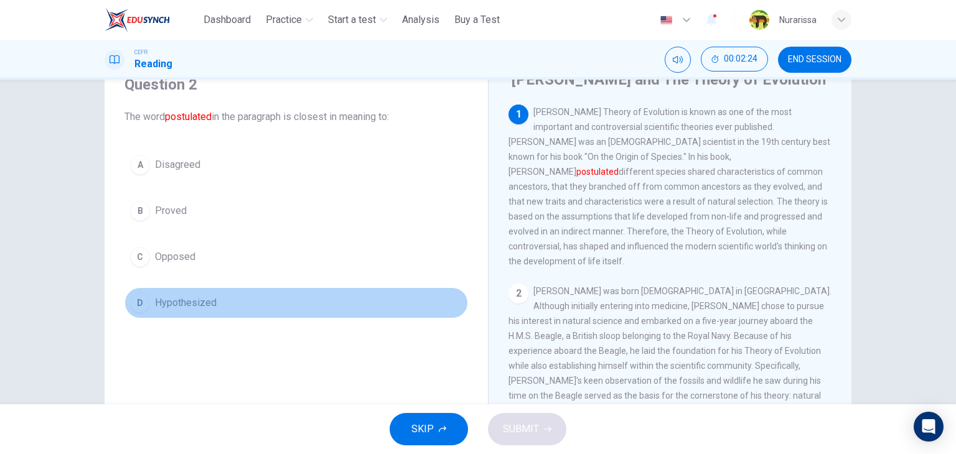
click at [229, 298] on button "D Hypothesized" at bounding box center [295, 302] width 343 height 31
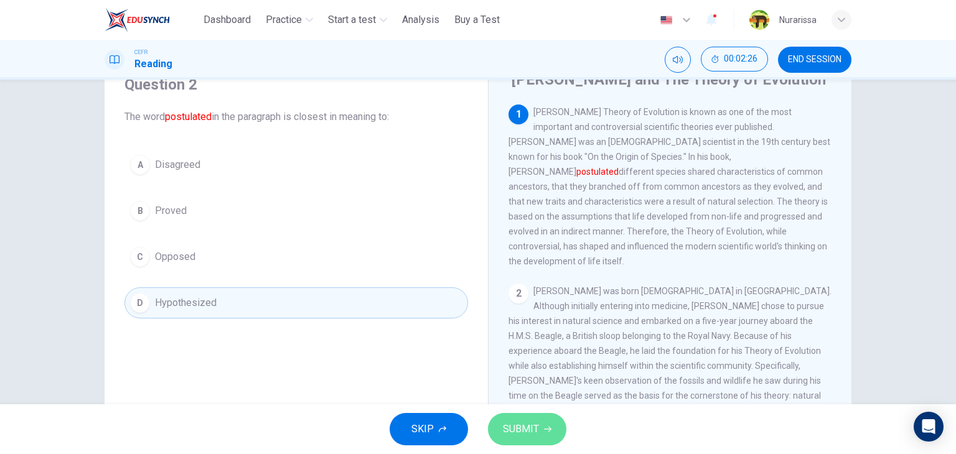
click at [532, 431] on span "SUBMIT" at bounding box center [521, 429] width 36 height 17
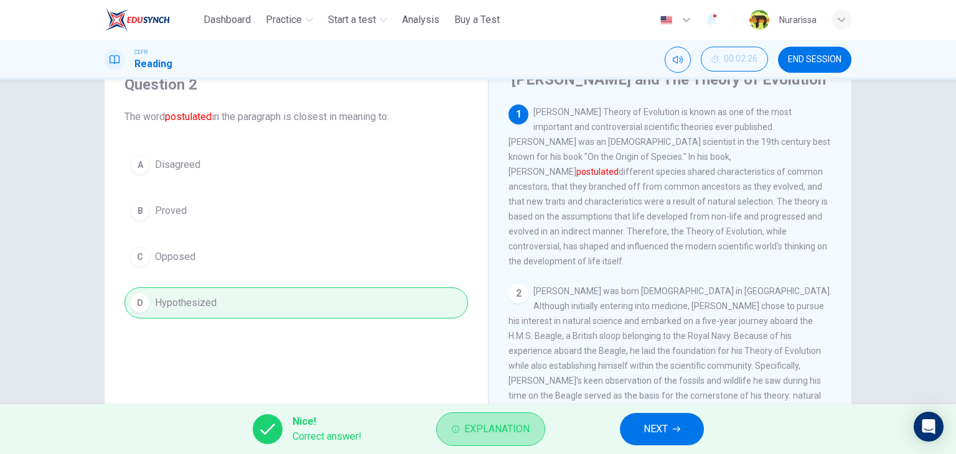
click at [532, 431] on button "Explanation" at bounding box center [490, 429] width 109 height 34
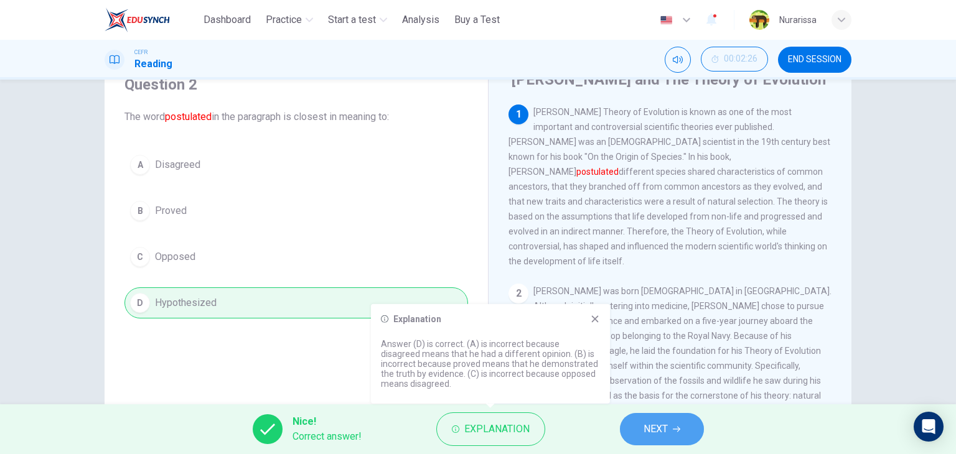
click at [670, 420] on button "NEXT" at bounding box center [662, 429] width 84 height 32
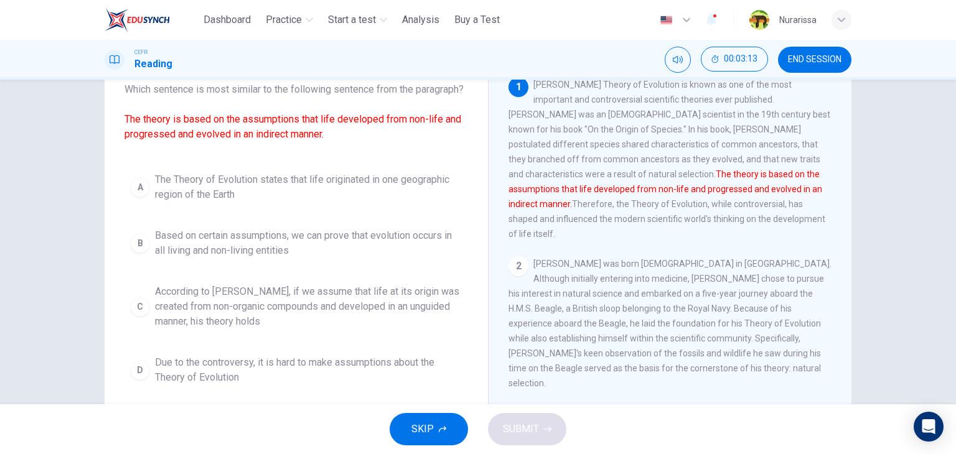
scroll to position [81, 0]
click at [380, 309] on span "According to Darwin, if we assume that life at its origin was created from non-…" at bounding box center [308, 308] width 307 height 45
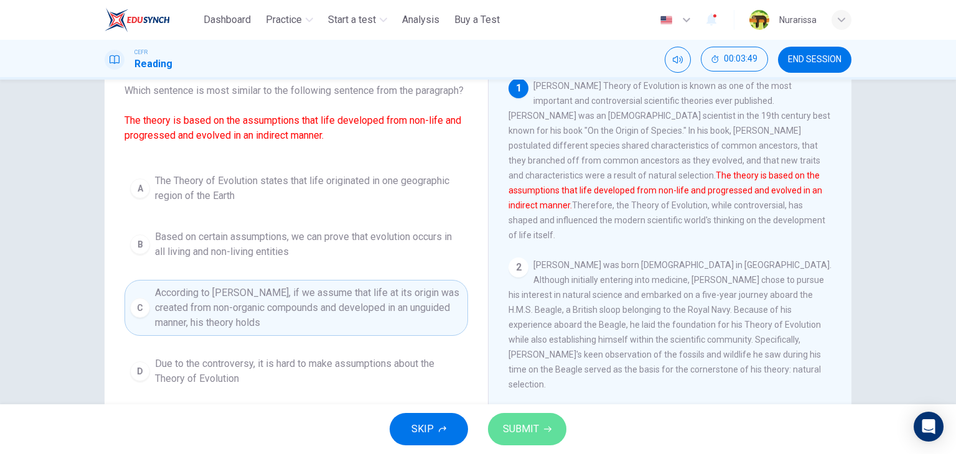
click at [518, 421] on span "SUBMIT" at bounding box center [521, 429] width 36 height 17
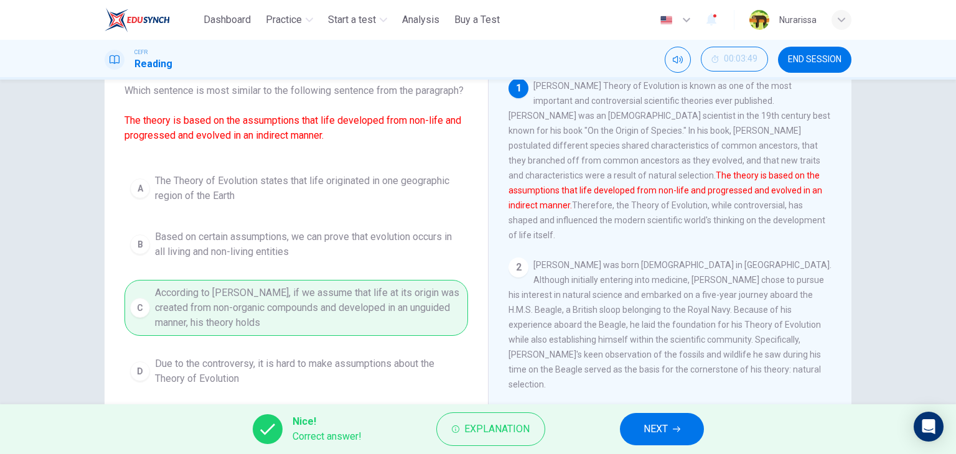
click at [518, 421] on span "Explanation" at bounding box center [496, 429] width 65 height 17
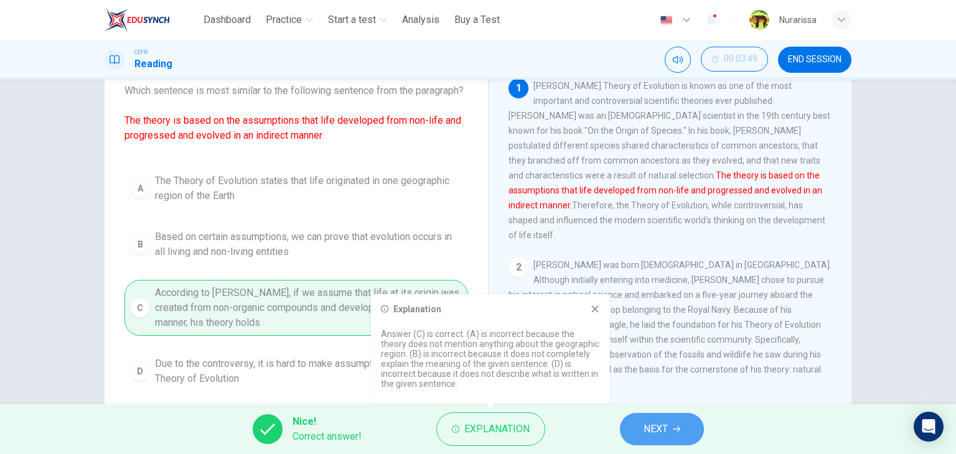
click at [658, 416] on button "NEXT" at bounding box center [662, 429] width 84 height 32
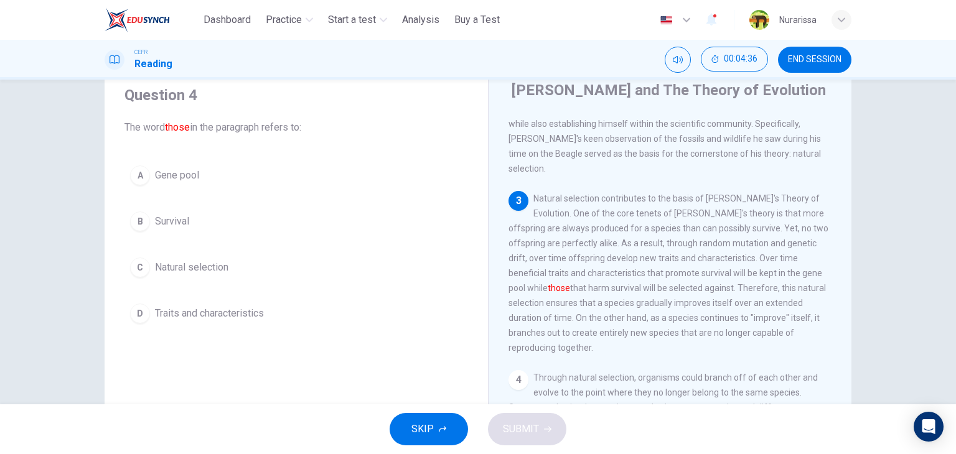
scroll to position [45, 0]
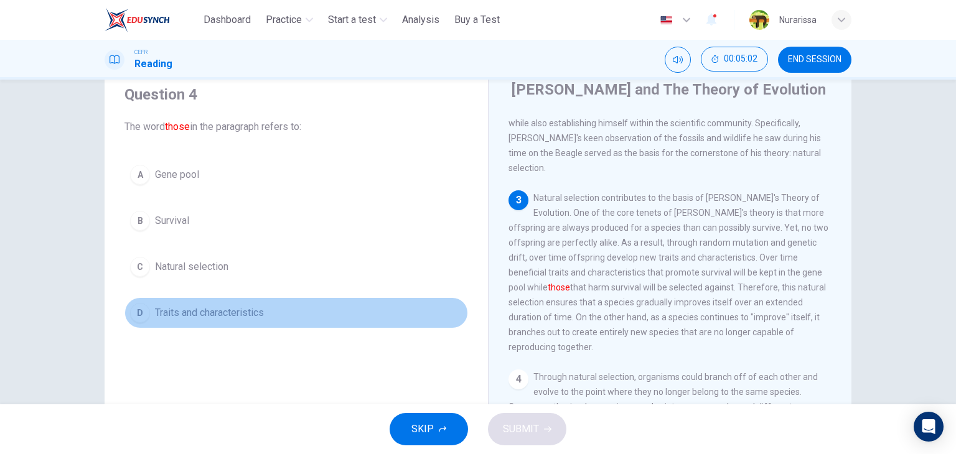
click at [372, 314] on button "D Traits and characteristics" at bounding box center [295, 312] width 343 height 31
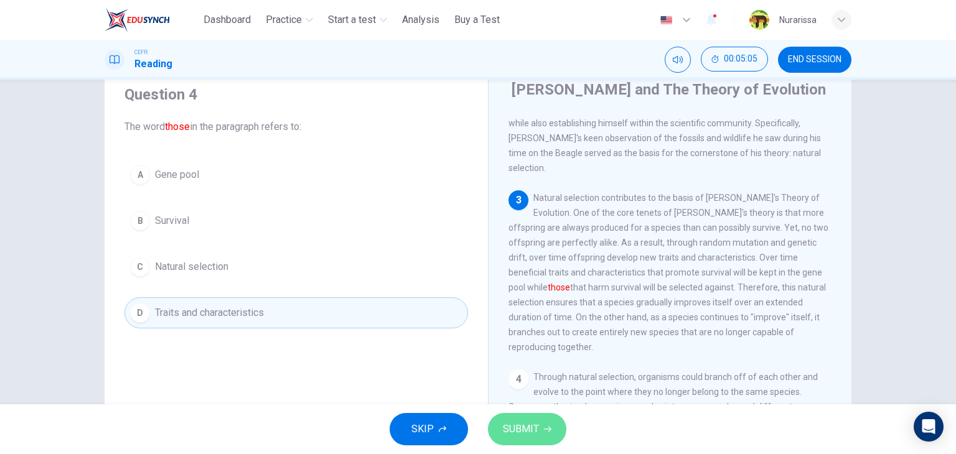
click at [526, 434] on span "SUBMIT" at bounding box center [521, 429] width 36 height 17
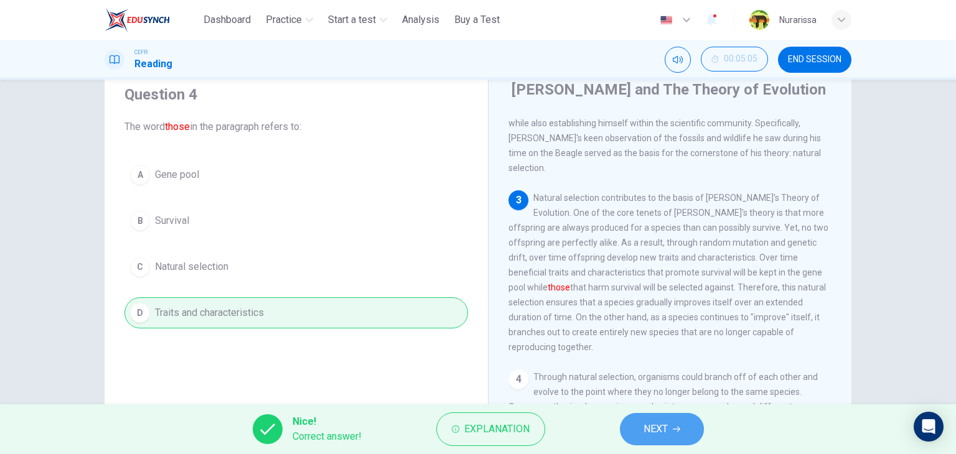
click at [642, 429] on button "NEXT" at bounding box center [662, 429] width 84 height 32
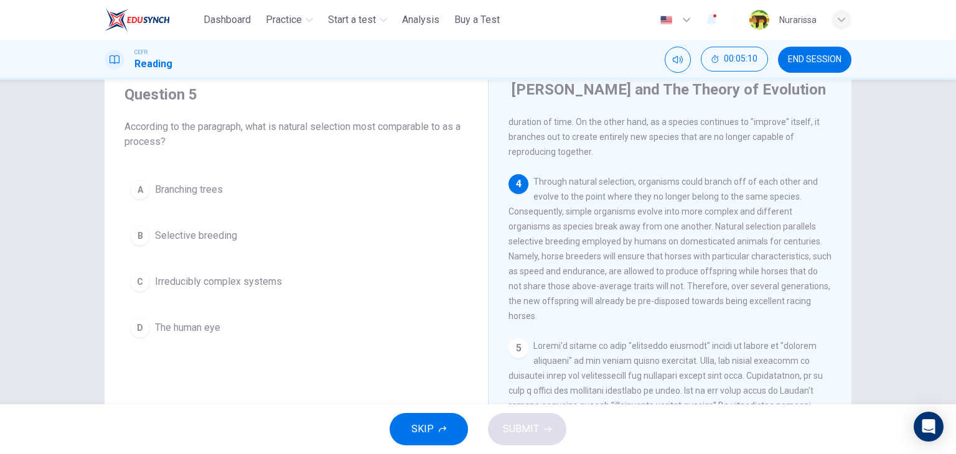
scroll to position [449, 0]
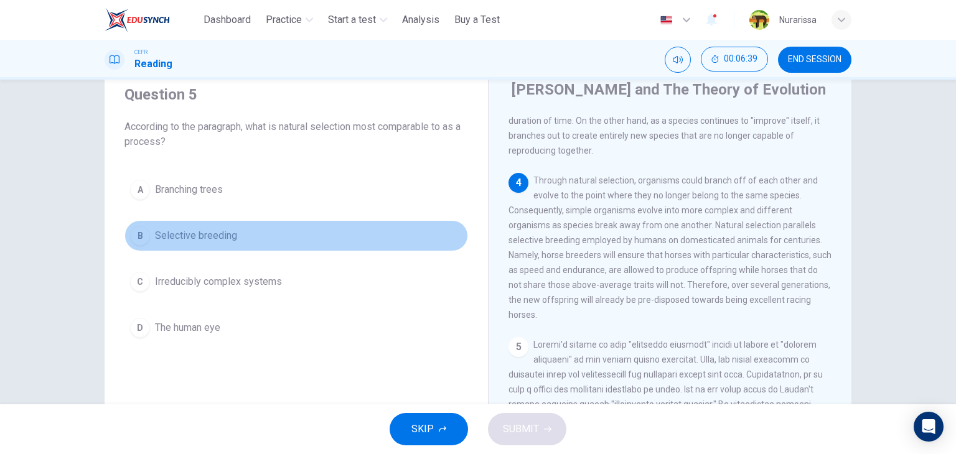
click at [371, 240] on button "B Selective breeding" at bounding box center [295, 235] width 343 height 31
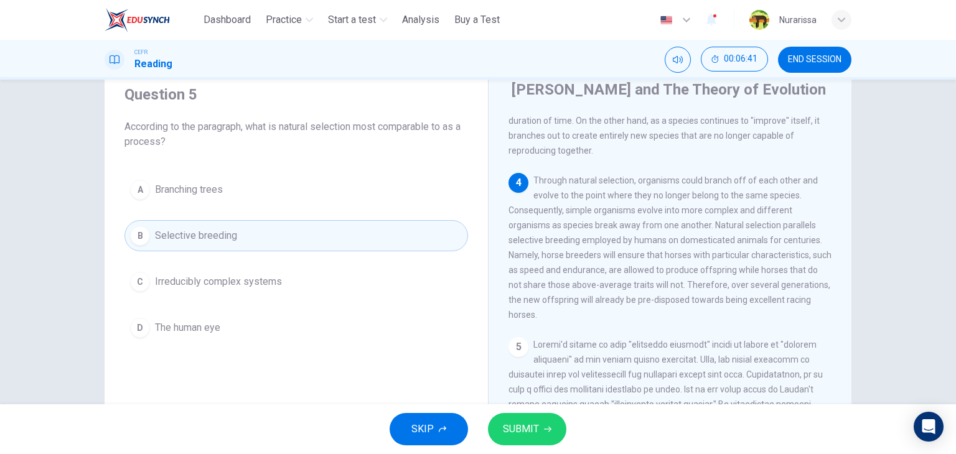
click at [533, 423] on span "SUBMIT" at bounding box center [521, 429] width 36 height 17
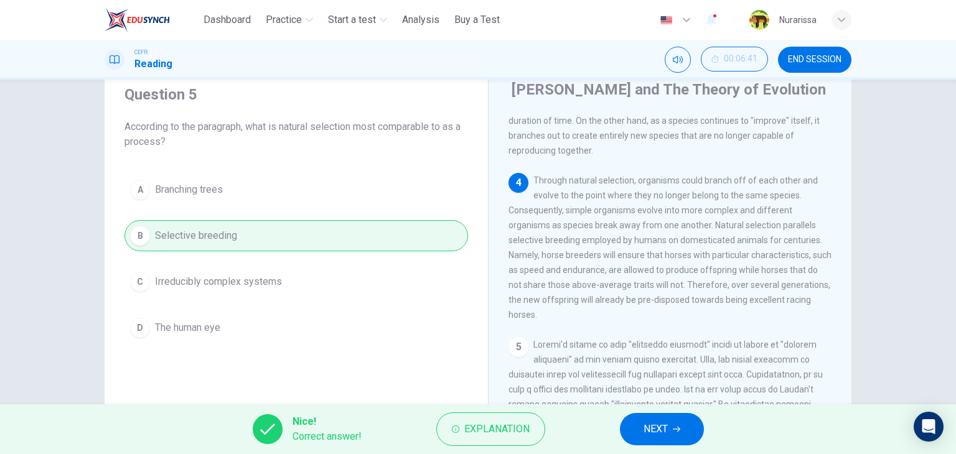
click at [533, 423] on button "Explanation" at bounding box center [490, 429] width 109 height 34
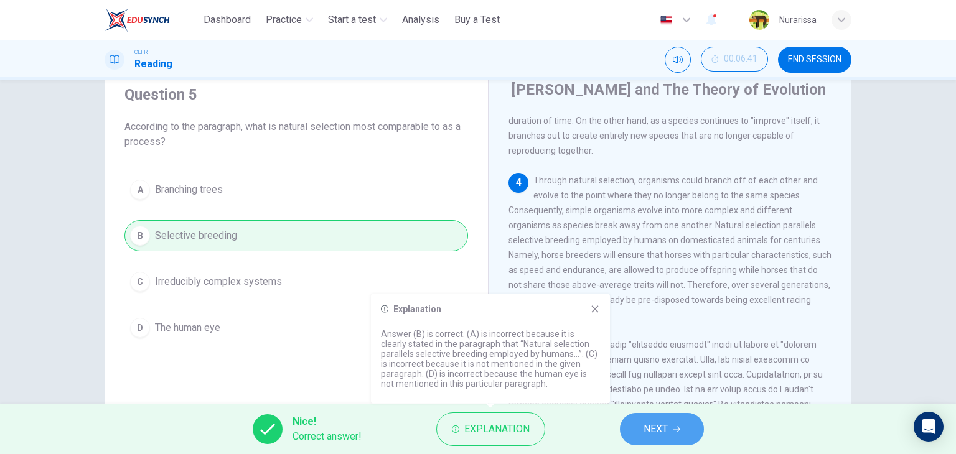
click at [631, 429] on button "NEXT" at bounding box center [662, 429] width 84 height 32
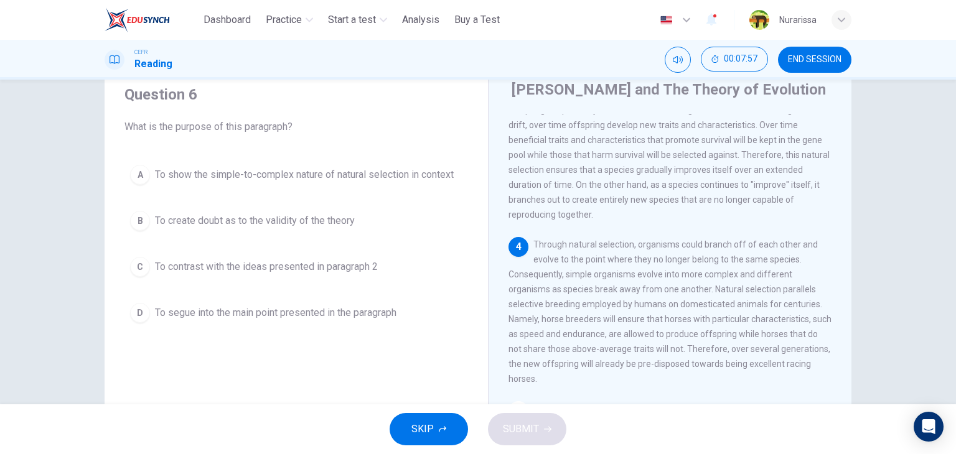
scroll to position [386, 0]
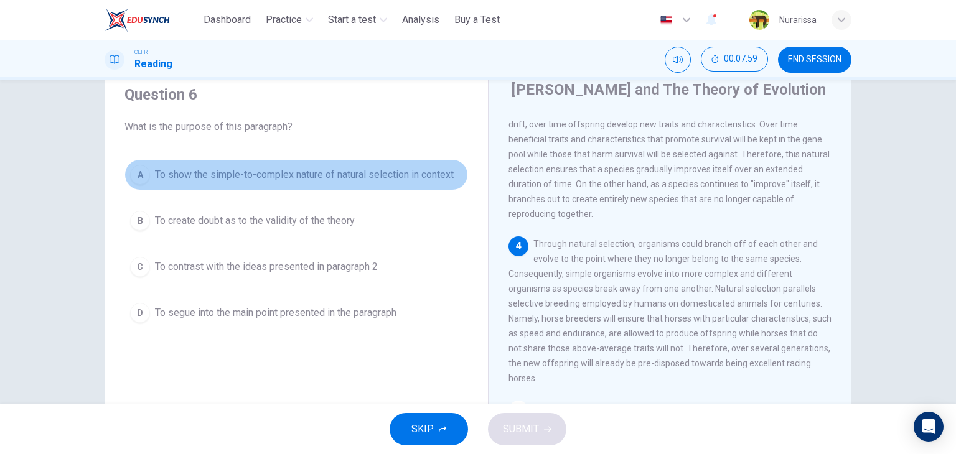
click at [293, 173] on span "To show the simple-to-complex nature of natural selection in context" at bounding box center [304, 174] width 299 height 15
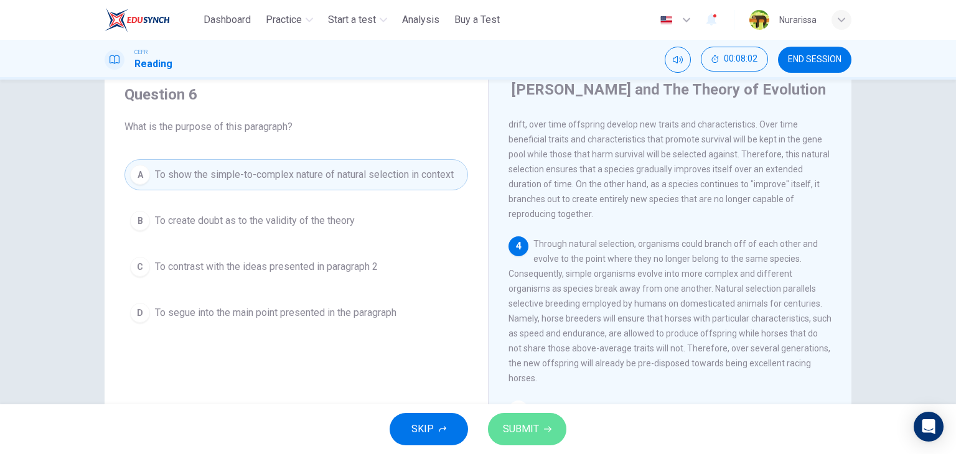
click at [544, 426] on icon "button" at bounding box center [547, 429] width 7 height 7
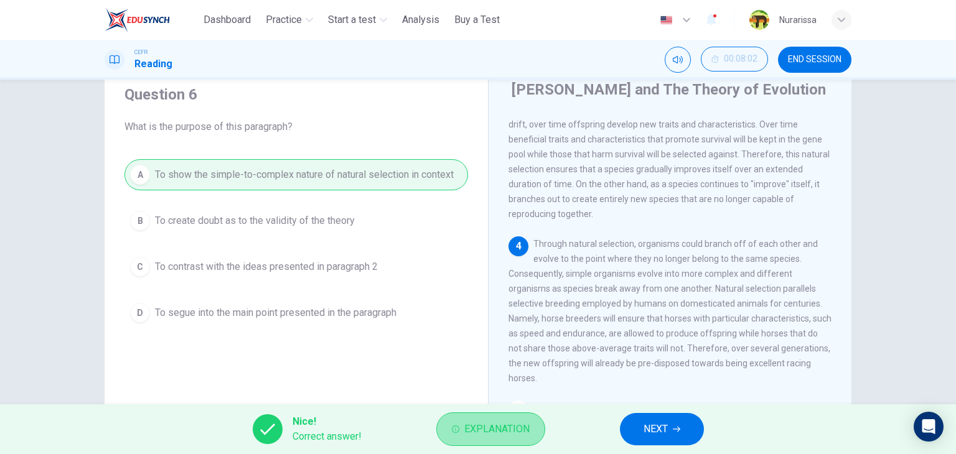
click at [513, 424] on span "Explanation" at bounding box center [496, 429] width 65 height 17
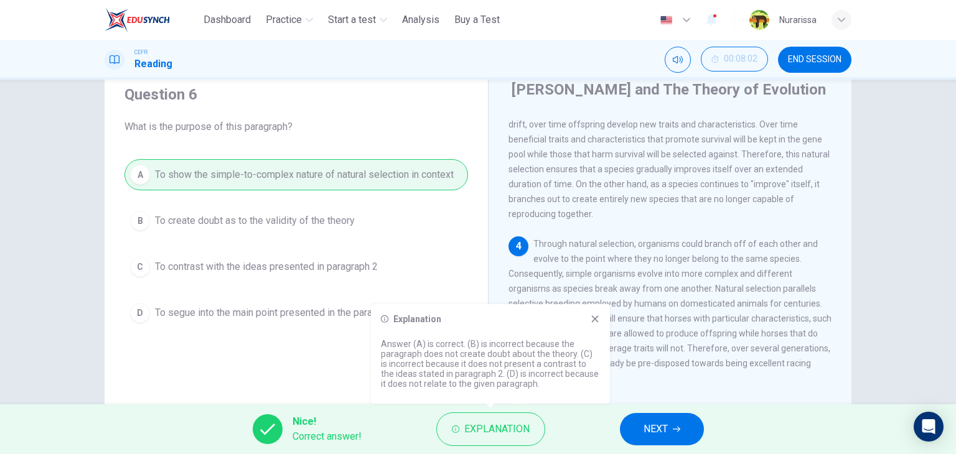
click at [615, 426] on div "Nice! Correct answer! Explanation NEXT" at bounding box center [478, 429] width 956 height 50
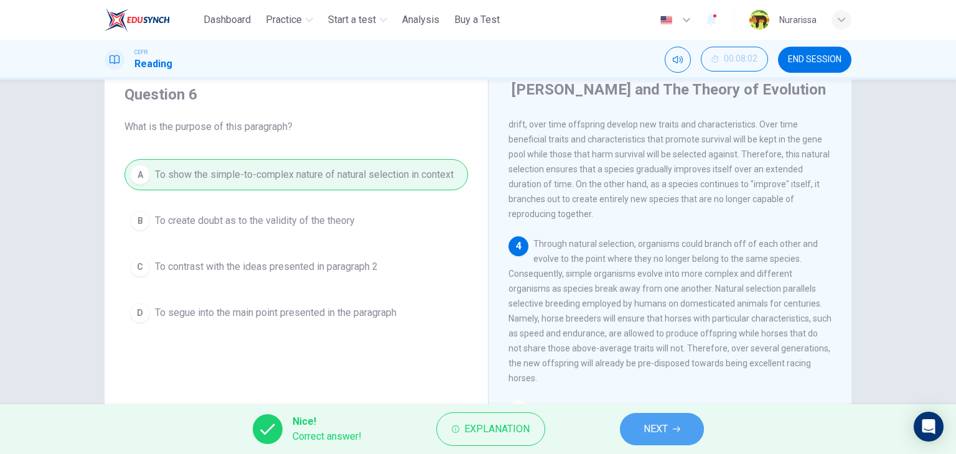
click at [632, 428] on button "NEXT" at bounding box center [662, 429] width 84 height 32
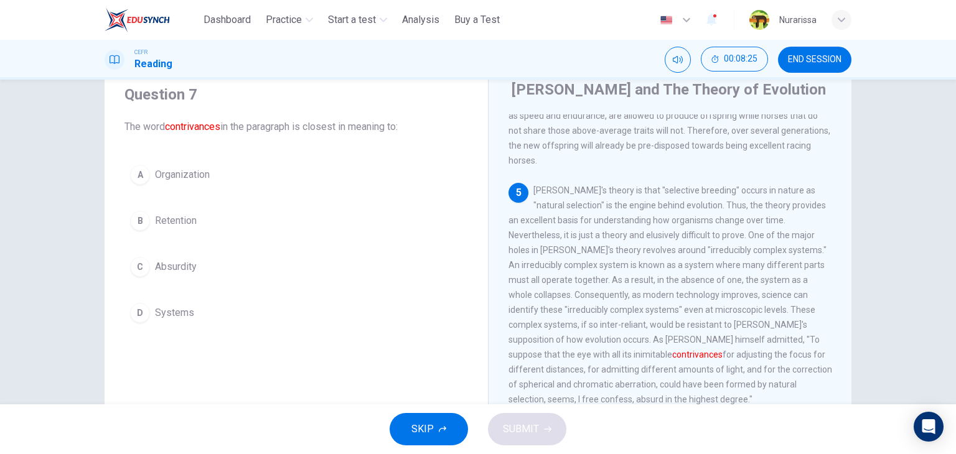
scroll to position [602, 0]
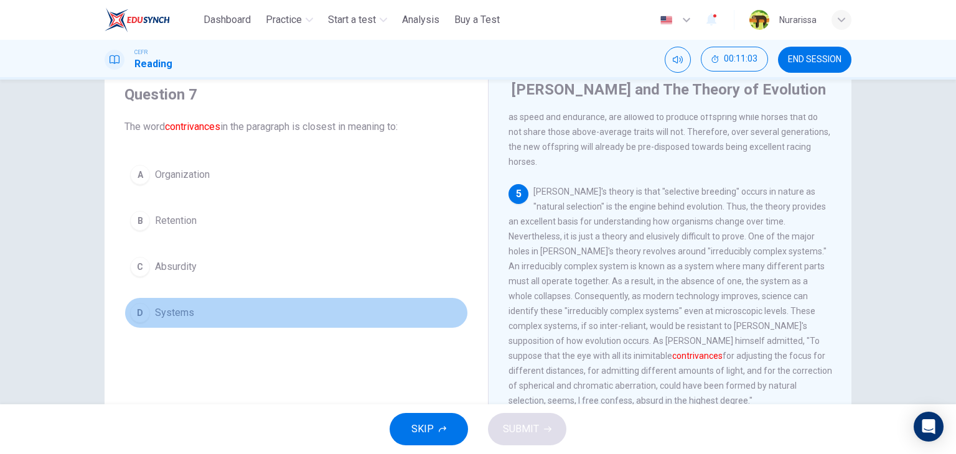
click at [182, 297] on button "D Systems" at bounding box center [295, 312] width 343 height 31
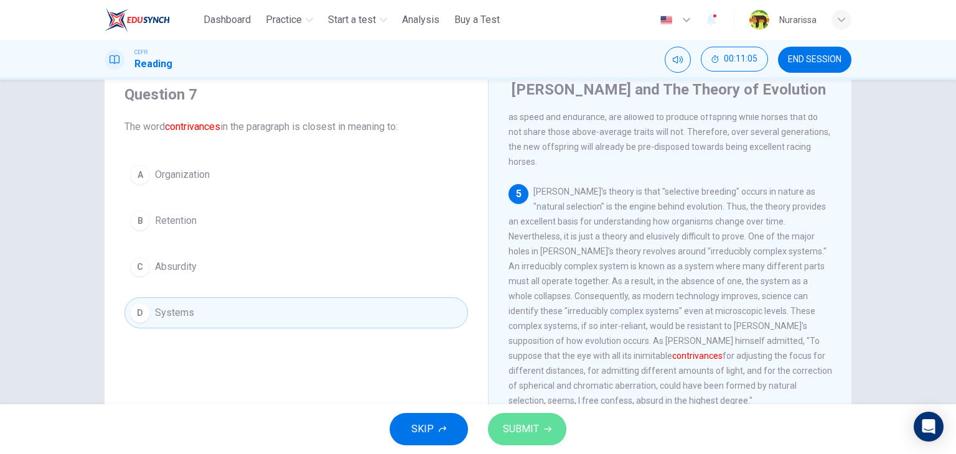
click at [518, 419] on button "SUBMIT" at bounding box center [527, 429] width 78 height 32
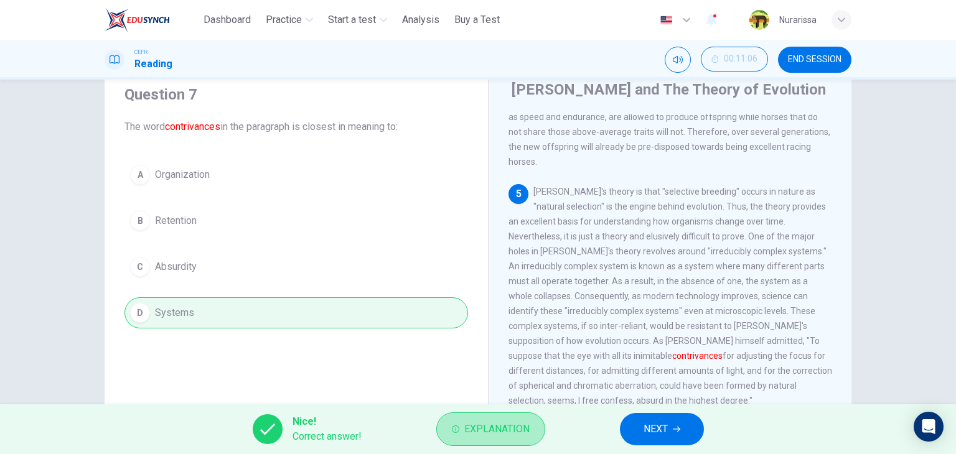
click at [518, 419] on button "Explanation" at bounding box center [490, 429] width 109 height 34
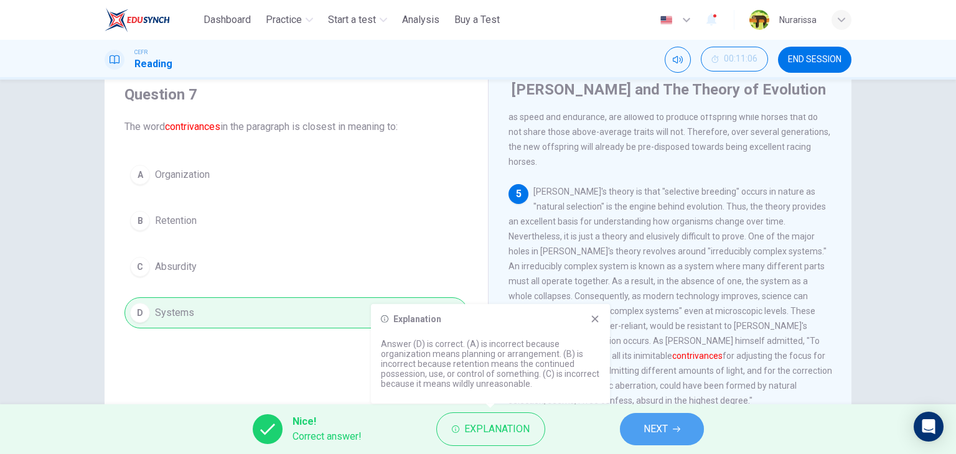
click at [634, 436] on button "NEXT" at bounding box center [662, 429] width 84 height 32
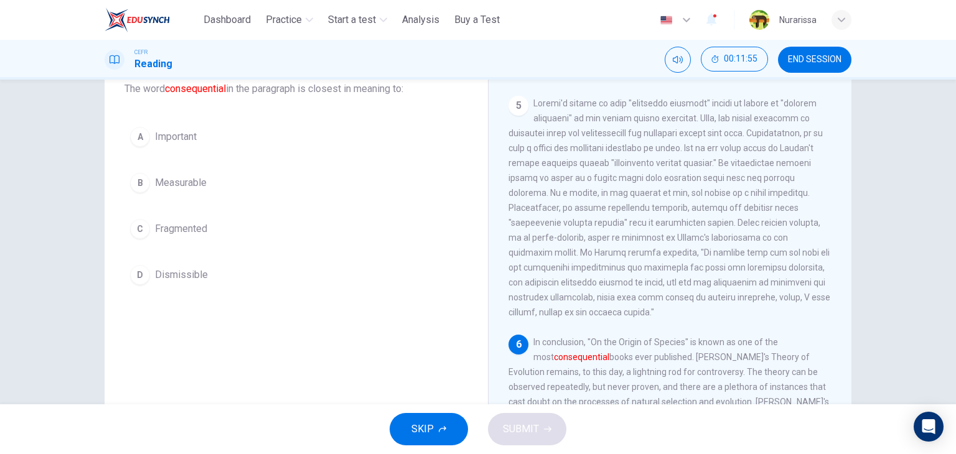
scroll to position [83, 0]
click at [203, 137] on button "A Important" at bounding box center [295, 136] width 343 height 31
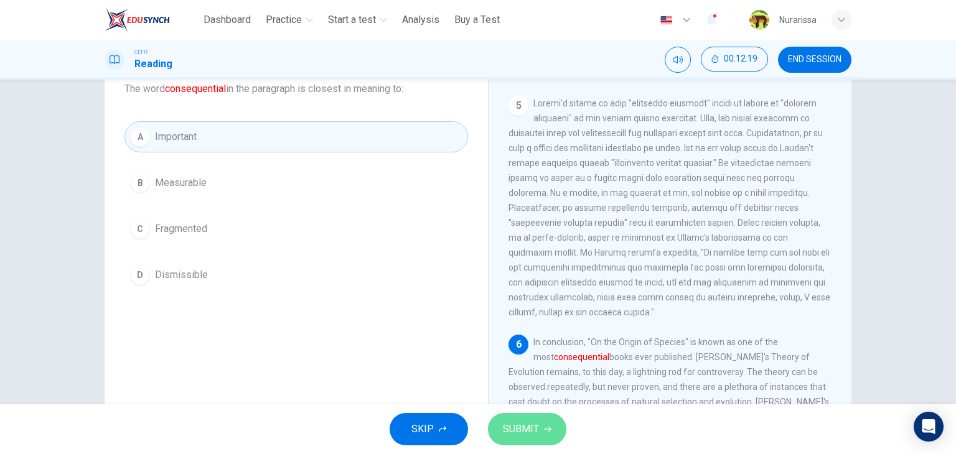
click at [503, 438] on button "SUBMIT" at bounding box center [527, 429] width 78 height 32
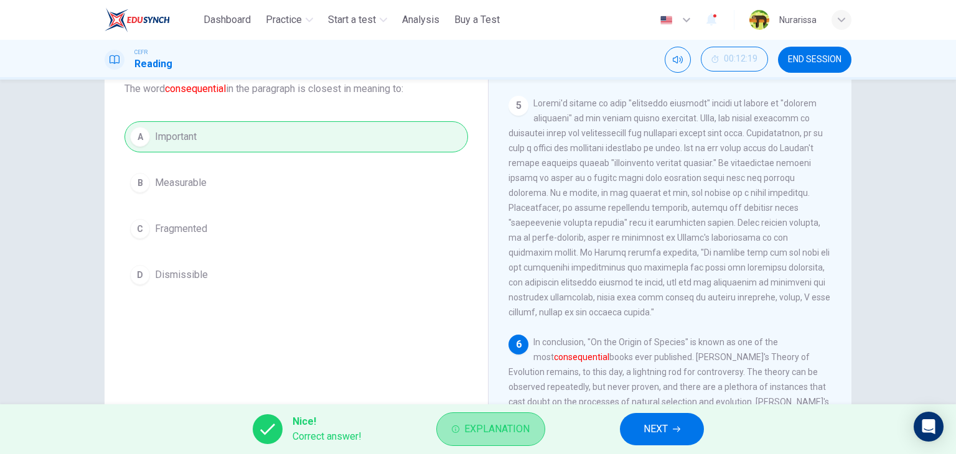
click at [521, 421] on span "Explanation" at bounding box center [496, 429] width 65 height 17
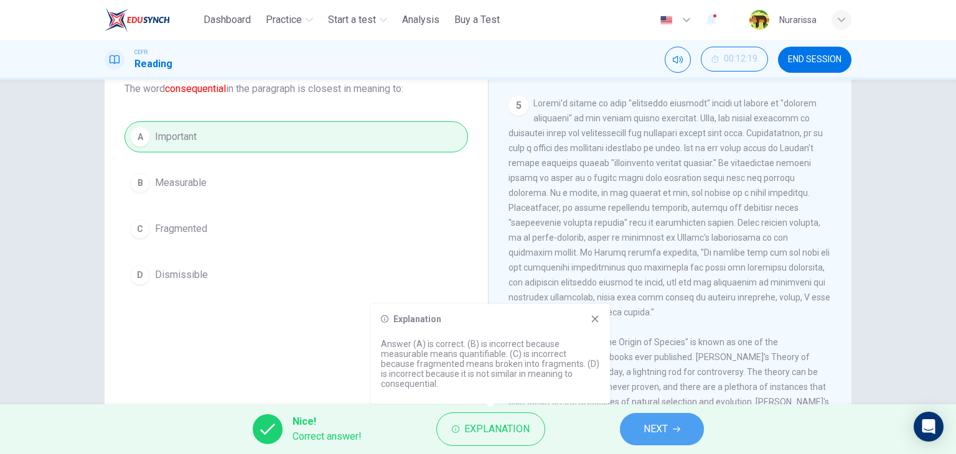
click at [649, 437] on span "NEXT" at bounding box center [655, 429] width 24 height 17
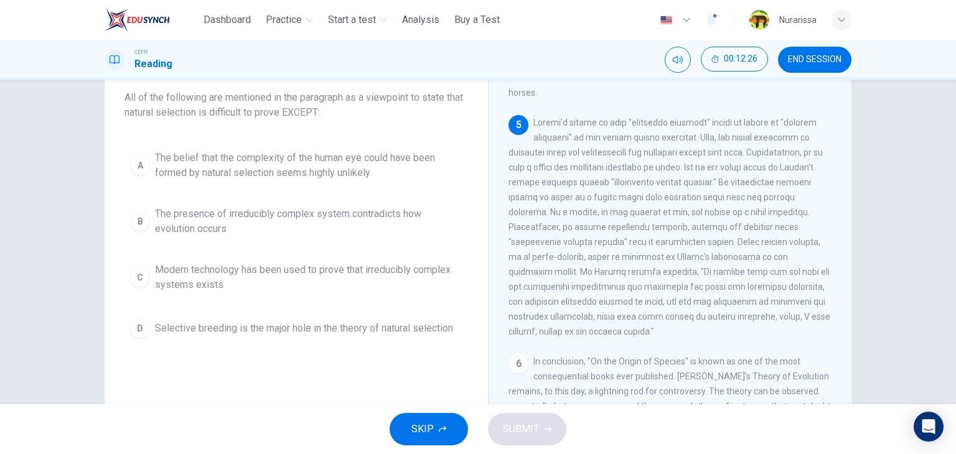
scroll to position [642, 0]
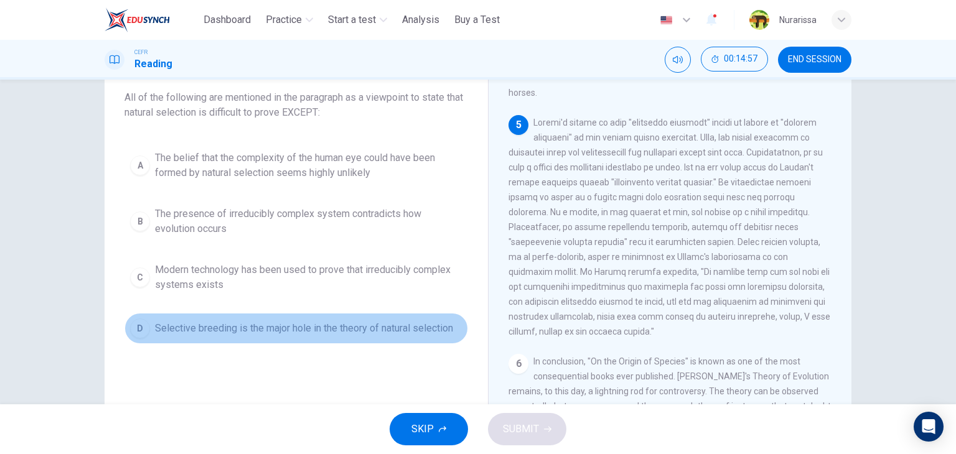
click at [428, 318] on button "D Selective breeding is the major hole in the theory of natural selection" at bounding box center [295, 328] width 343 height 31
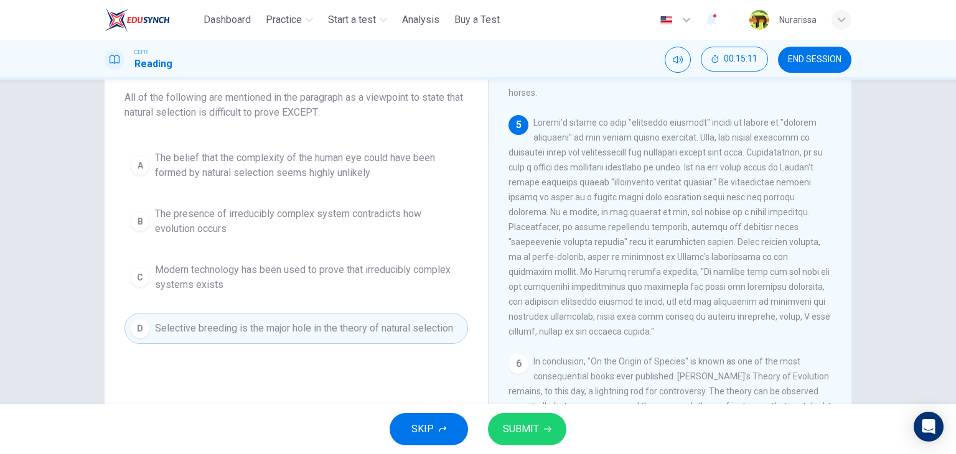
click at [520, 416] on button "SUBMIT" at bounding box center [527, 429] width 78 height 32
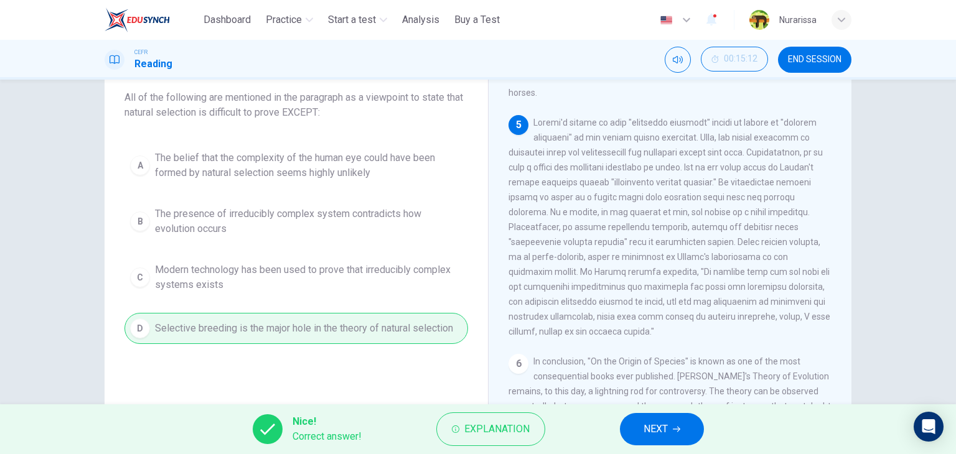
click at [651, 419] on button "NEXT" at bounding box center [662, 429] width 84 height 32
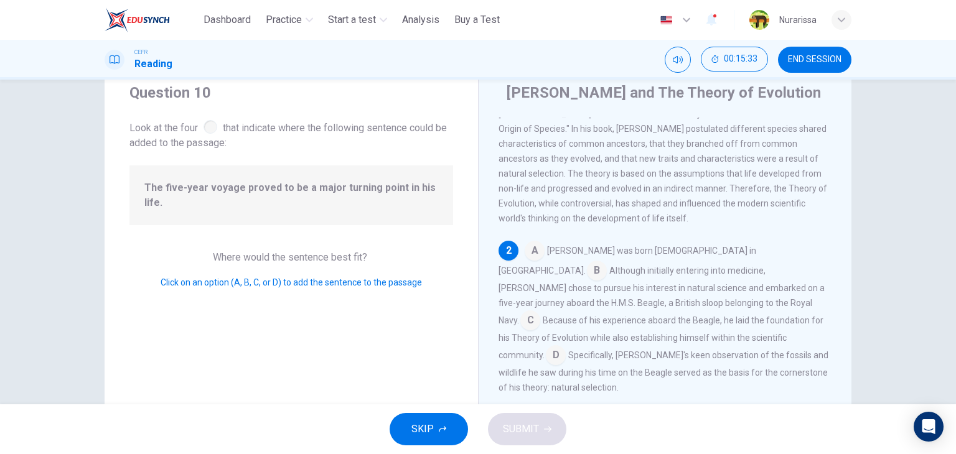
scroll to position [70, 0]
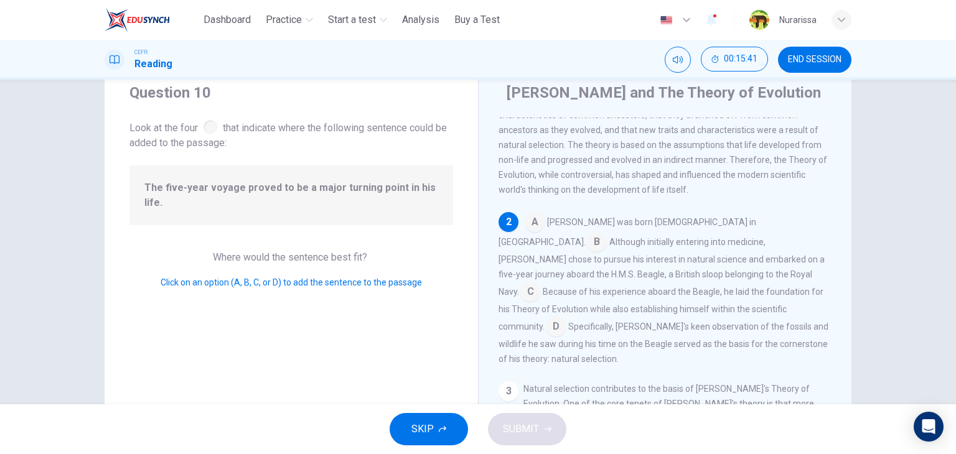
click at [540, 283] on input at bounding box center [530, 293] width 20 height 20
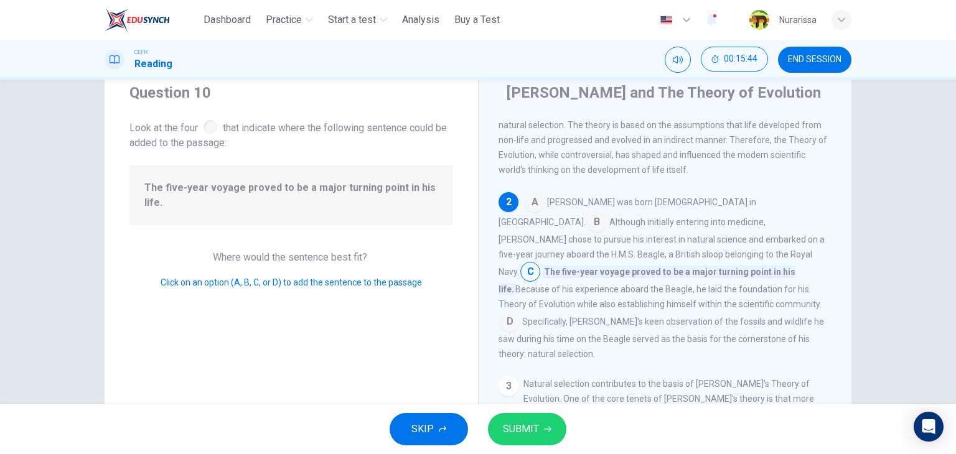
scroll to position [90, 0]
click at [537, 435] on span "SUBMIT" at bounding box center [521, 429] width 36 height 17
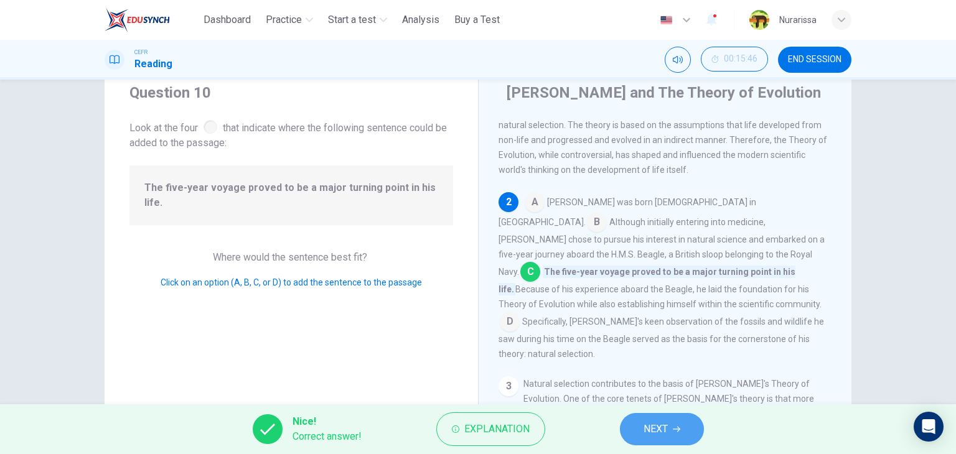
click at [654, 439] on button "NEXT" at bounding box center [662, 429] width 84 height 32
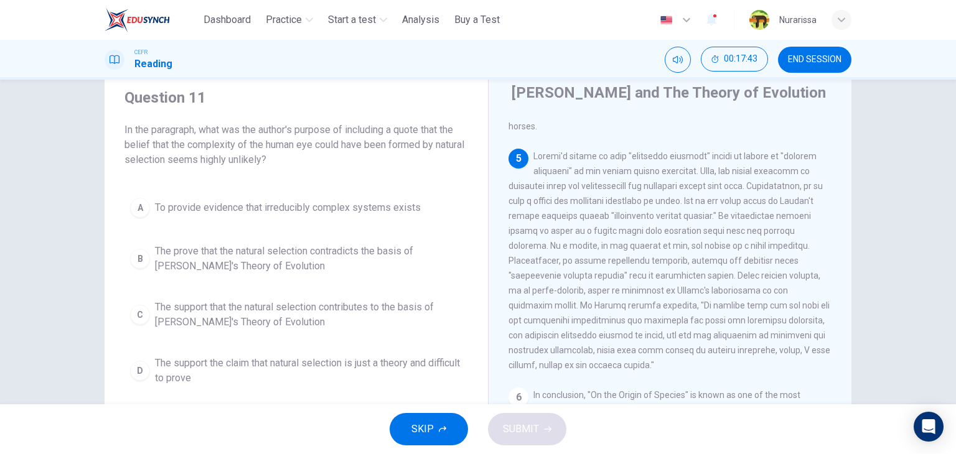
scroll to position [642, 0]
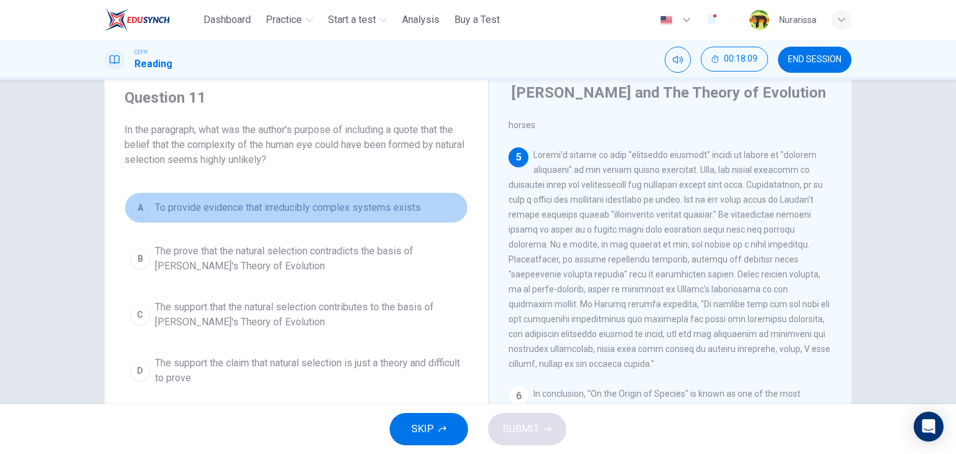
click at [307, 221] on button "A To provide evidence that irreducibly complex systems exists" at bounding box center [295, 207] width 343 height 31
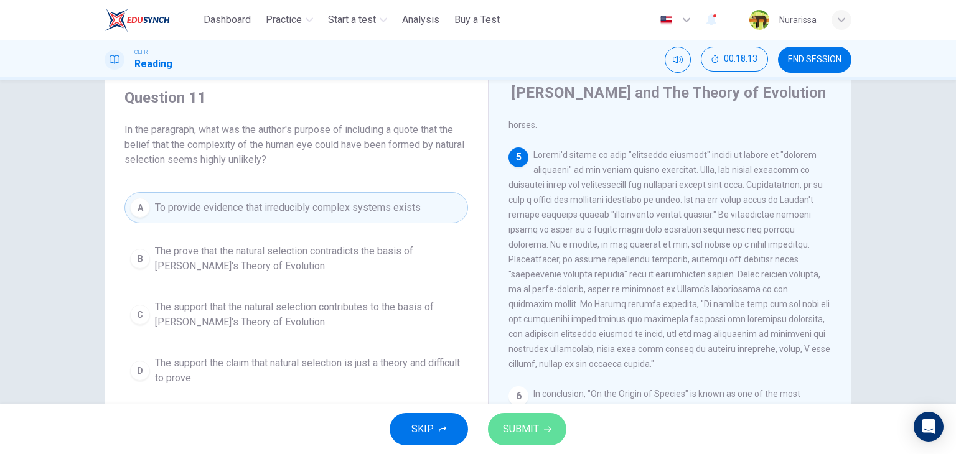
click at [525, 430] on span "SUBMIT" at bounding box center [521, 429] width 36 height 17
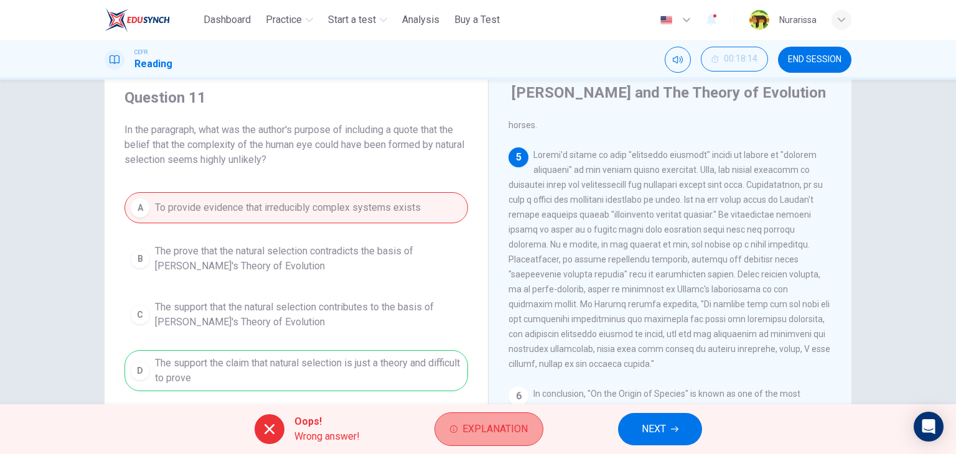
click at [502, 429] on span "Explanation" at bounding box center [494, 429] width 65 height 17
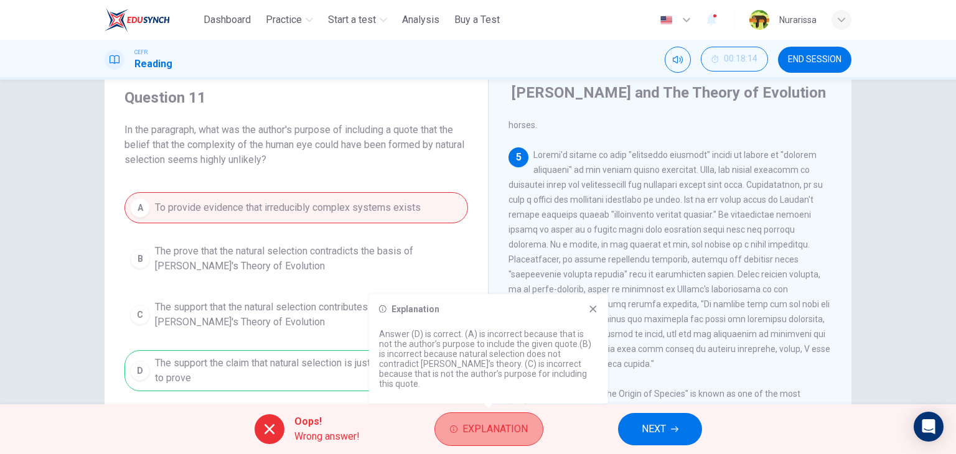
click at [502, 429] on span "Explanation" at bounding box center [494, 429] width 65 height 17
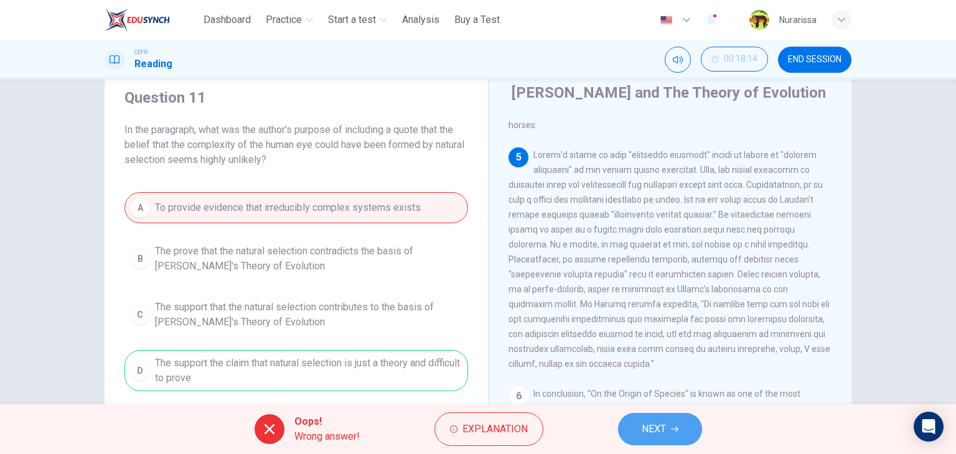
click at [671, 435] on button "NEXT" at bounding box center [660, 429] width 84 height 32
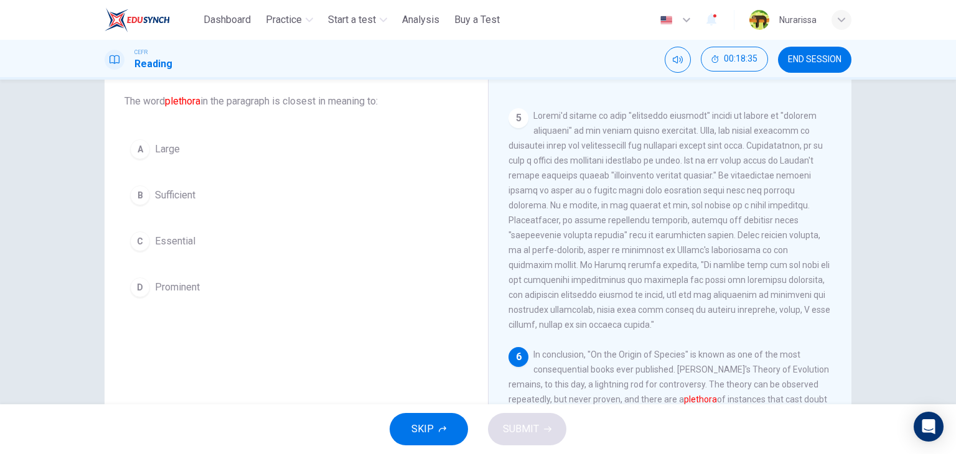
scroll to position [70, 0]
click at [238, 150] on button "A Large" at bounding box center [295, 149] width 343 height 31
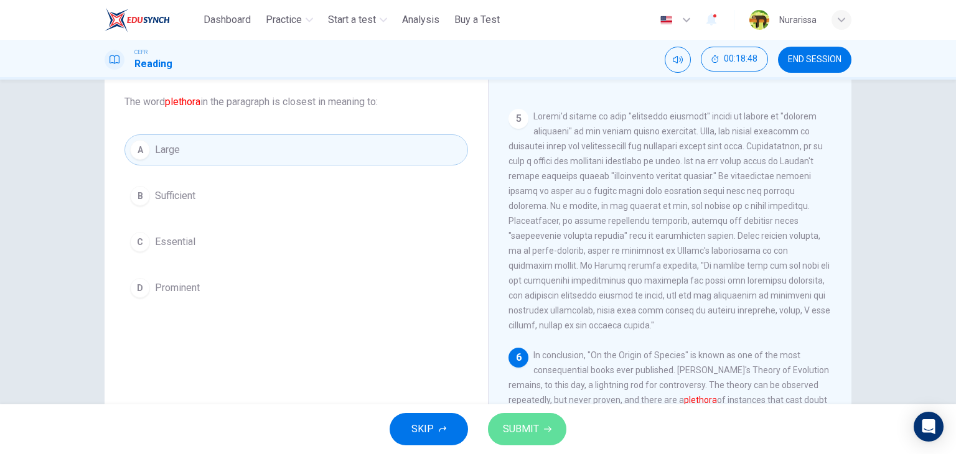
click at [546, 432] on icon "button" at bounding box center [547, 429] width 7 height 7
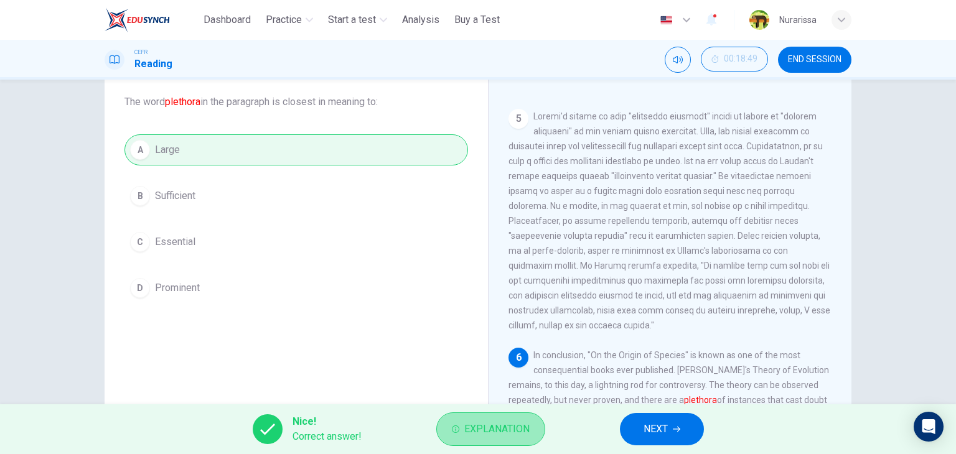
click at [482, 422] on span "Explanation" at bounding box center [496, 429] width 65 height 17
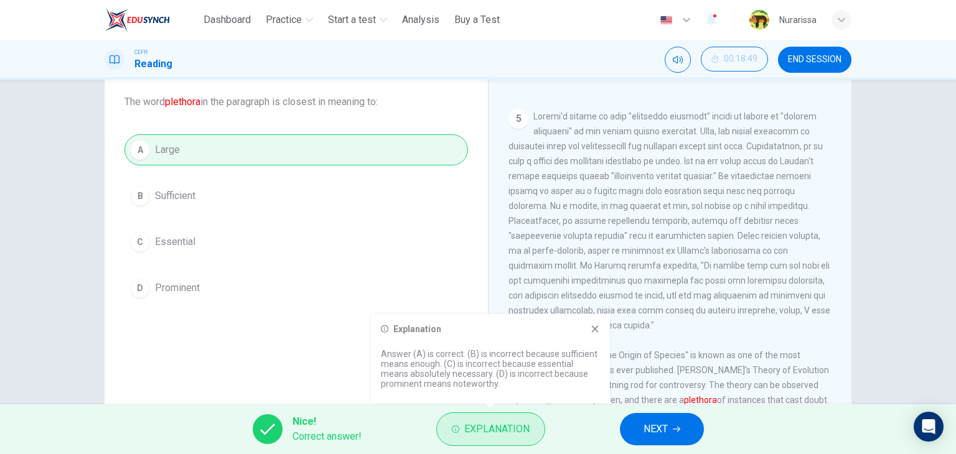
click at [482, 422] on span "Explanation" at bounding box center [496, 429] width 65 height 17
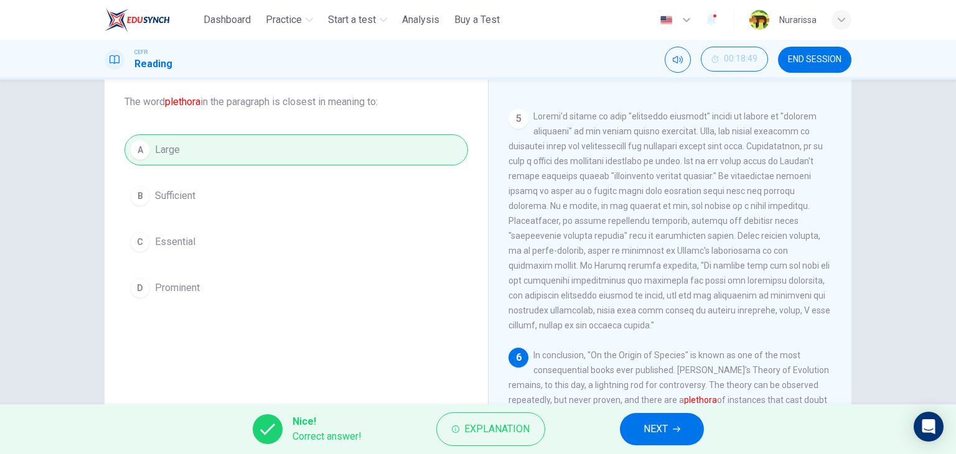
click at [659, 414] on button "NEXT" at bounding box center [662, 429] width 84 height 32
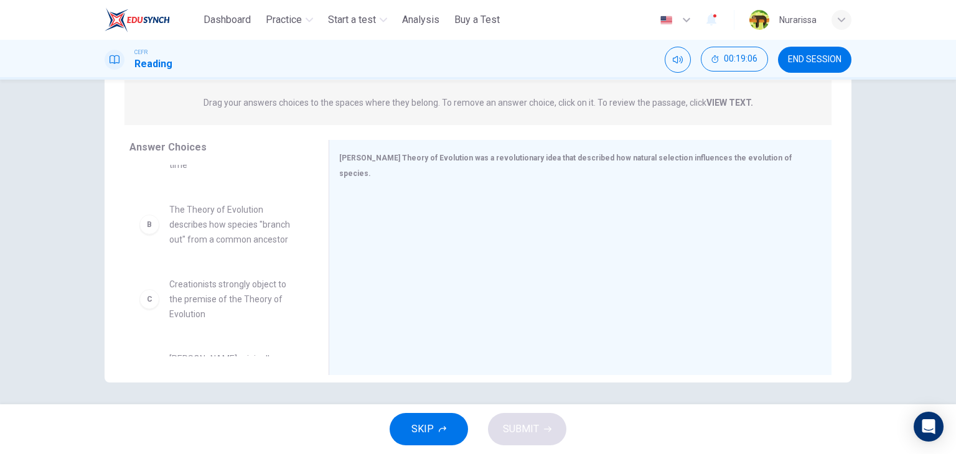
scroll to position [47, 0]
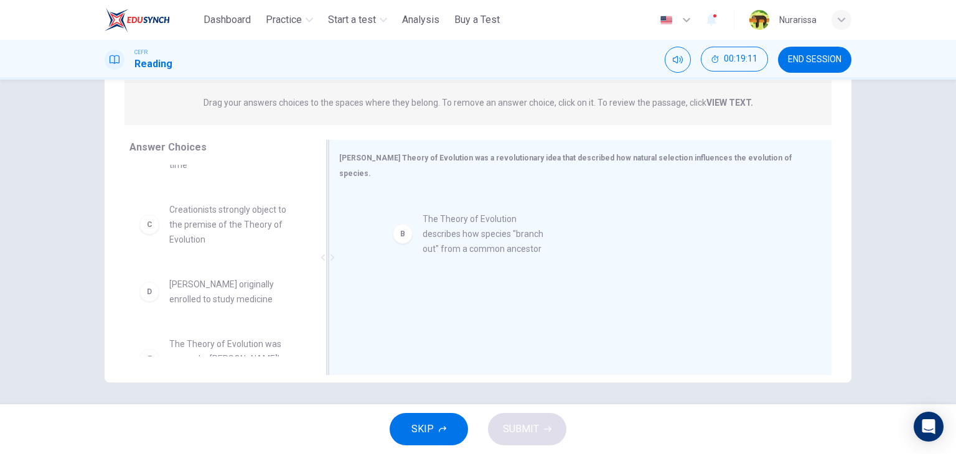
drag, startPoint x: 263, startPoint y: 237, endPoint x: 528, endPoint y: 250, distance: 266.0
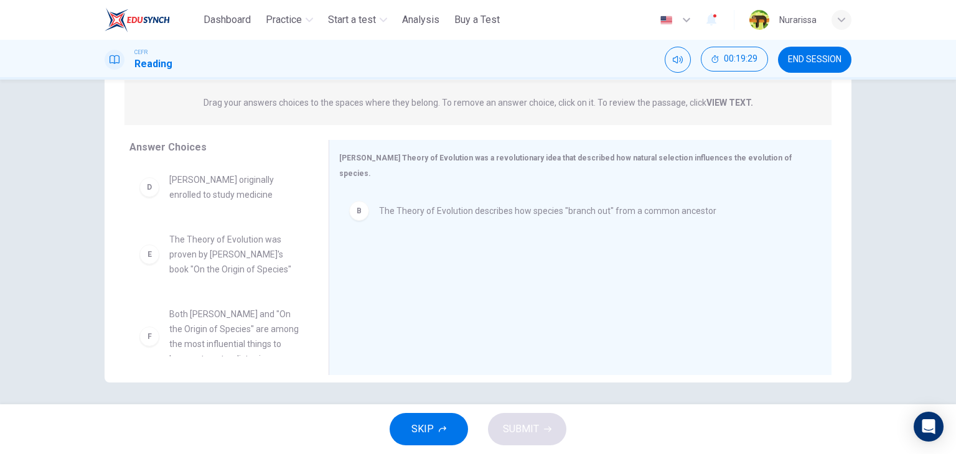
scroll to position [172, 0]
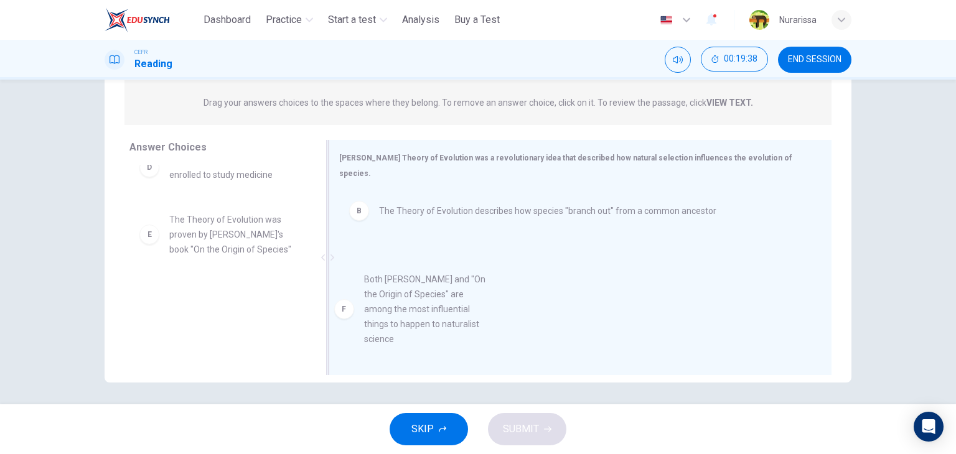
drag, startPoint x: 236, startPoint y: 318, endPoint x: 440, endPoint y: 303, distance: 204.6
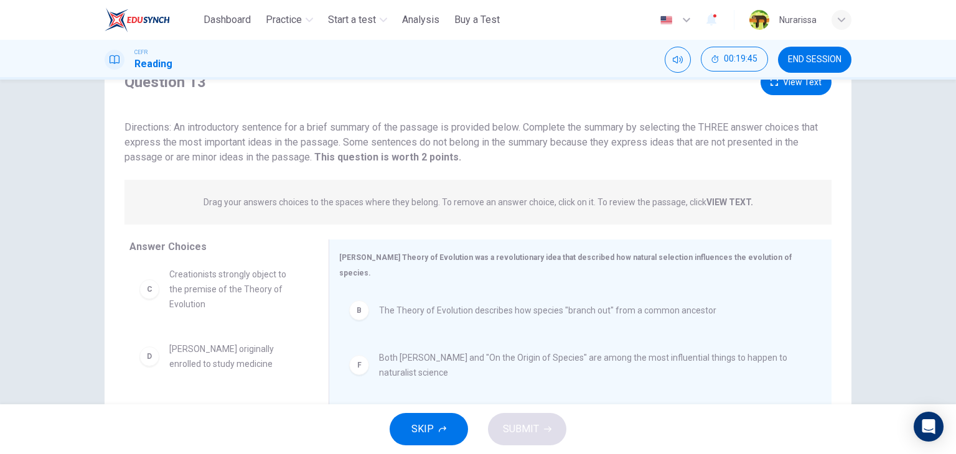
scroll to position [54, 0]
click at [796, 93] on button "View Text" at bounding box center [795, 84] width 71 height 26
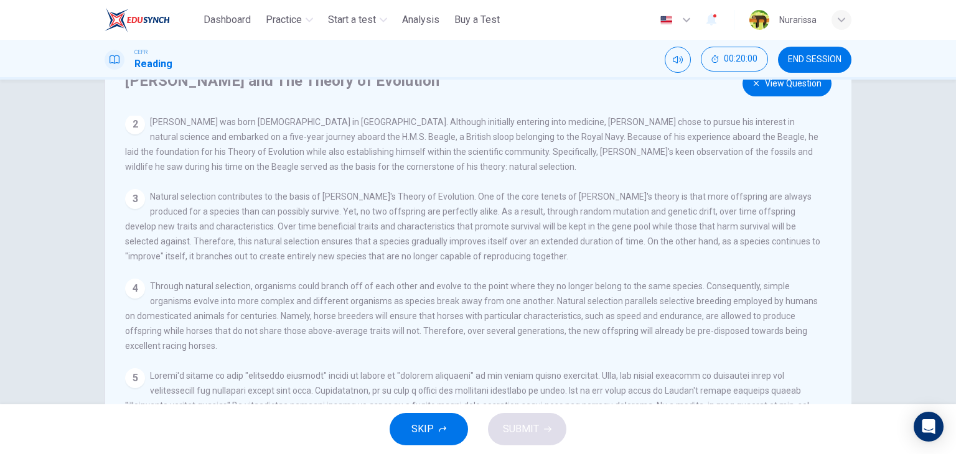
scroll to position [0, 0]
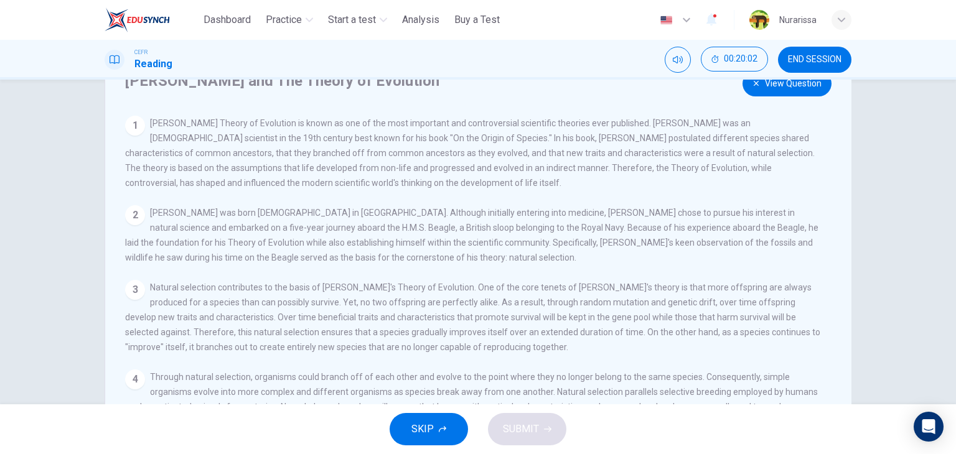
click at [765, 88] on button "View Question" at bounding box center [786, 84] width 89 height 26
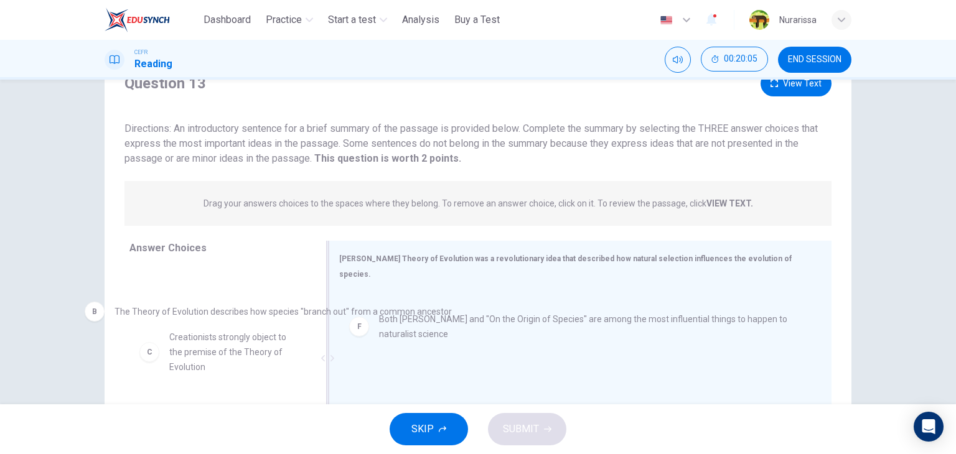
drag, startPoint x: 577, startPoint y: 304, endPoint x: 243, endPoint y: 319, distance: 334.4
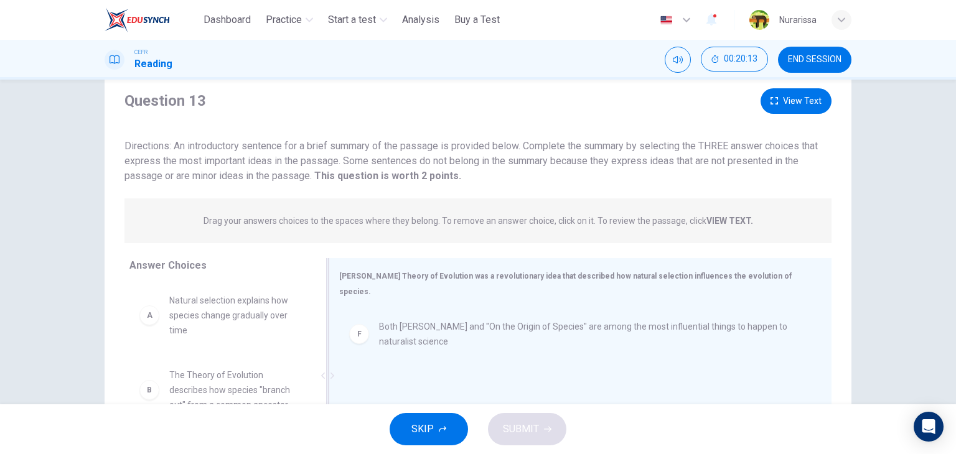
scroll to position [24, 0]
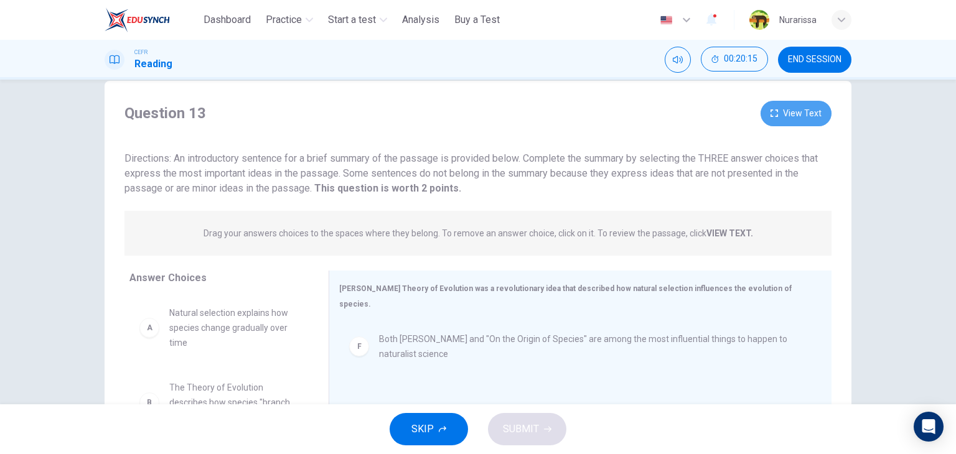
click at [775, 124] on button "View Text" at bounding box center [795, 114] width 71 height 26
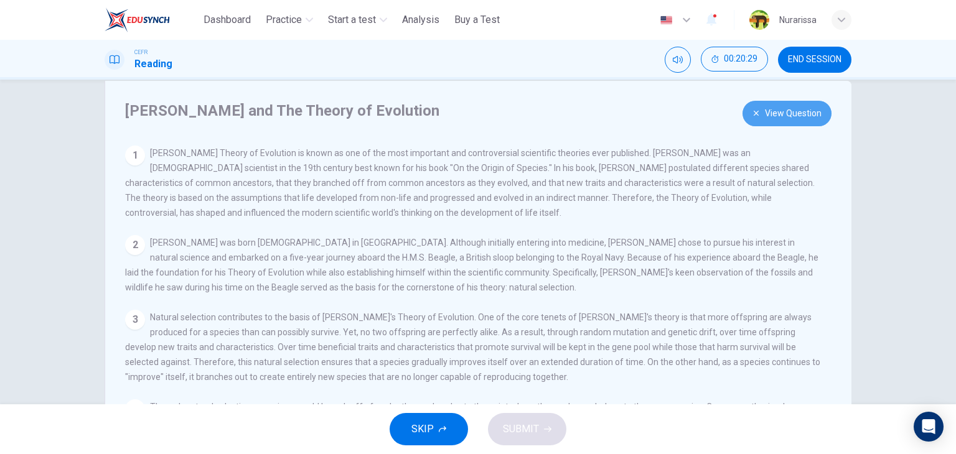
click at [784, 118] on button "View Question" at bounding box center [786, 114] width 89 height 26
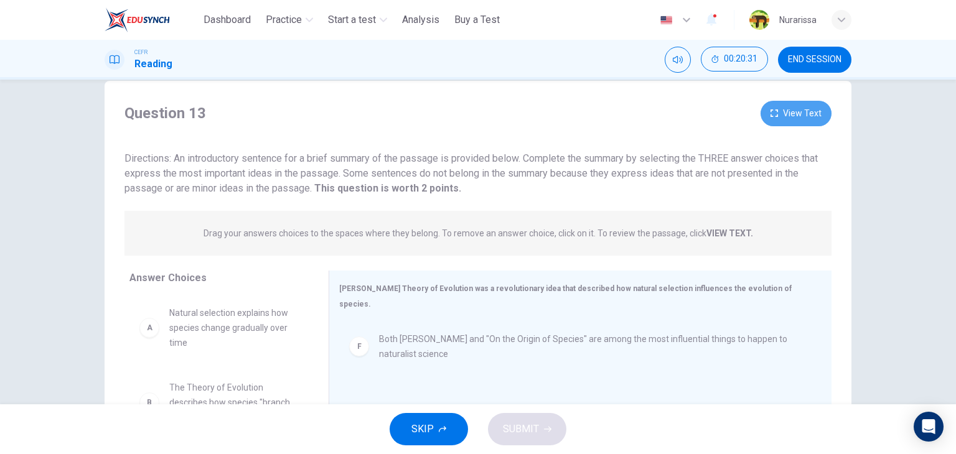
click at [784, 118] on button "View Text" at bounding box center [795, 114] width 71 height 26
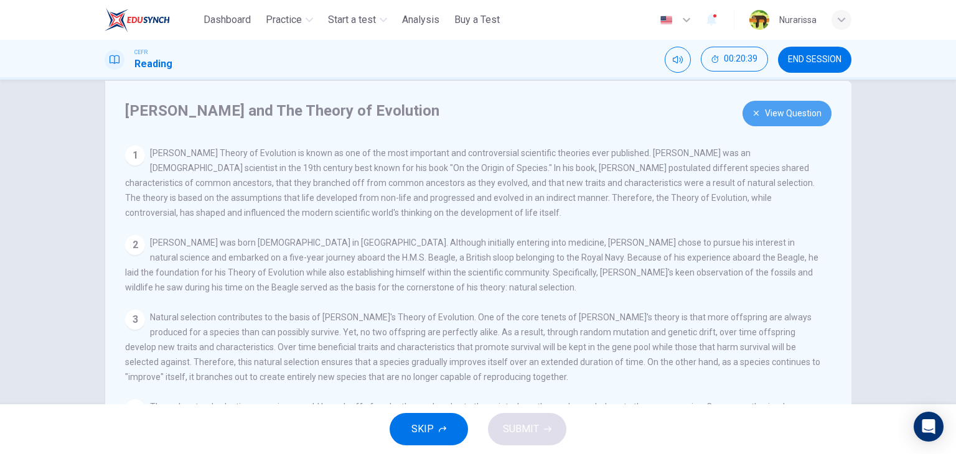
click at [784, 118] on button "View Question" at bounding box center [786, 114] width 89 height 26
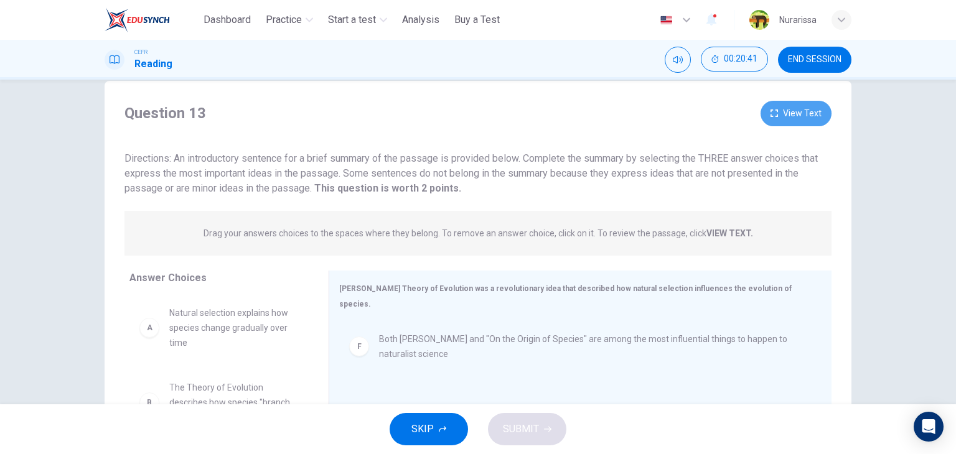
click at [784, 118] on button "View Text" at bounding box center [795, 114] width 71 height 26
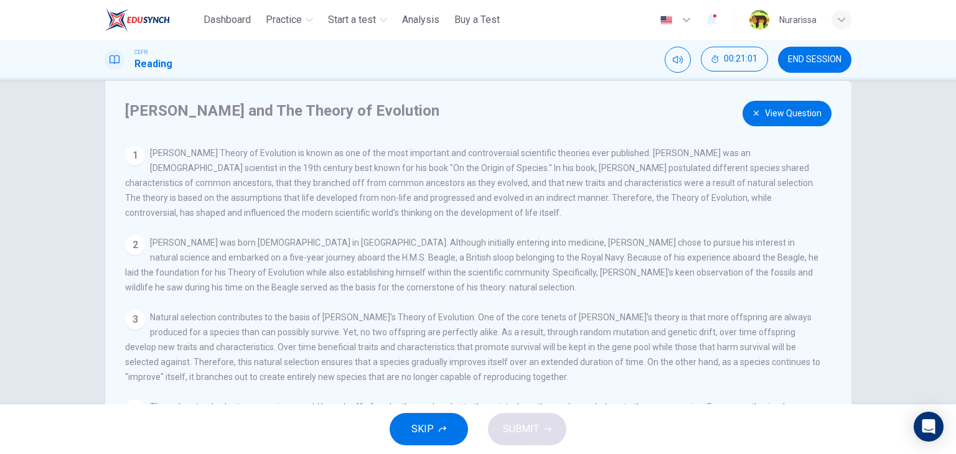
click at [784, 118] on button "View Question" at bounding box center [786, 114] width 89 height 26
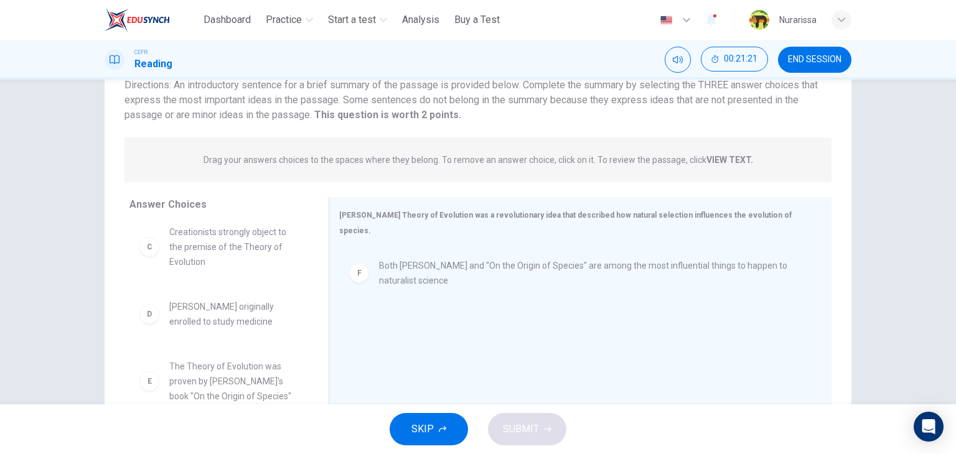
scroll to position [0, 0]
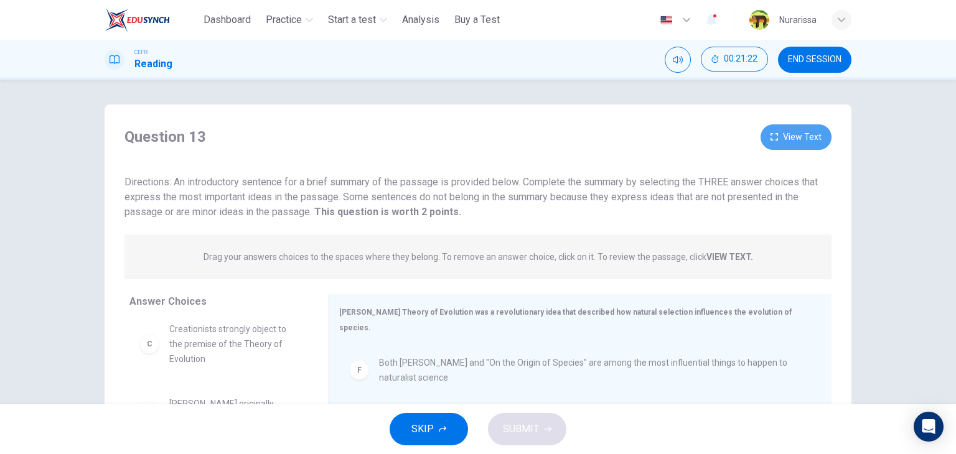
click at [797, 137] on button "View Text" at bounding box center [795, 137] width 71 height 26
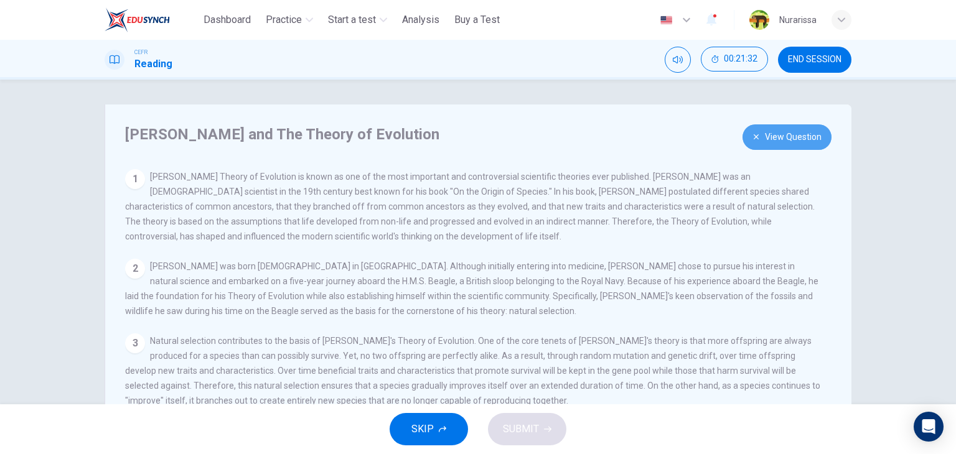
click at [780, 147] on button "View Question" at bounding box center [786, 137] width 89 height 26
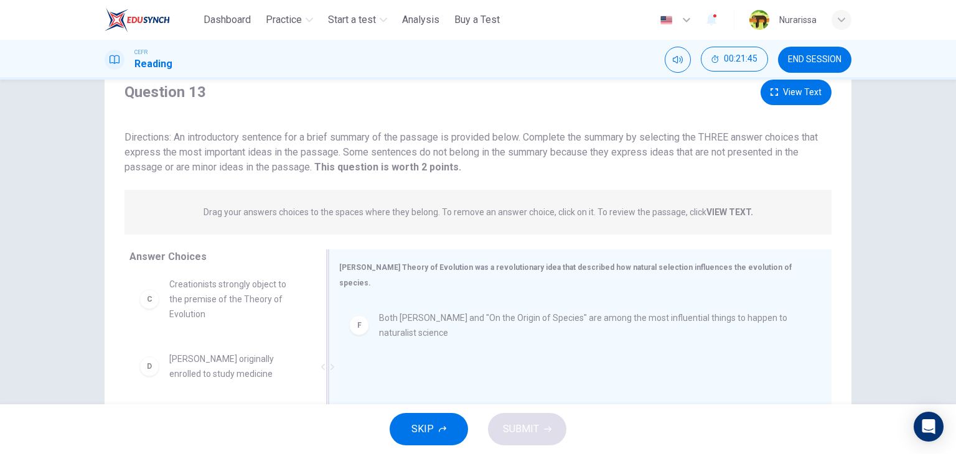
scroll to position [38, 0]
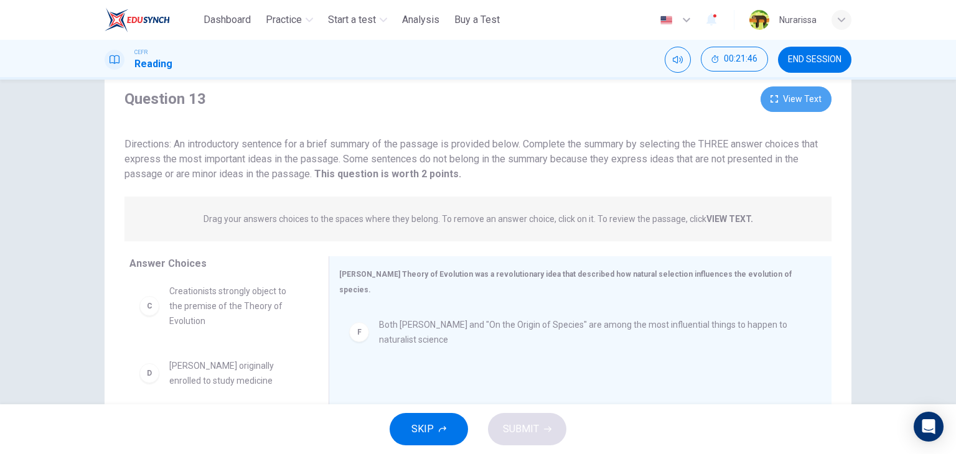
click at [809, 100] on button "View Text" at bounding box center [795, 99] width 71 height 26
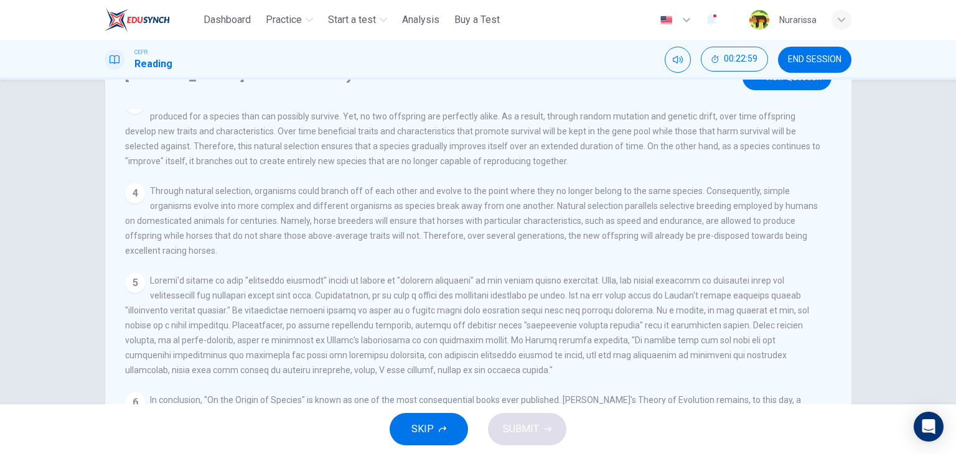
scroll to position [0, 0]
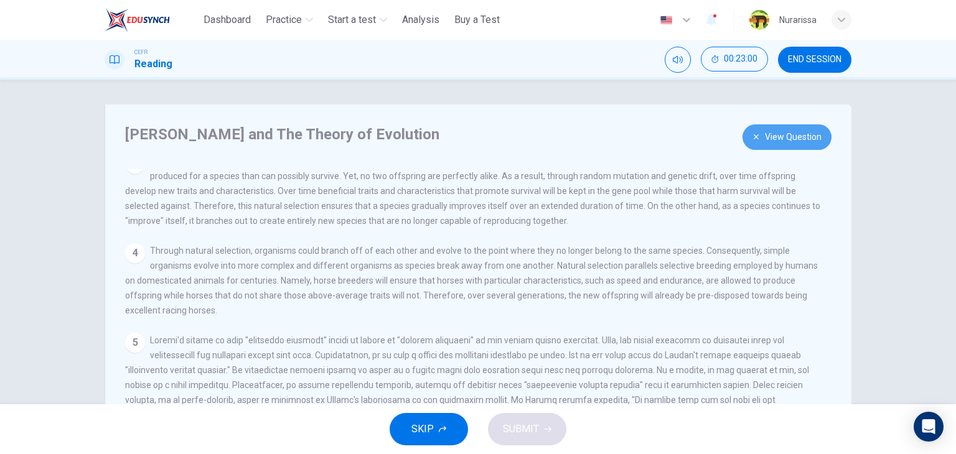
click at [799, 134] on button "View Question" at bounding box center [786, 137] width 89 height 26
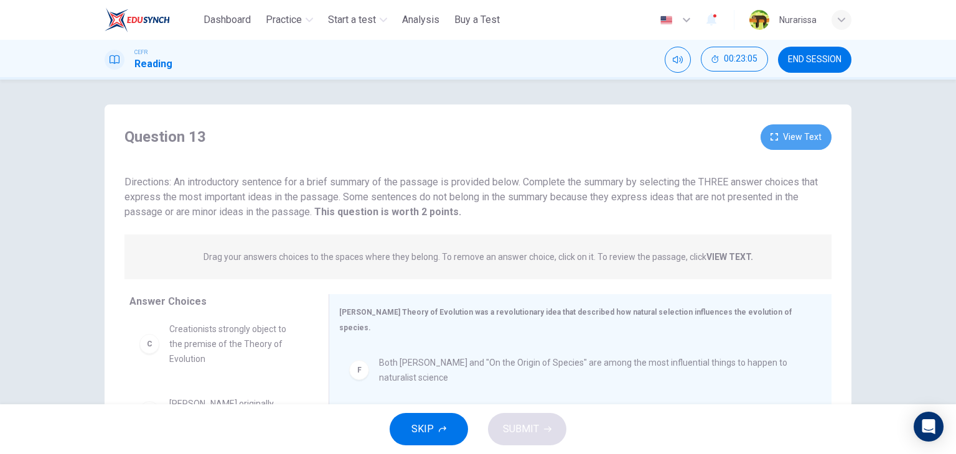
click at [799, 134] on button "View Text" at bounding box center [795, 137] width 71 height 26
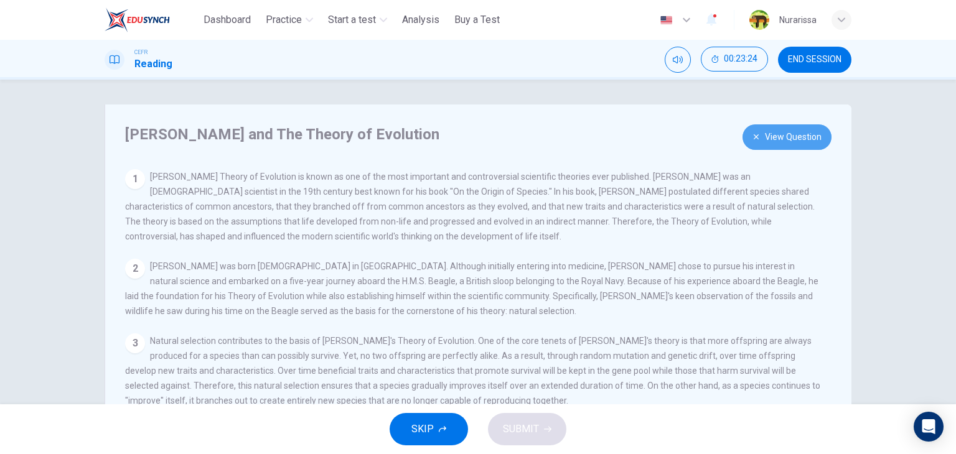
click at [793, 125] on button "View Question" at bounding box center [786, 137] width 89 height 26
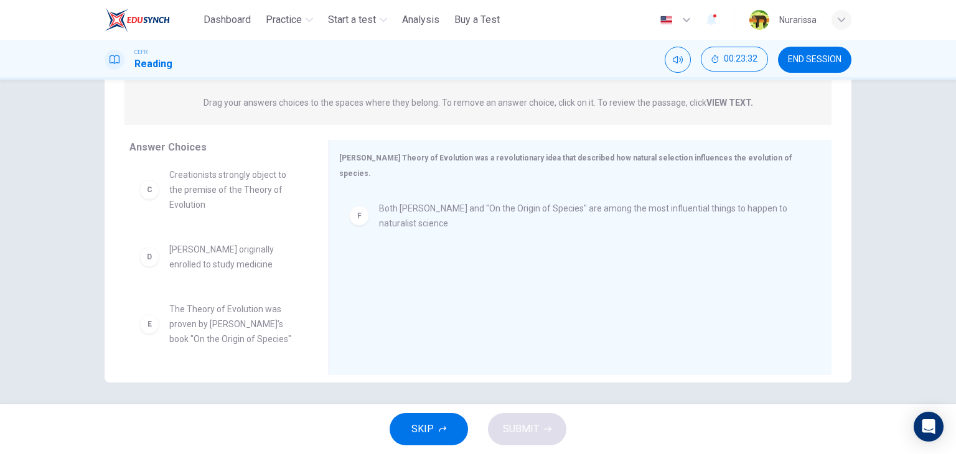
scroll to position [157, 0]
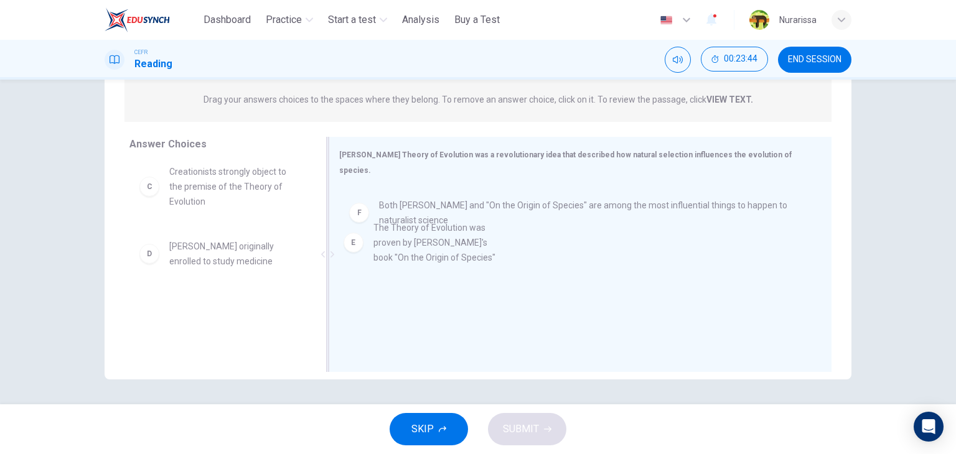
drag, startPoint x: 263, startPoint y: 324, endPoint x: 475, endPoint y: 241, distance: 227.1
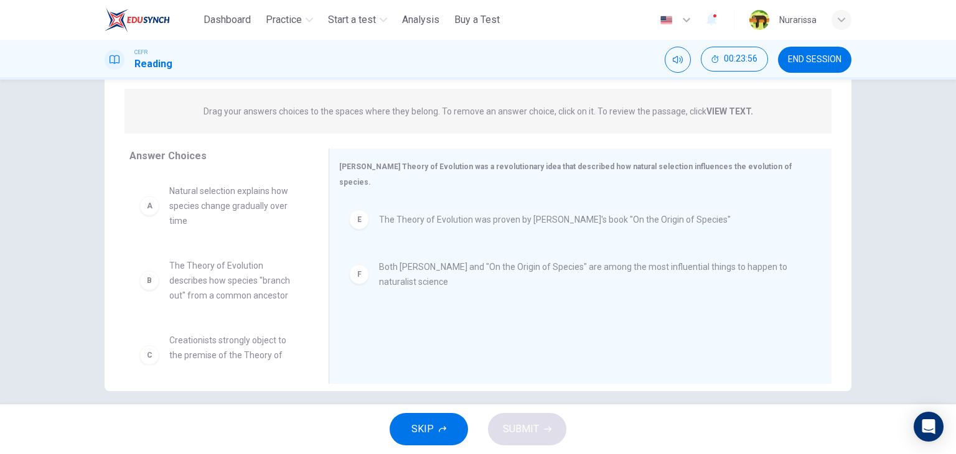
scroll to position [144, 0]
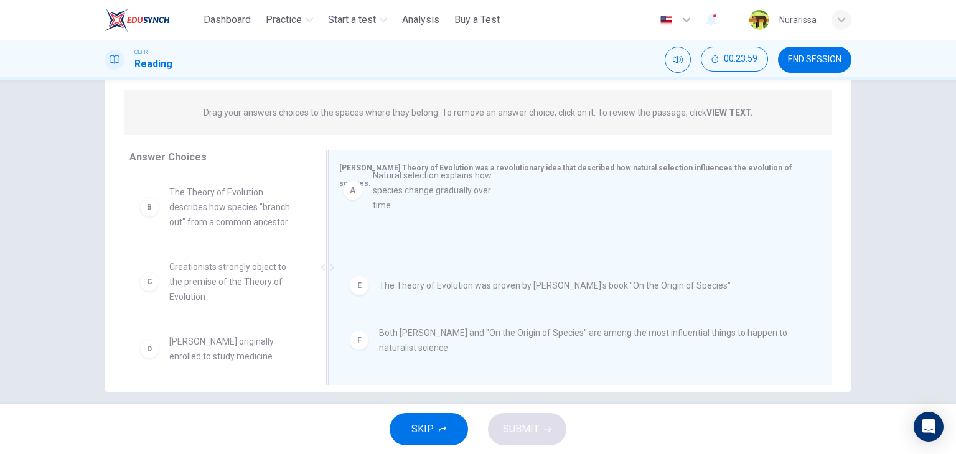
drag, startPoint x: 256, startPoint y: 195, endPoint x: 470, endPoint y: 179, distance: 215.2
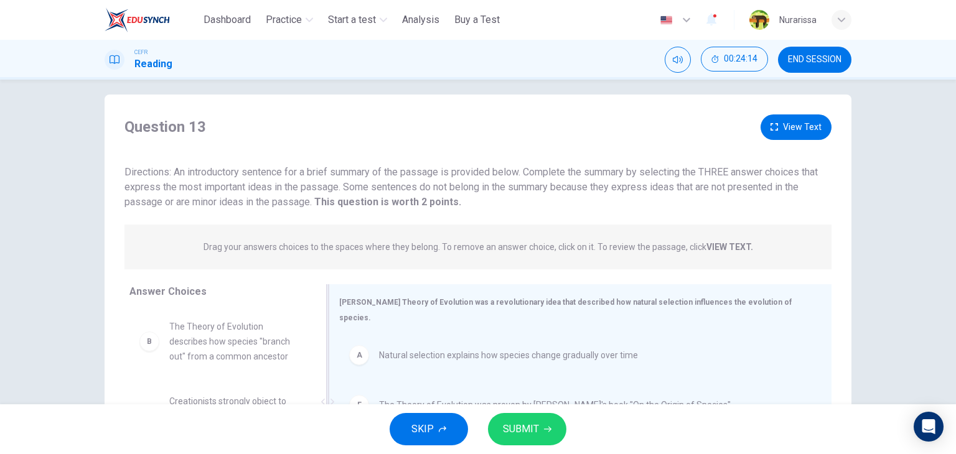
scroll to position [0, 0]
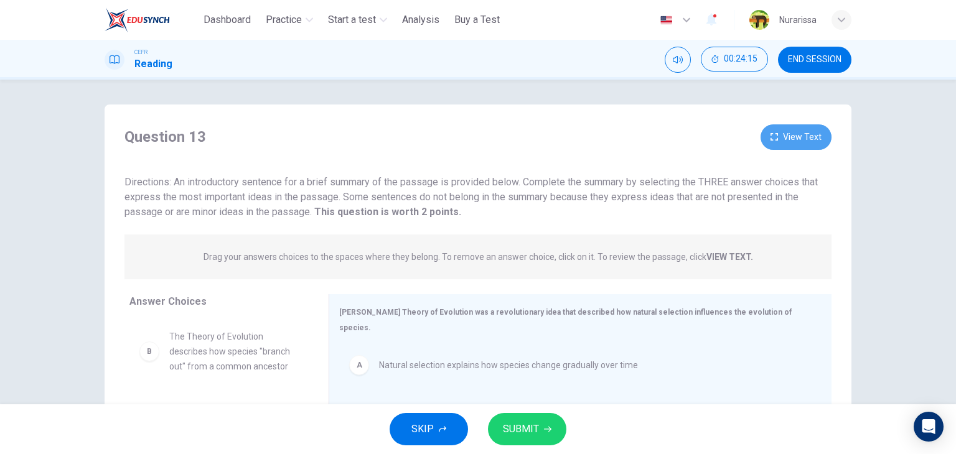
click at [774, 146] on button "View Text" at bounding box center [795, 137] width 71 height 26
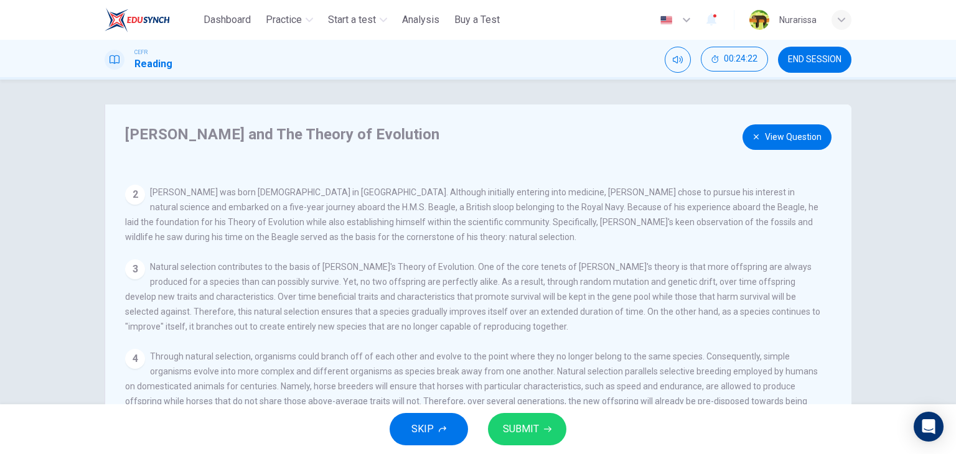
scroll to position [77, 0]
click at [756, 147] on button "View Question" at bounding box center [786, 137] width 89 height 26
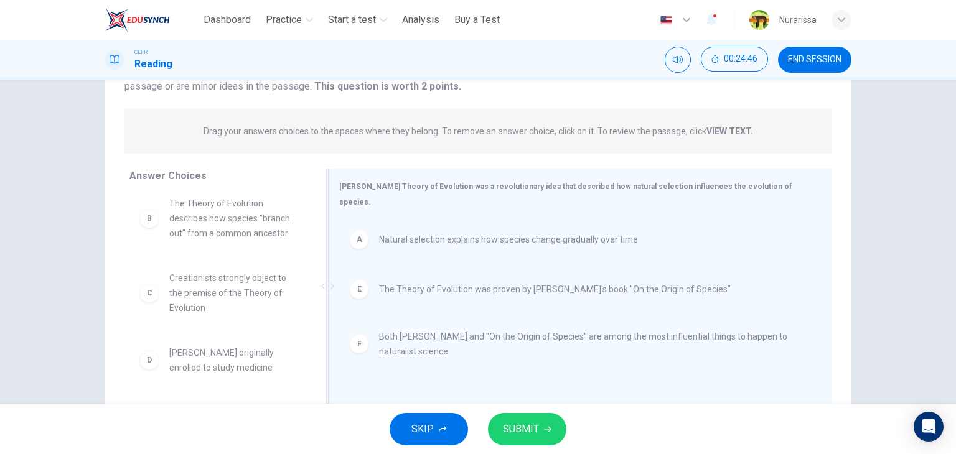
scroll to position [127, 0]
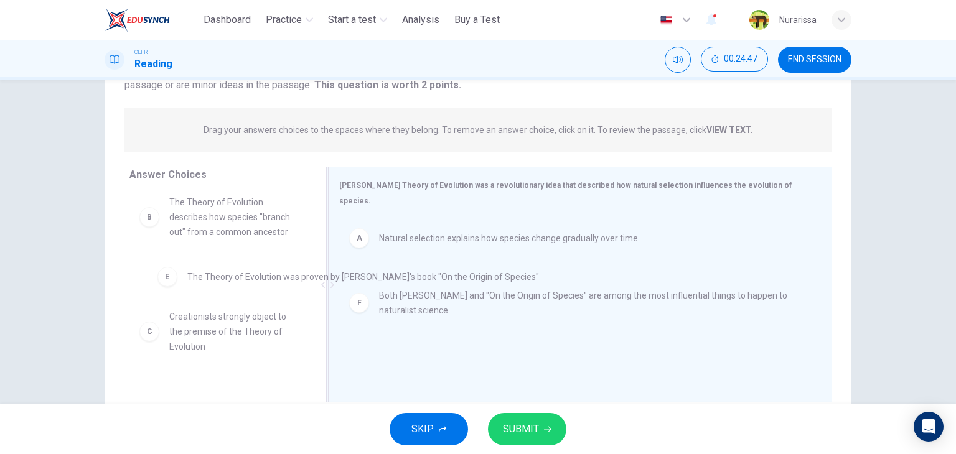
drag, startPoint x: 437, startPoint y: 275, endPoint x: 240, endPoint y: 281, distance: 197.9
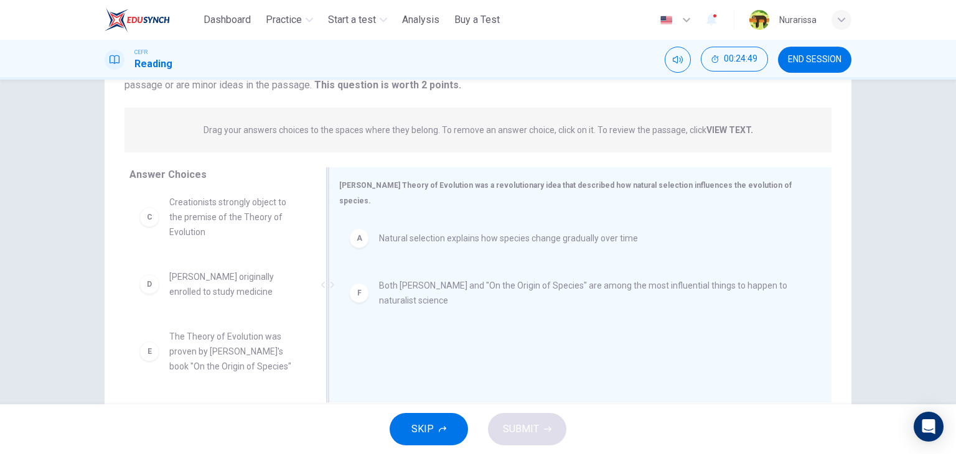
scroll to position [157, 0]
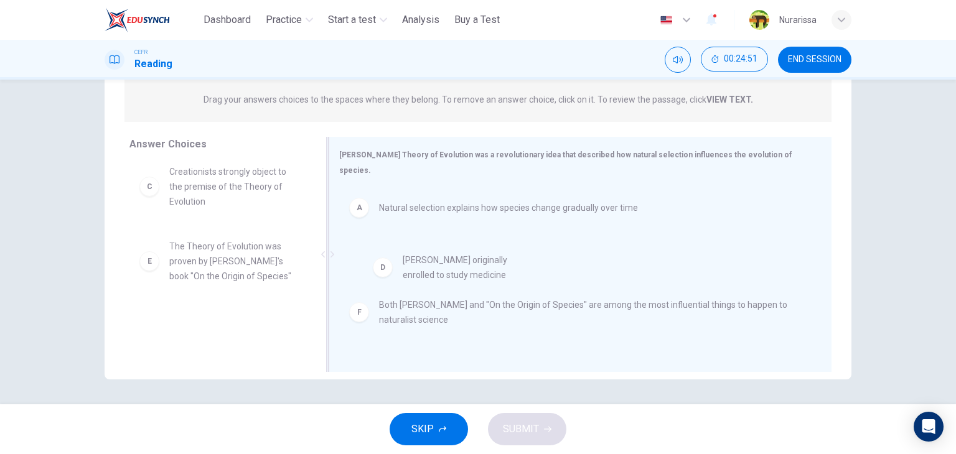
drag, startPoint x: 221, startPoint y: 262, endPoint x: 463, endPoint y: 276, distance: 241.8
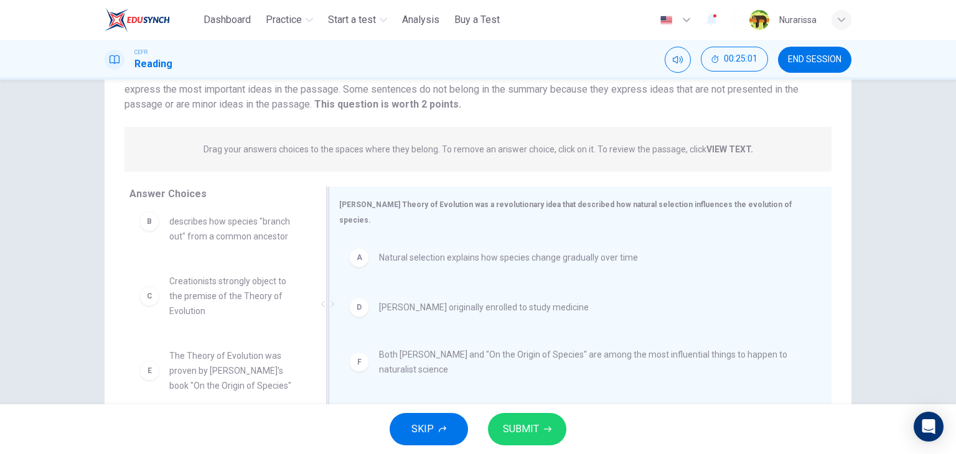
scroll to position [0, 0]
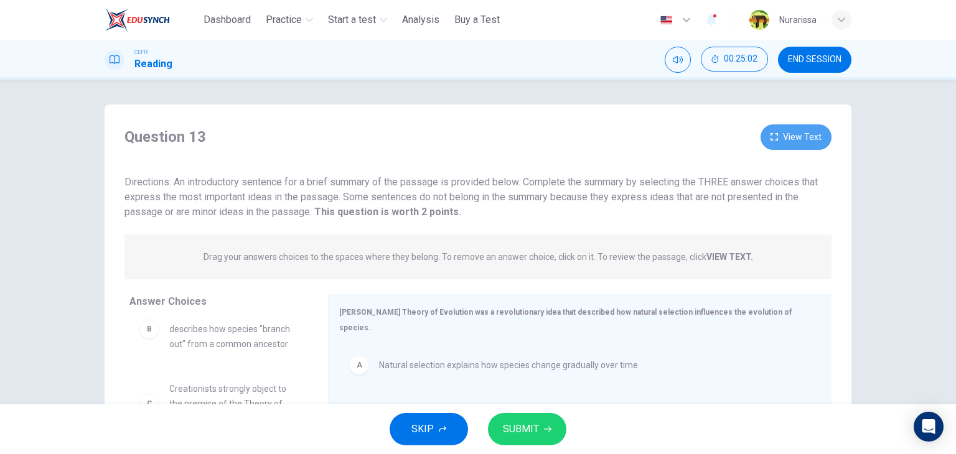
click at [786, 140] on button "View Text" at bounding box center [795, 137] width 71 height 26
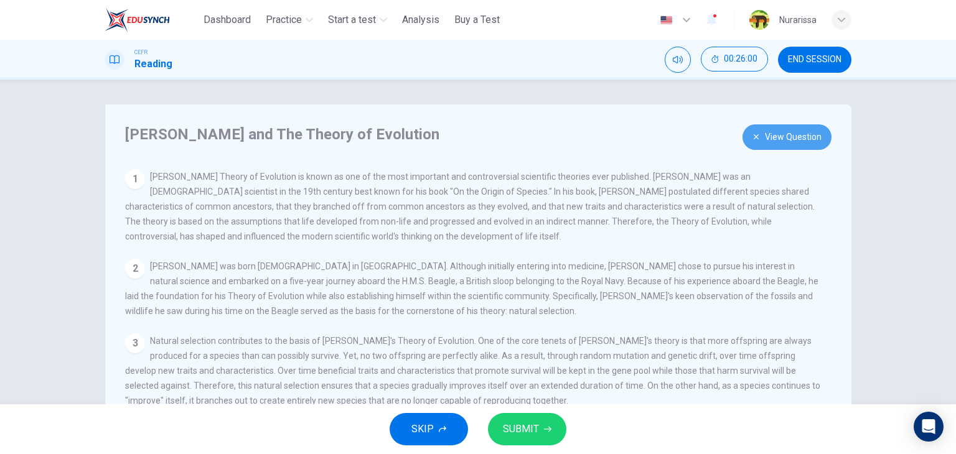
click at [764, 147] on button "View Question" at bounding box center [786, 137] width 89 height 26
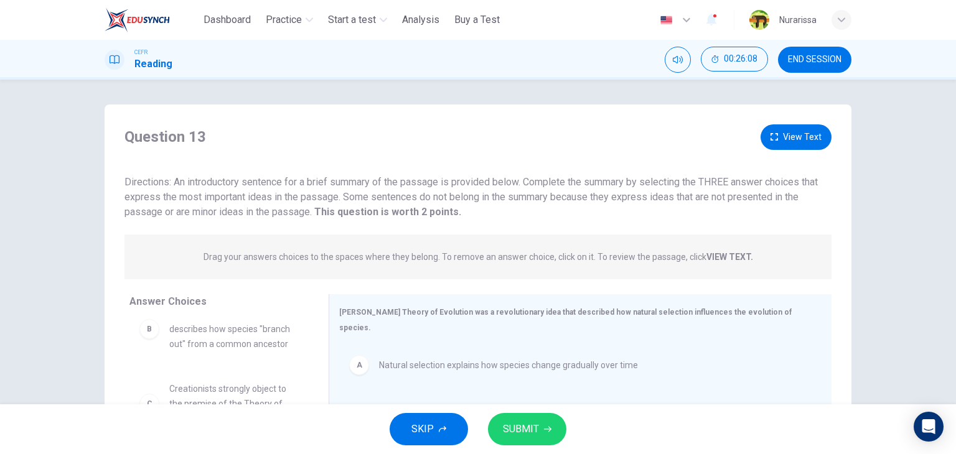
click at [781, 140] on button "View Text" at bounding box center [795, 137] width 71 height 26
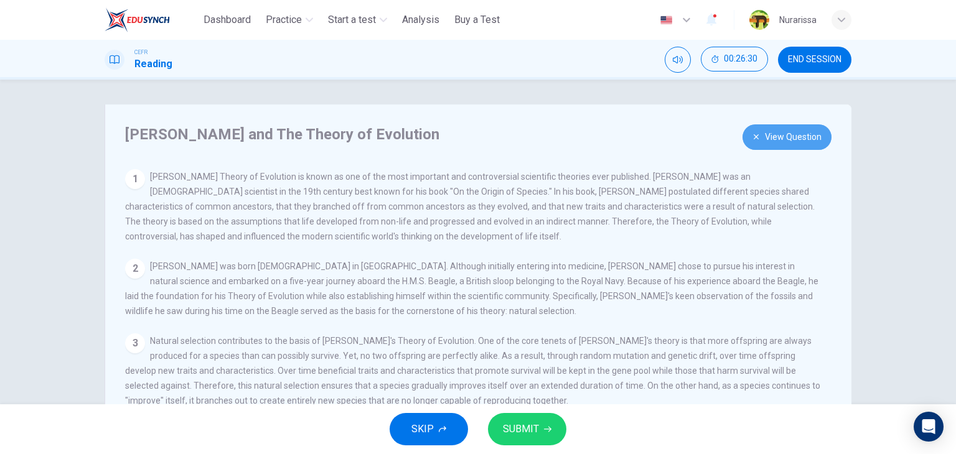
click at [773, 135] on button "View Question" at bounding box center [786, 137] width 89 height 26
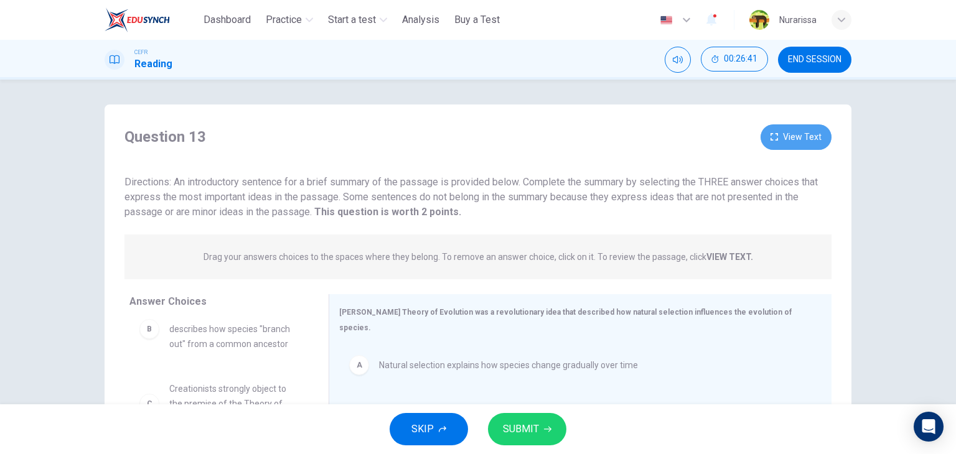
click at [784, 140] on button "View Text" at bounding box center [795, 137] width 71 height 26
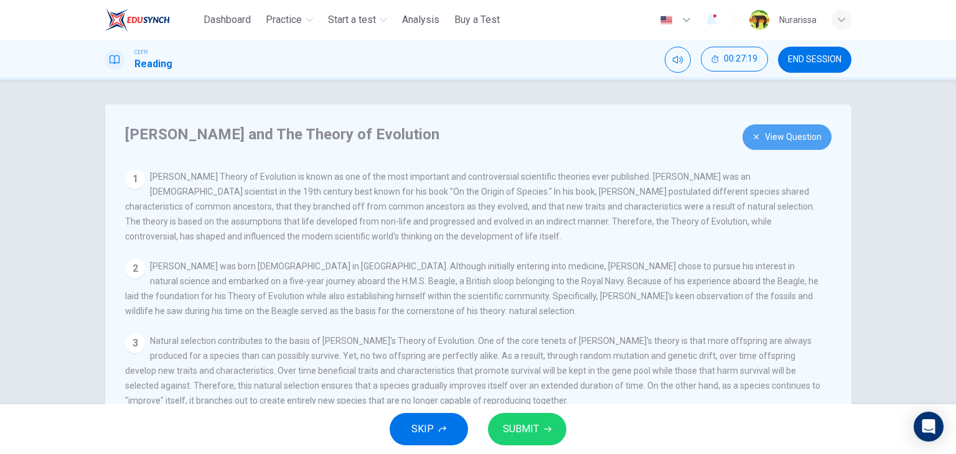
click at [771, 146] on button "View Question" at bounding box center [786, 137] width 89 height 26
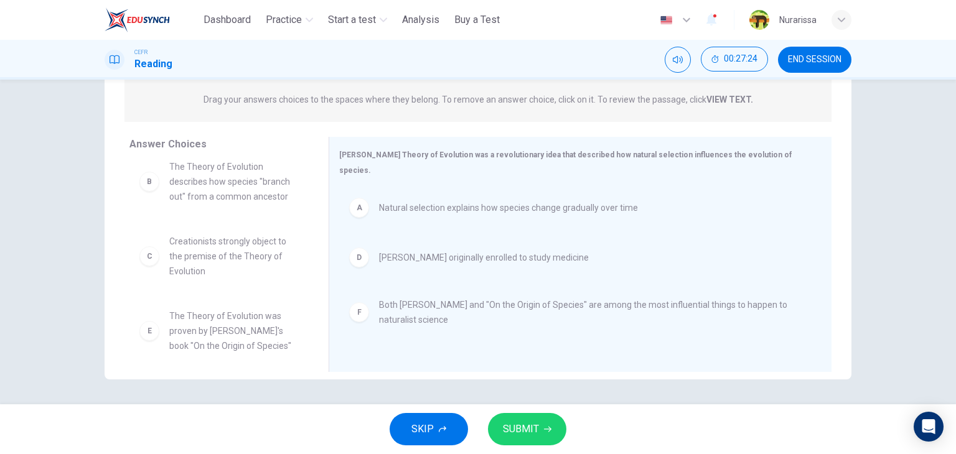
scroll to position [22, 0]
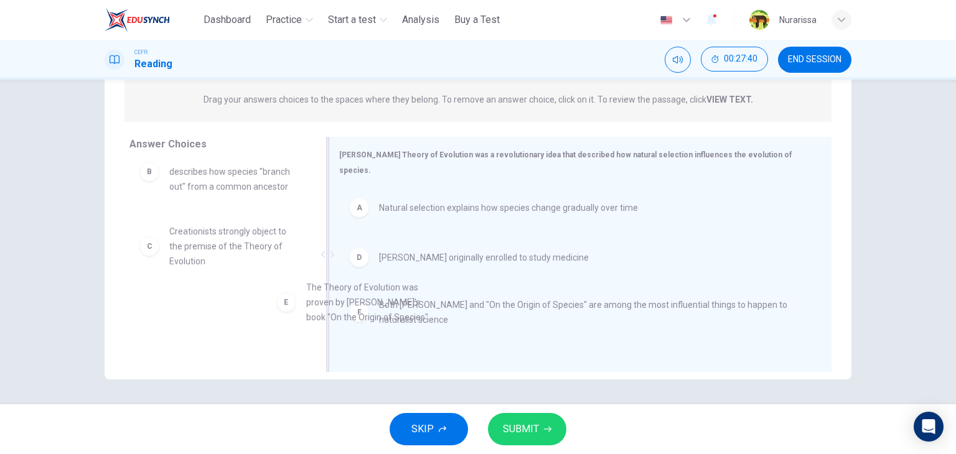
drag, startPoint x: 240, startPoint y: 315, endPoint x: 388, endPoint y: 297, distance: 148.6
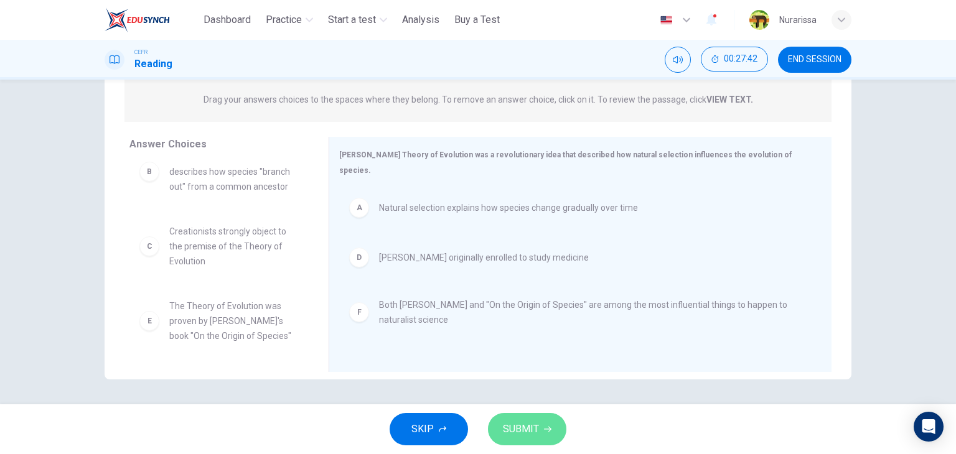
click at [488, 425] on button "SUBMIT" at bounding box center [527, 429] width 78 height 32
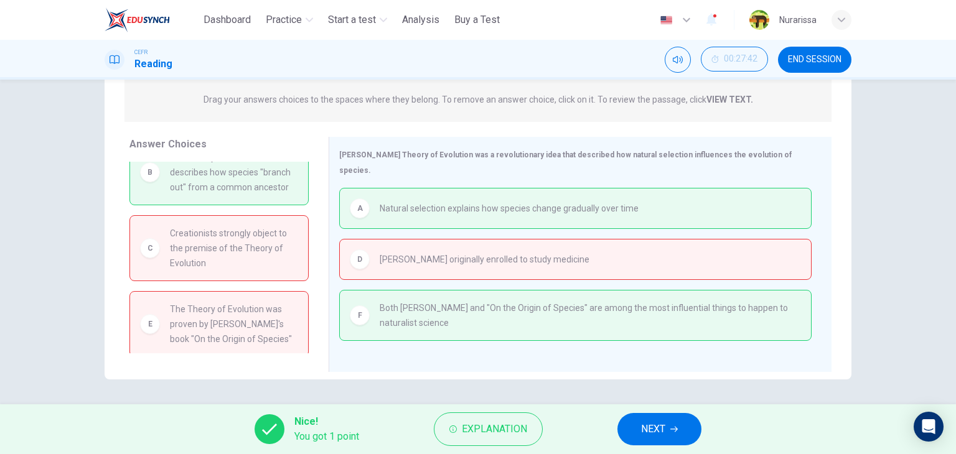
scroll to position [0, 0]
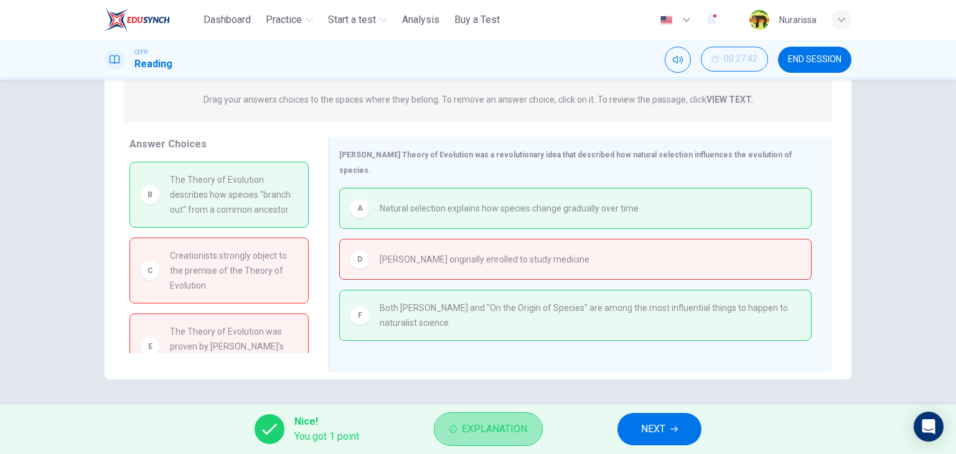
click at [465, 430] on span "Explanation" at bounding box center [494, 429] width 65 height 17
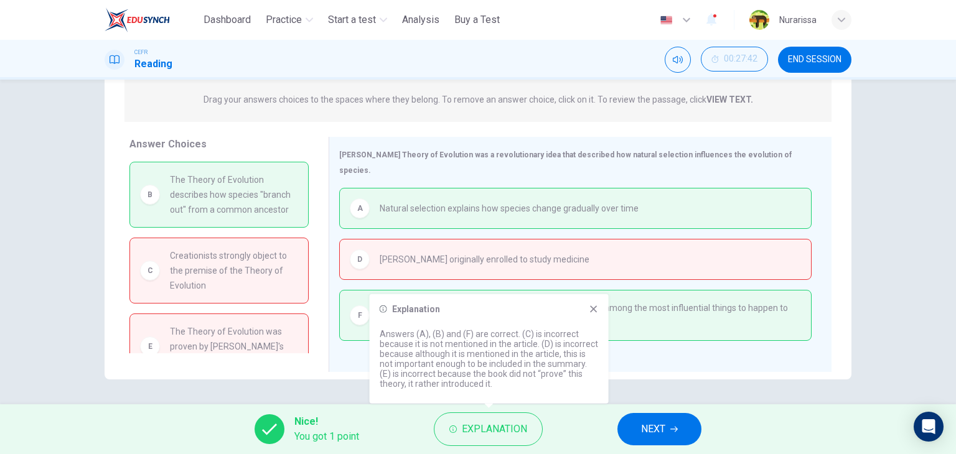
click at [597, 306] on icon at bounding box center [594, 309] width 10 height 10
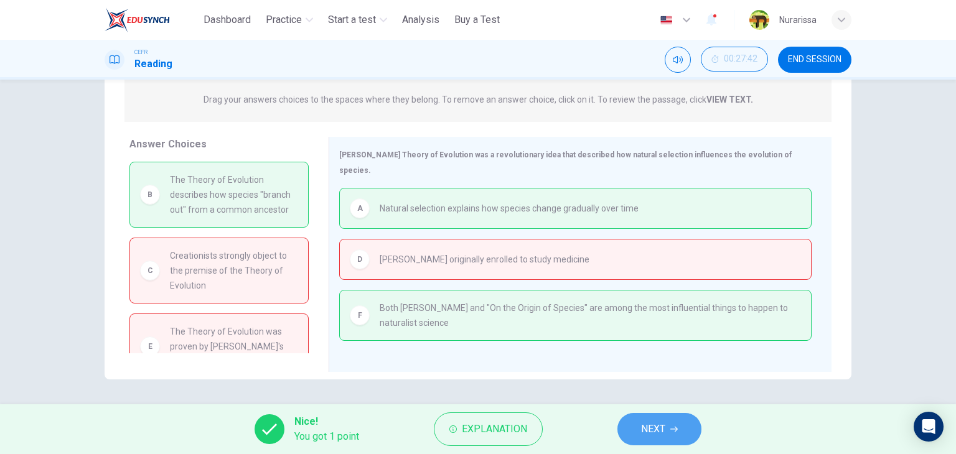
click at [664, 436] on span "NEXT" at bounding box center [653, 429] width 24 height 17
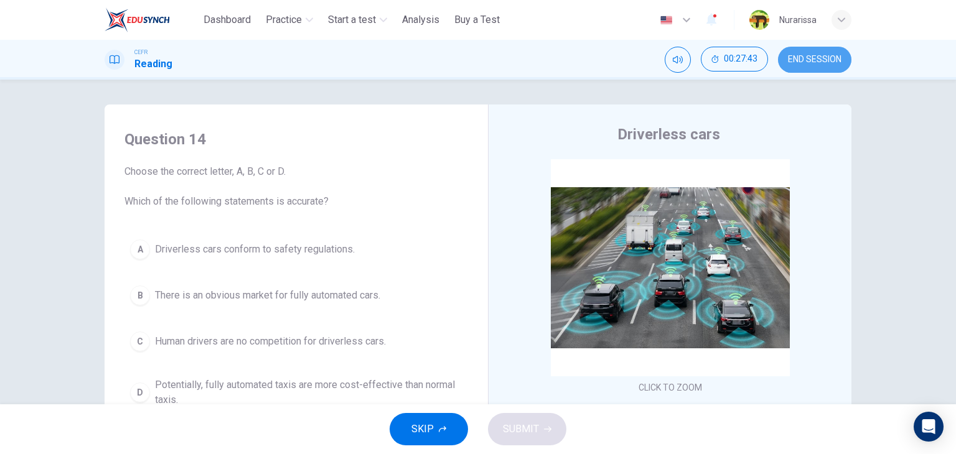
click at [794, 68] on button "END SESSION" at bounding box center [814, 60] width 73 height 26
